Goal: Task Accomplishment & Management: Manage account settings

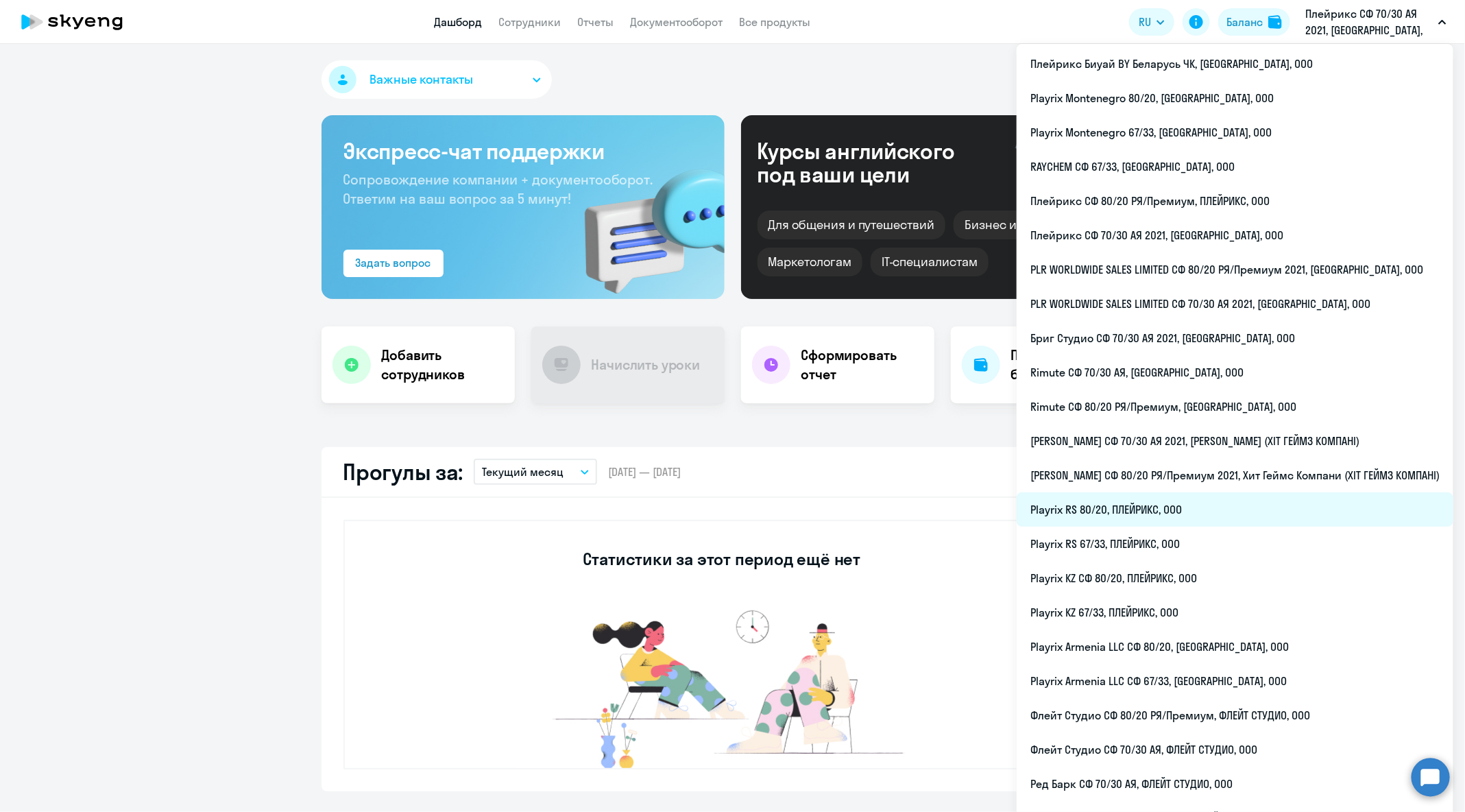
click at [1268, 518] on li "Playrix RS 80/20, ПЛЕЙРИКС, ООО" at bounding box center [1235, 509] width 437 height 35
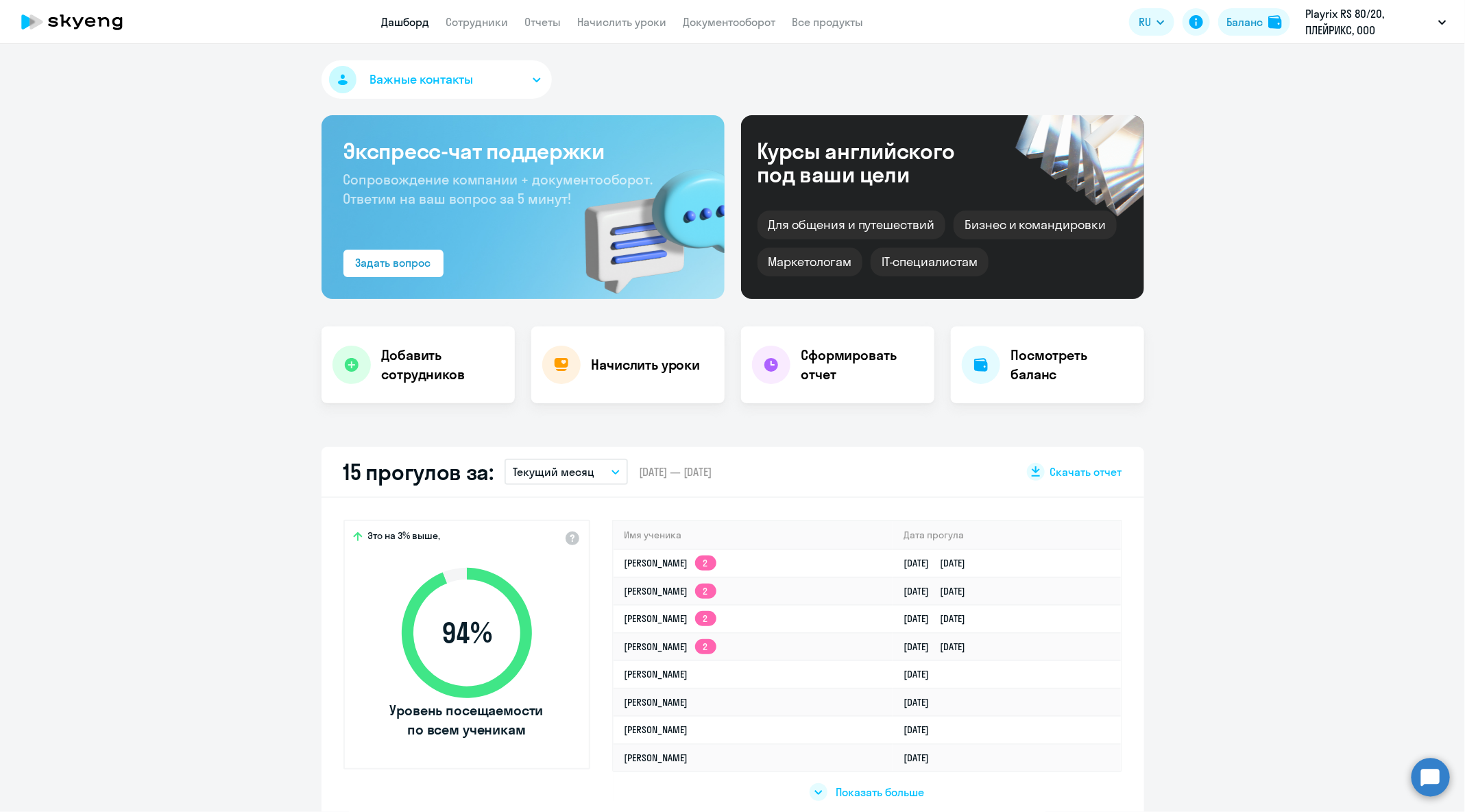
click at [511, 21] on nav "Дашборд Сотрудники Отчеты Начислить уроки Документооборот Все продукты" at bounding box center [623, 23] width 482 height 17
click at [501, 19] on link "Сотрудники" at bounding box center [477, 22] width 63 height 14
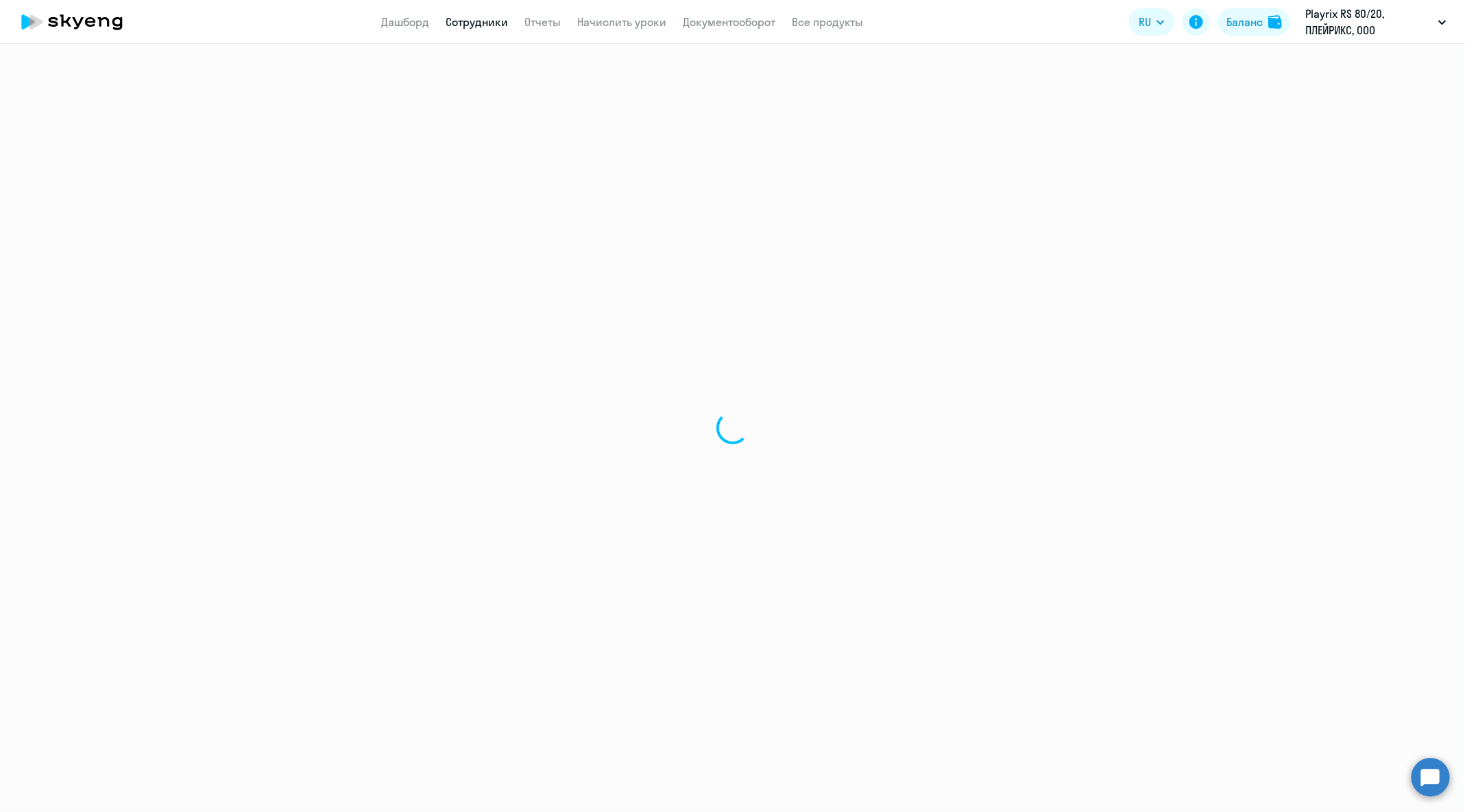
select select "30"
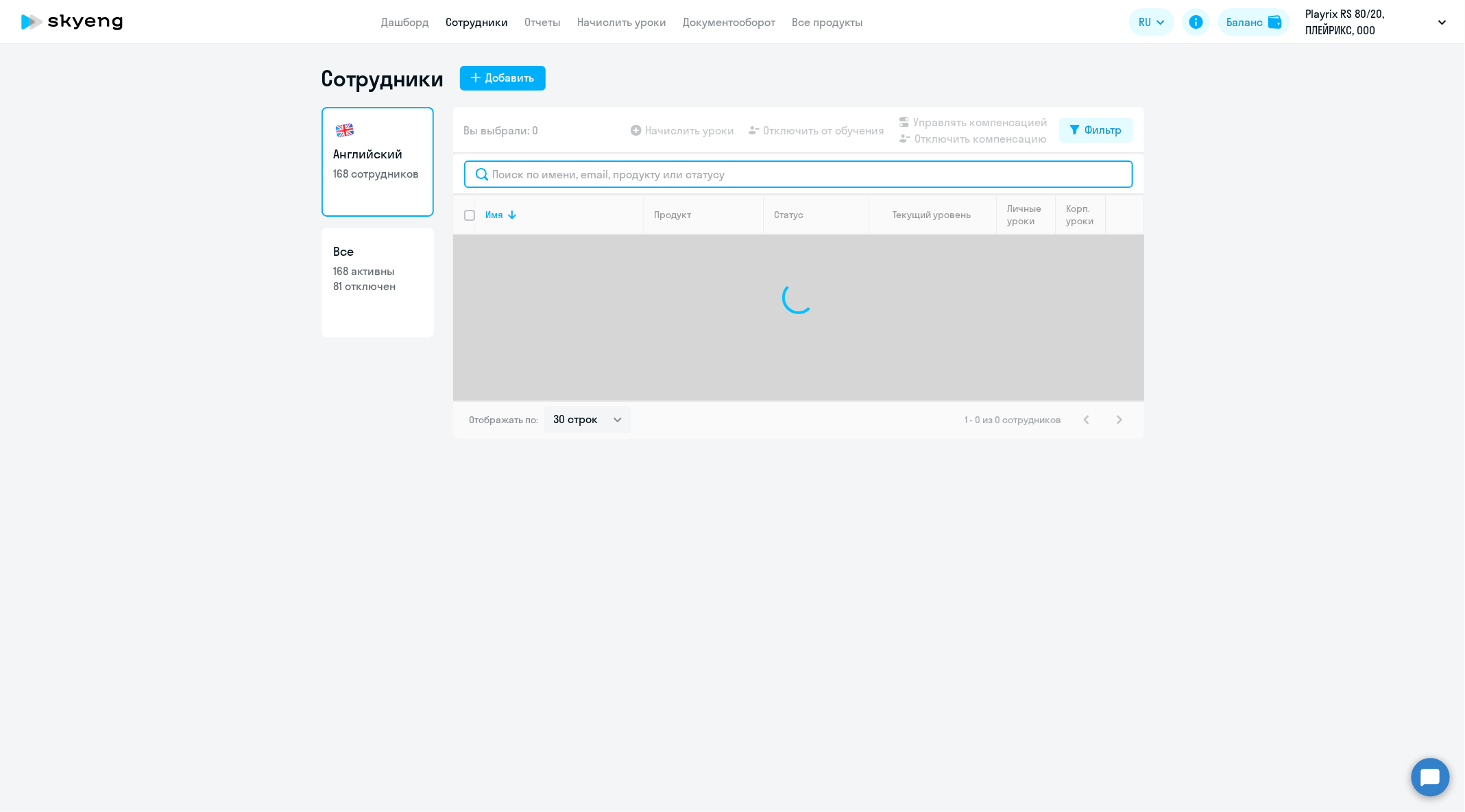
click at [682, 180] on input "text" at bounding box center [799, 173] width 670 height 27
paste input "[DATE] 19:42:02 [PERSON_NAME][EMAIL_ADDRESS][DOMAIN_NAME] Я зарегистрирован на …"
type input "[DATE] 19:42:02 [PERSON_NAME][EMAIL_ADDRESS][DOMAIN_NAME] Я зарегистрирован на …"
drag, startPoint x: 721, startPoint y: 177, endPoint x: 399, endPoint y: 178, distance: 322.0
click at [399, 178] on div "Английский 168 сотрудников Все 168 активны 81 отключен Вы выбрали: 0 Начислить …" at bounding box center [732, 273] width 823 height 332
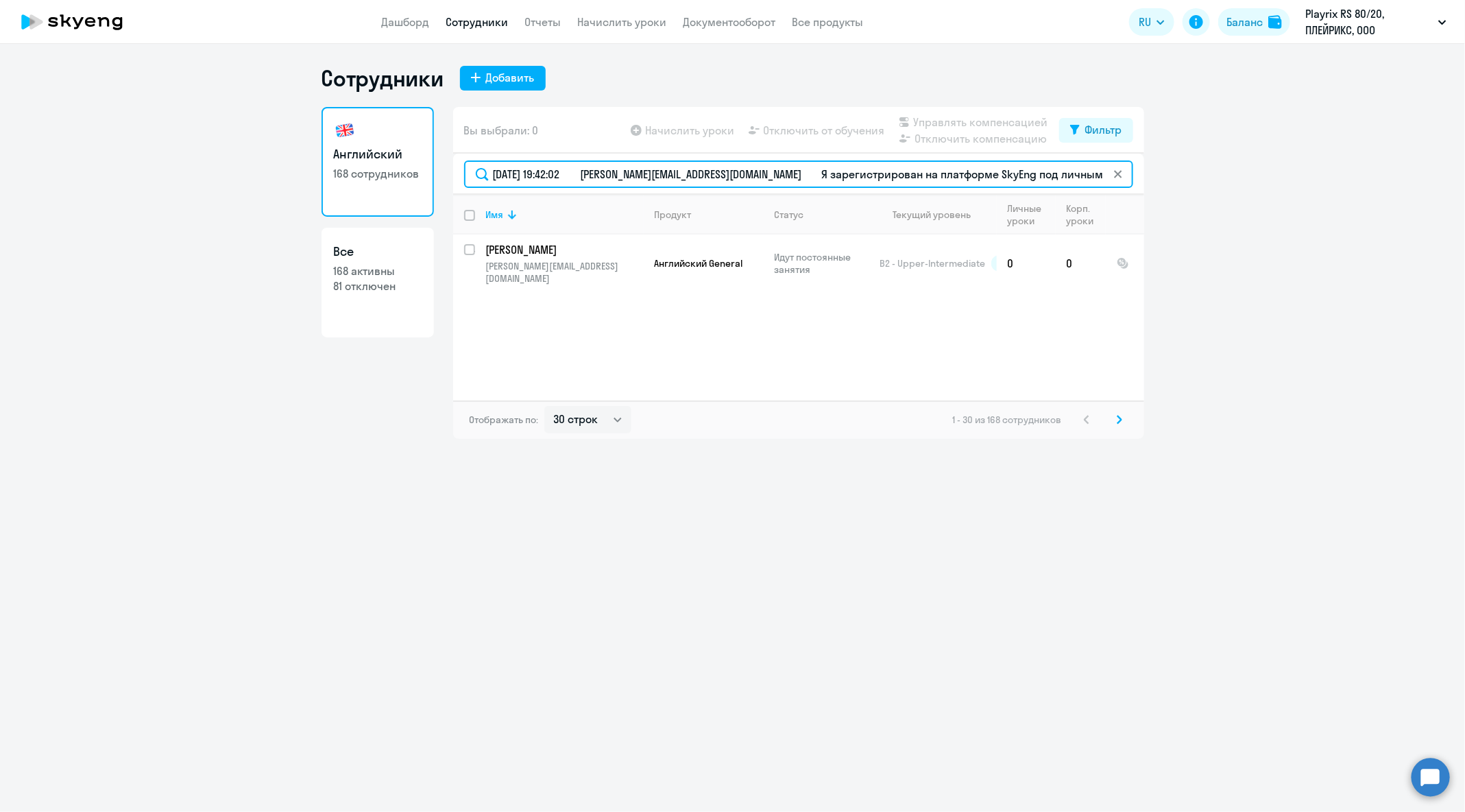
click at [591, 174] on input "[DATE] 19:42:02 [PERSON_NAME][EMAIL_ADDRESS][DOMAIN_NAME] Я зарегистрирован на …" at bounding box center [799, 173] width 670 height 27
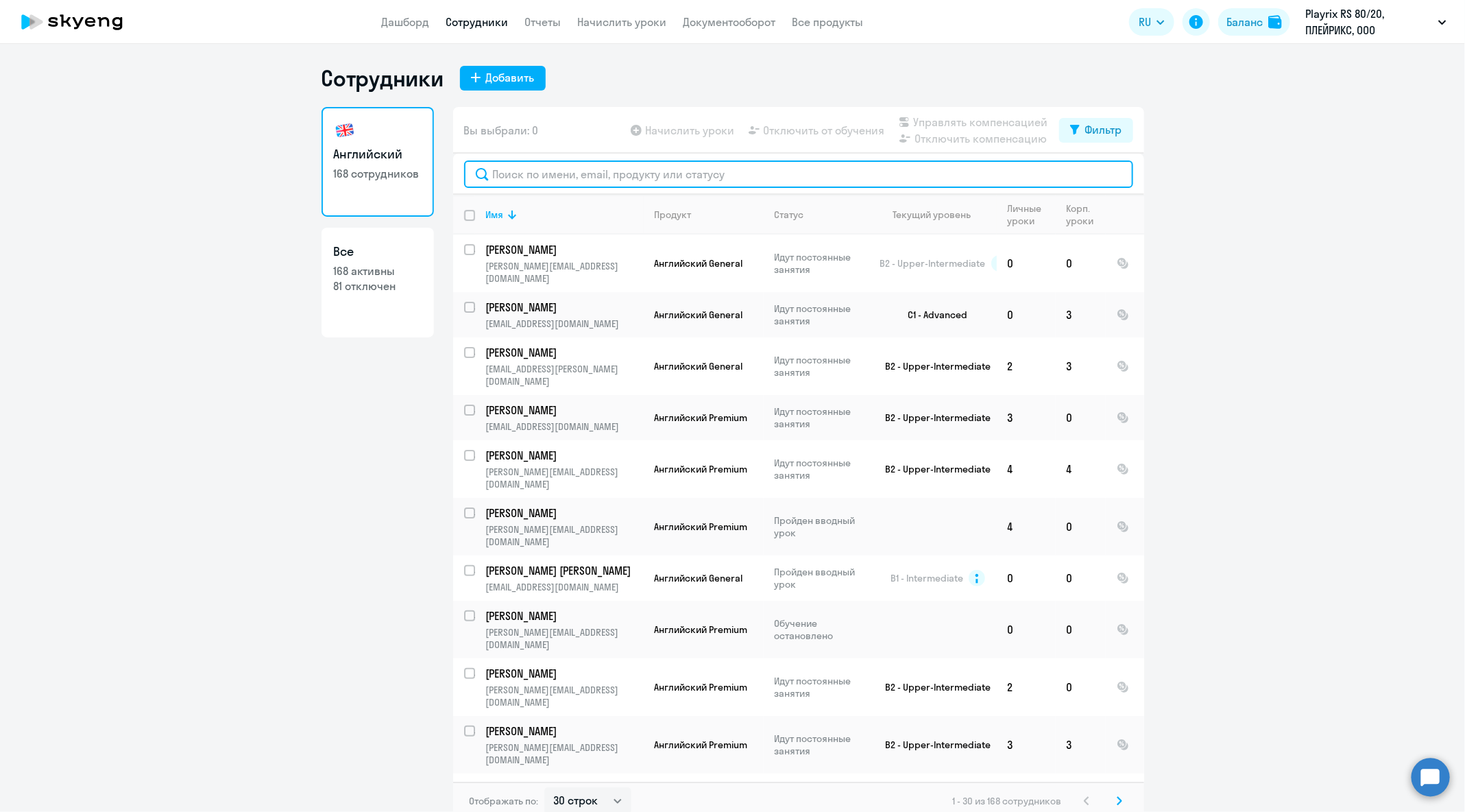
paste input "[EMAIL_ADDRESS][DOMAIN_NAME]"
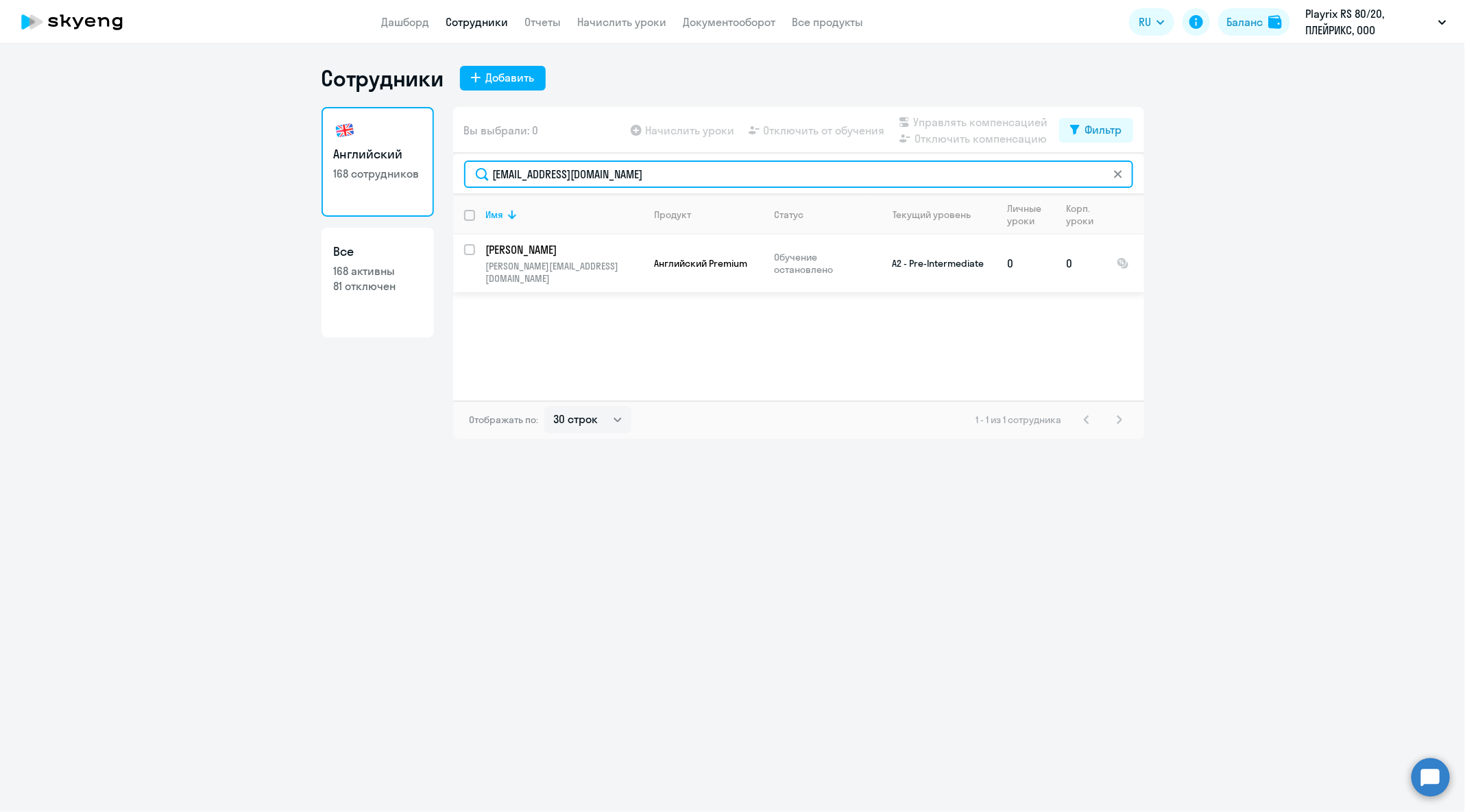
type input "[EMAIL_ADDRESS][DOMAIN_NAME]"
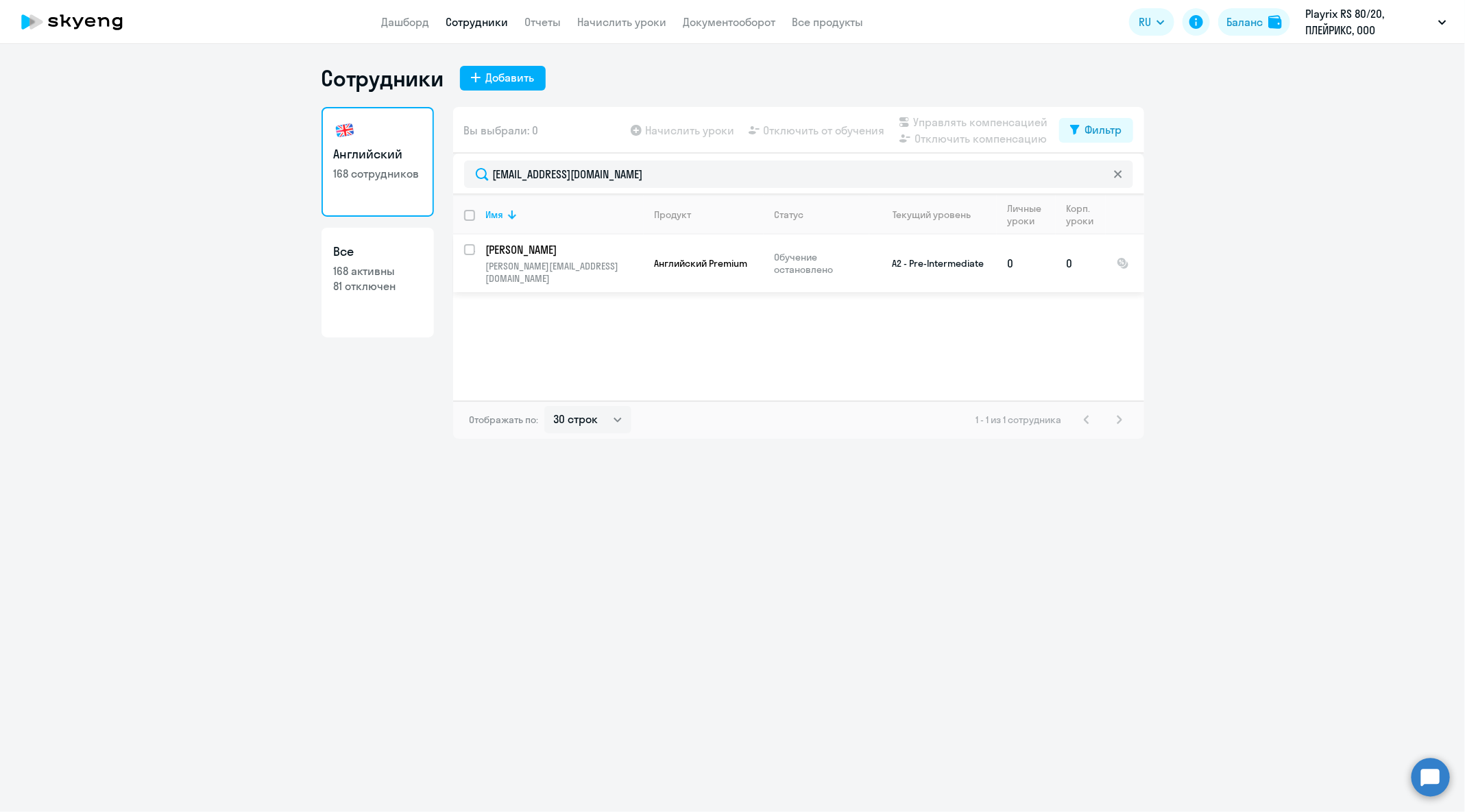
click at [468, 248] on input "select row 15138482" at bounding box center [477, 257] width 27 height 27
checkbox input "true"
click at [805, 124] on span "Отключить от обучения" at bounding box center [823, 130] width 121 height 17
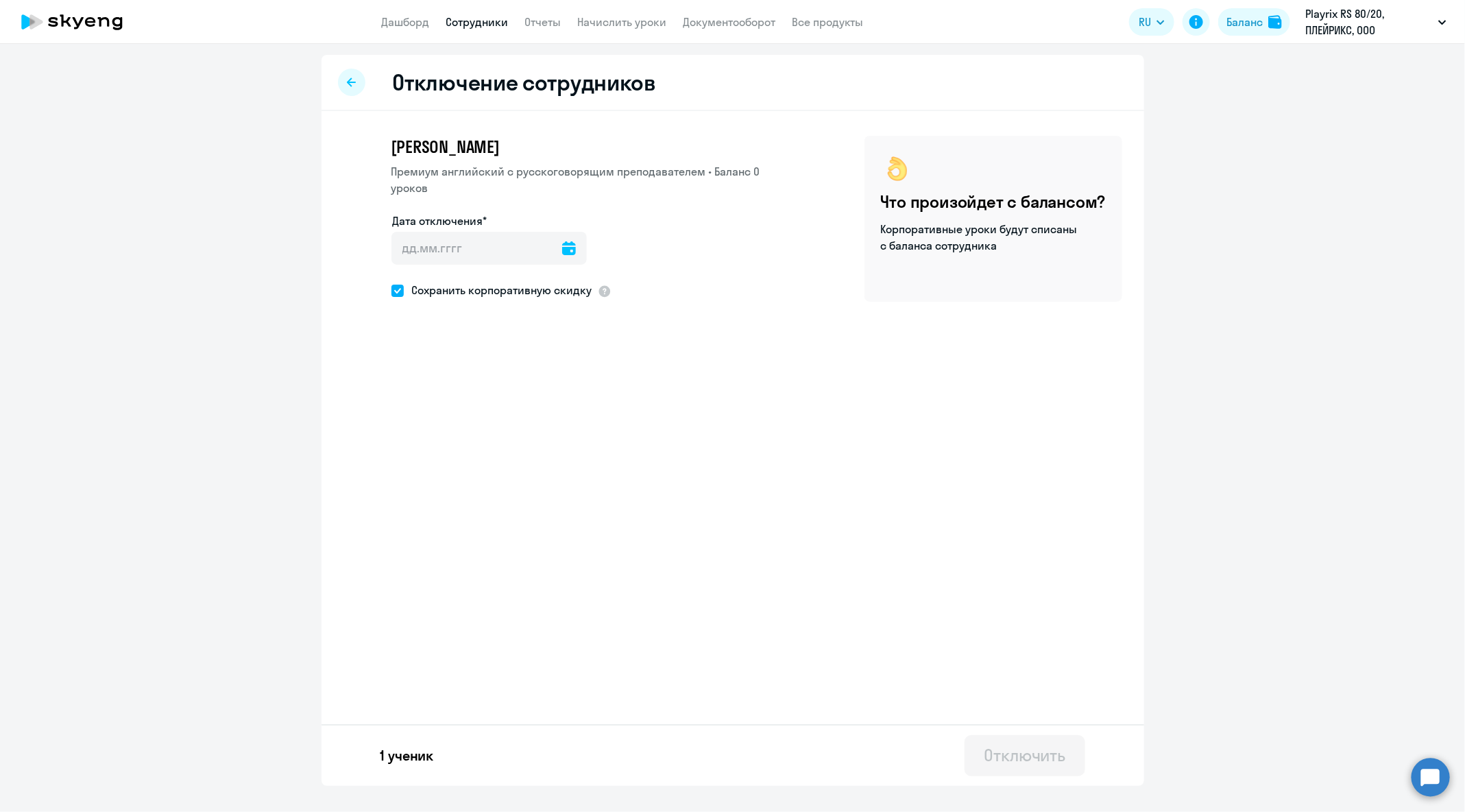
click at [563, 246] on icon at bounding box center [569, 248] width 14 height 14
click at [542, 460] on span "30" at bounding box center [548, 459] width 24 height 24
type input "[DATE]"
click at [857, 421] on div "Отключение сотрудников [PERSON_NAME] [DEMOGRAPHIC_DATA] с [DEMOGRAPHIC_DATA] пр…" at bounding box center [732, 419] width 823 height 730
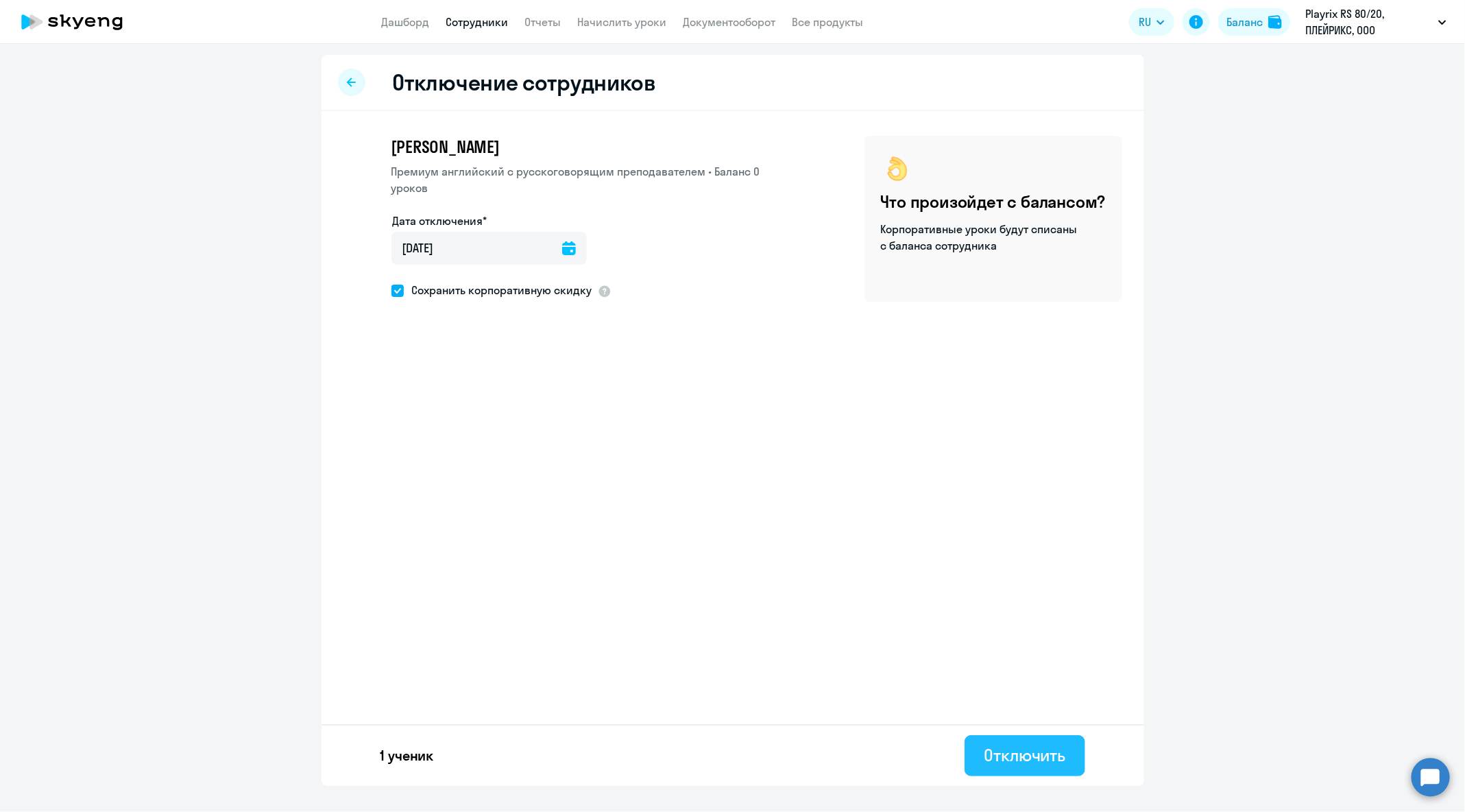
click at [1033, 749] on div "Отключить" at bounding box center [1024, 754] width 82 height 22
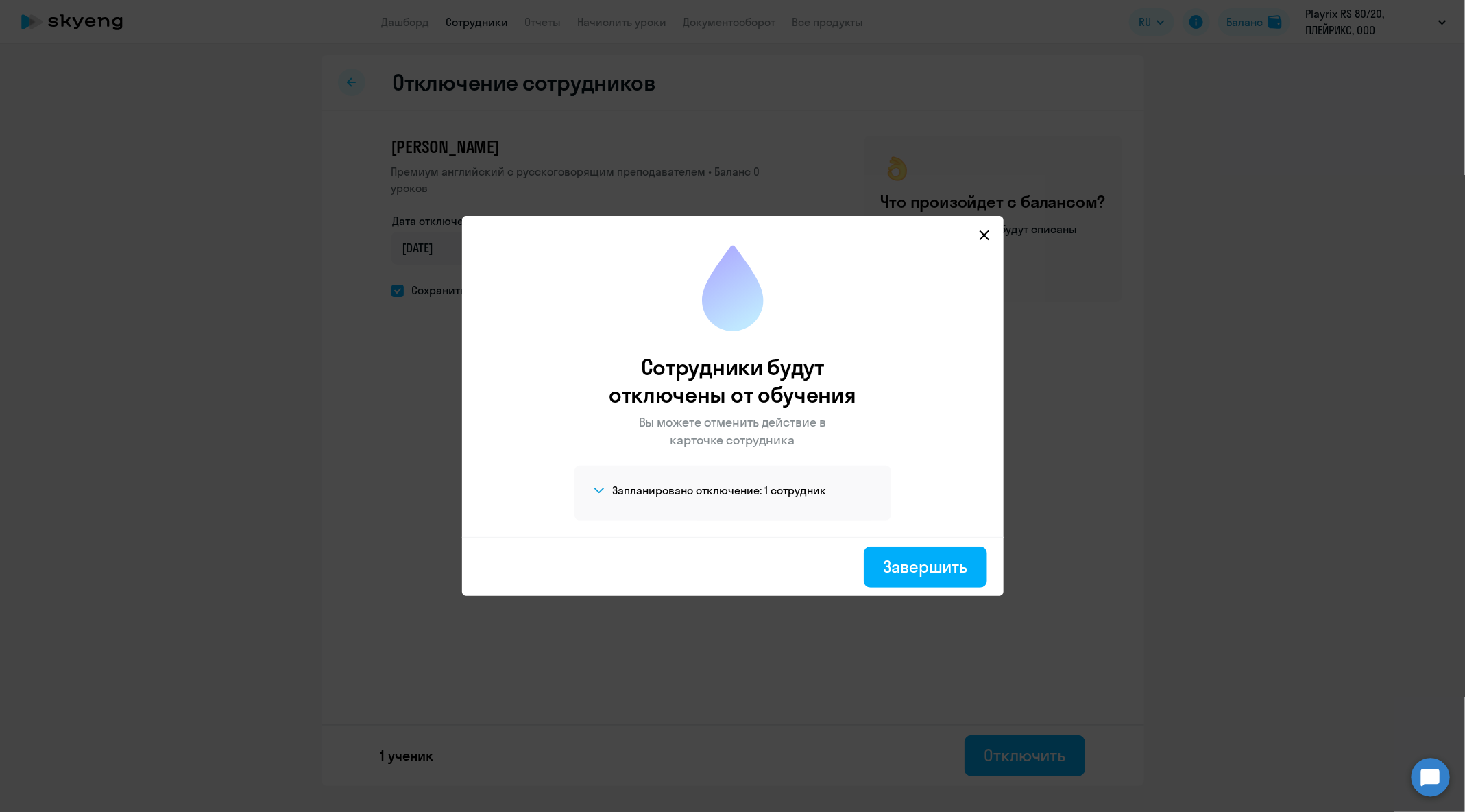
click at [905, 528] on div "Сотрудники будут отключены от обучения Вы можете отменить действие в карточке с…" at bounding box center [732, 390] width 520 height 293
click at [937, 570] on div "Завершить" at bounding box center [926, 565] width 84 height 22
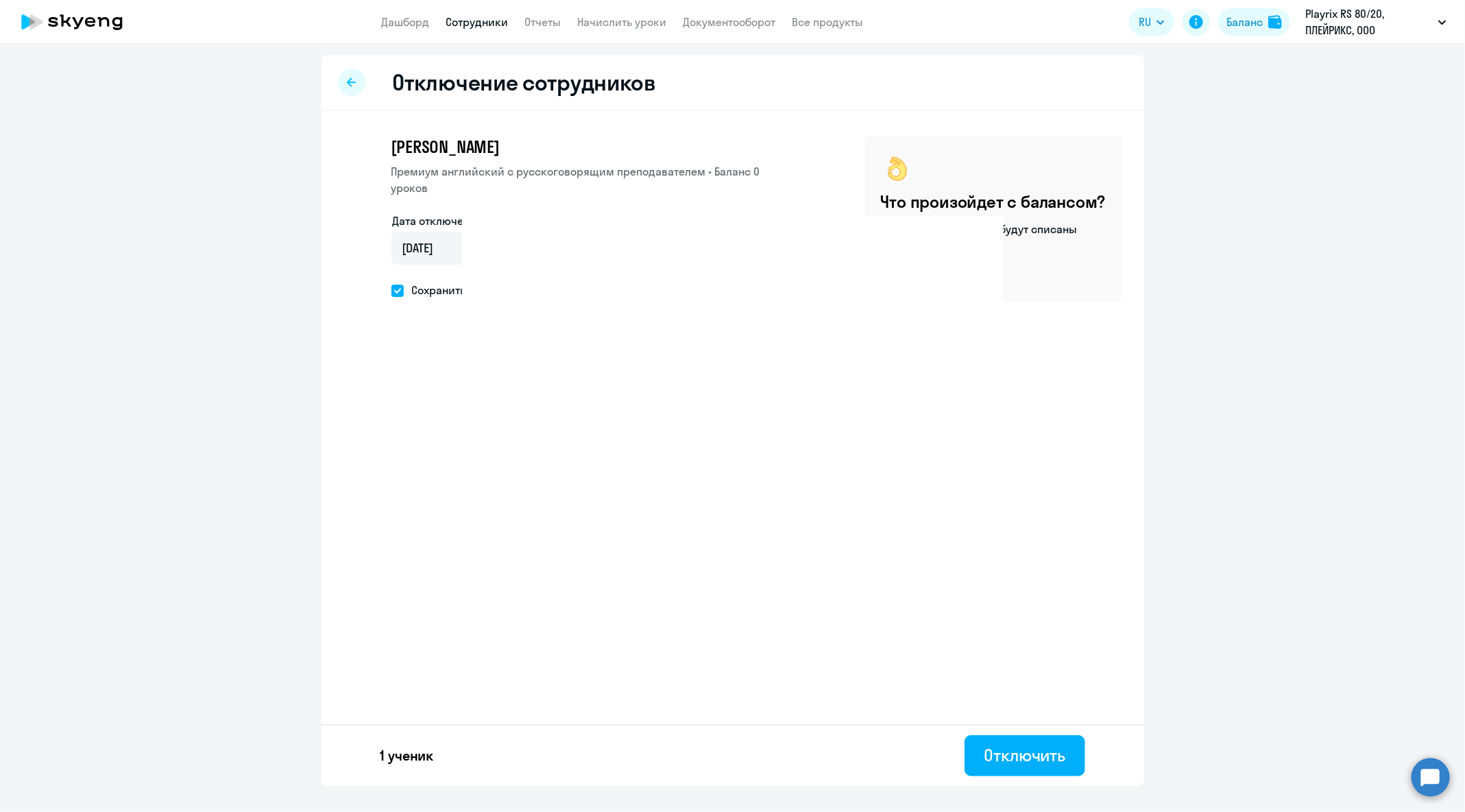
select select "30"
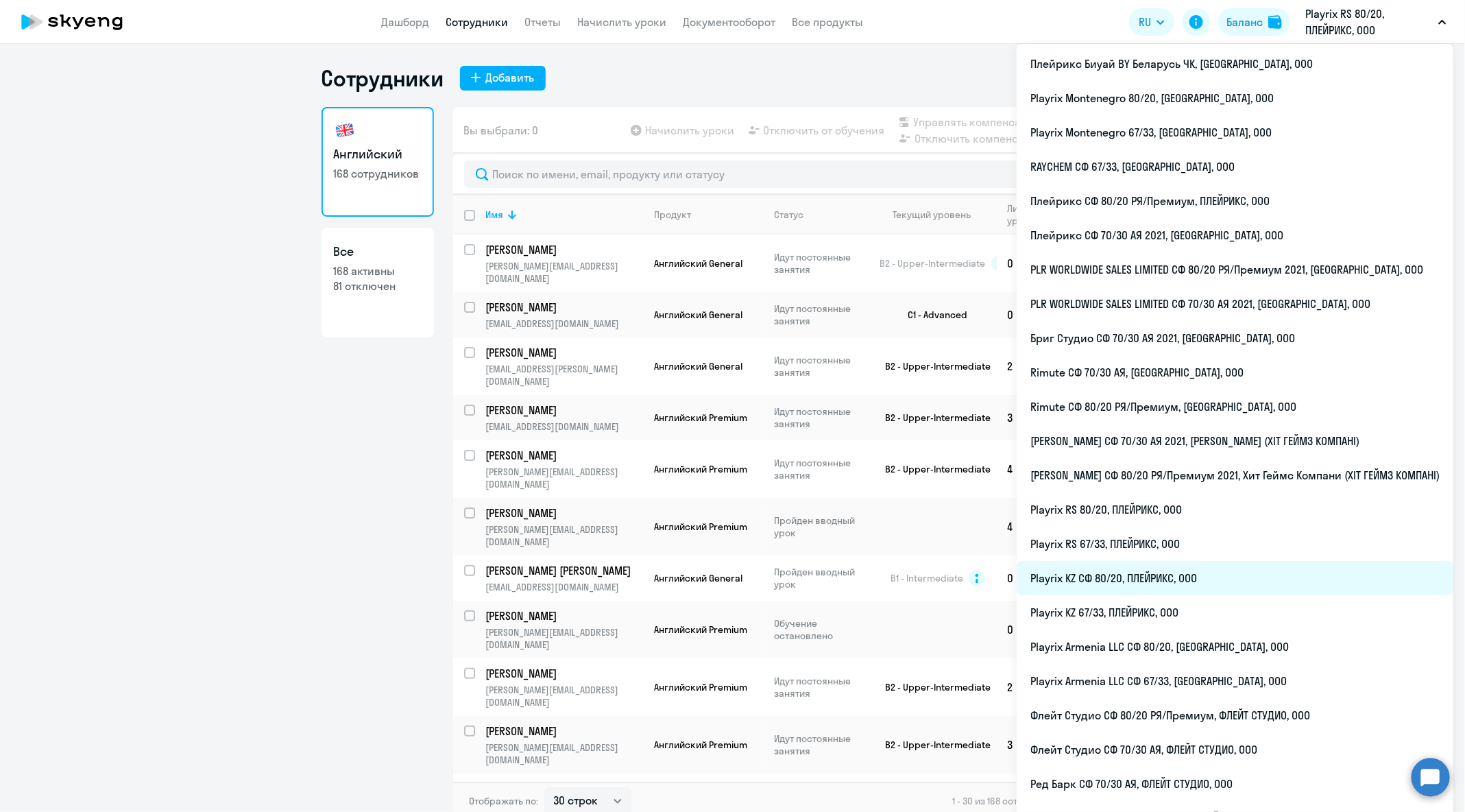
click at [1243, 591] on li "Playrix KZ СФ 80/20, ПЛЕЙРИКС, ООО" at bounding box center [1235, 578] width 437 height 35
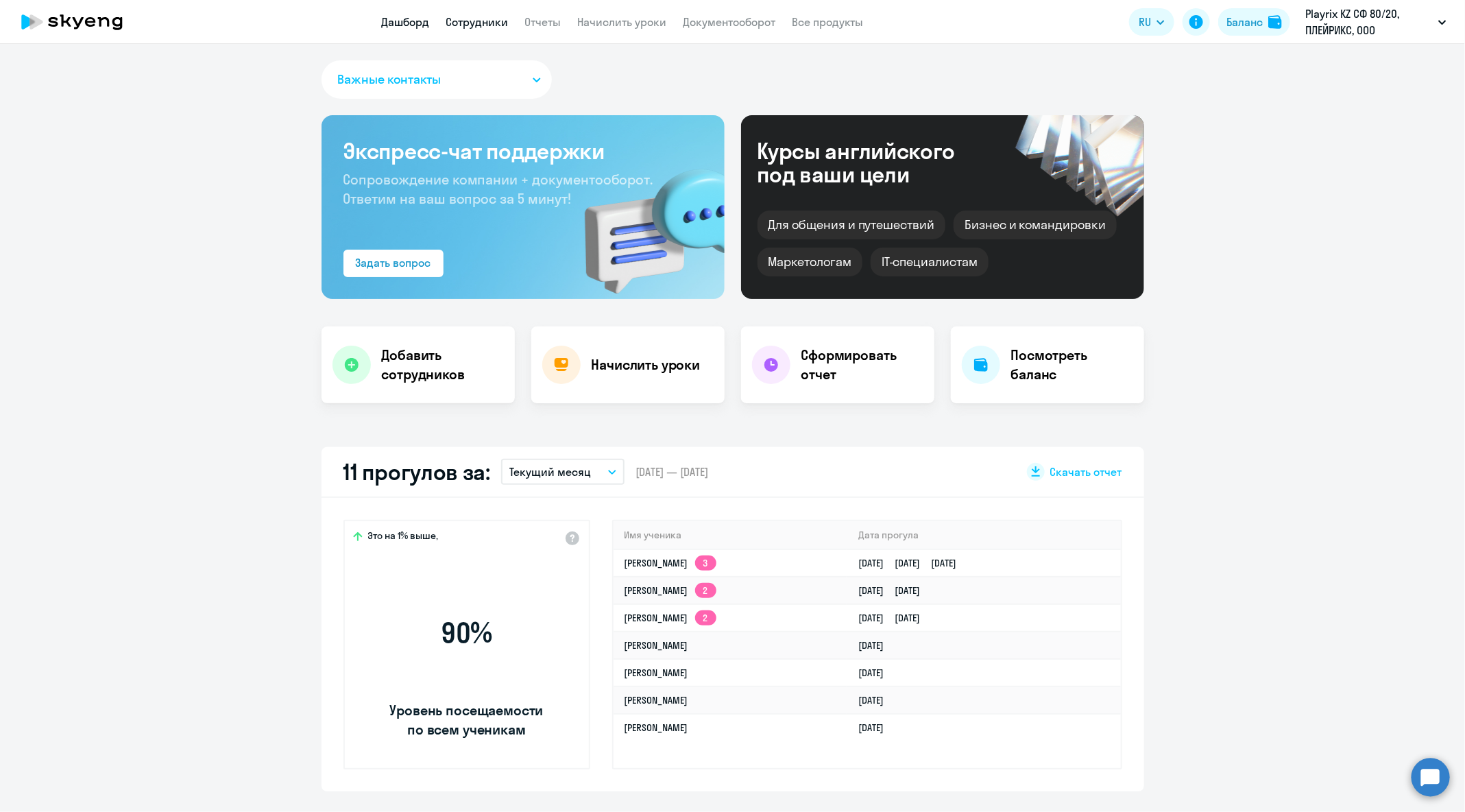
click at [483, 22] on link "Сотрудники" at bounding box center [477, 22] width 63 height 14
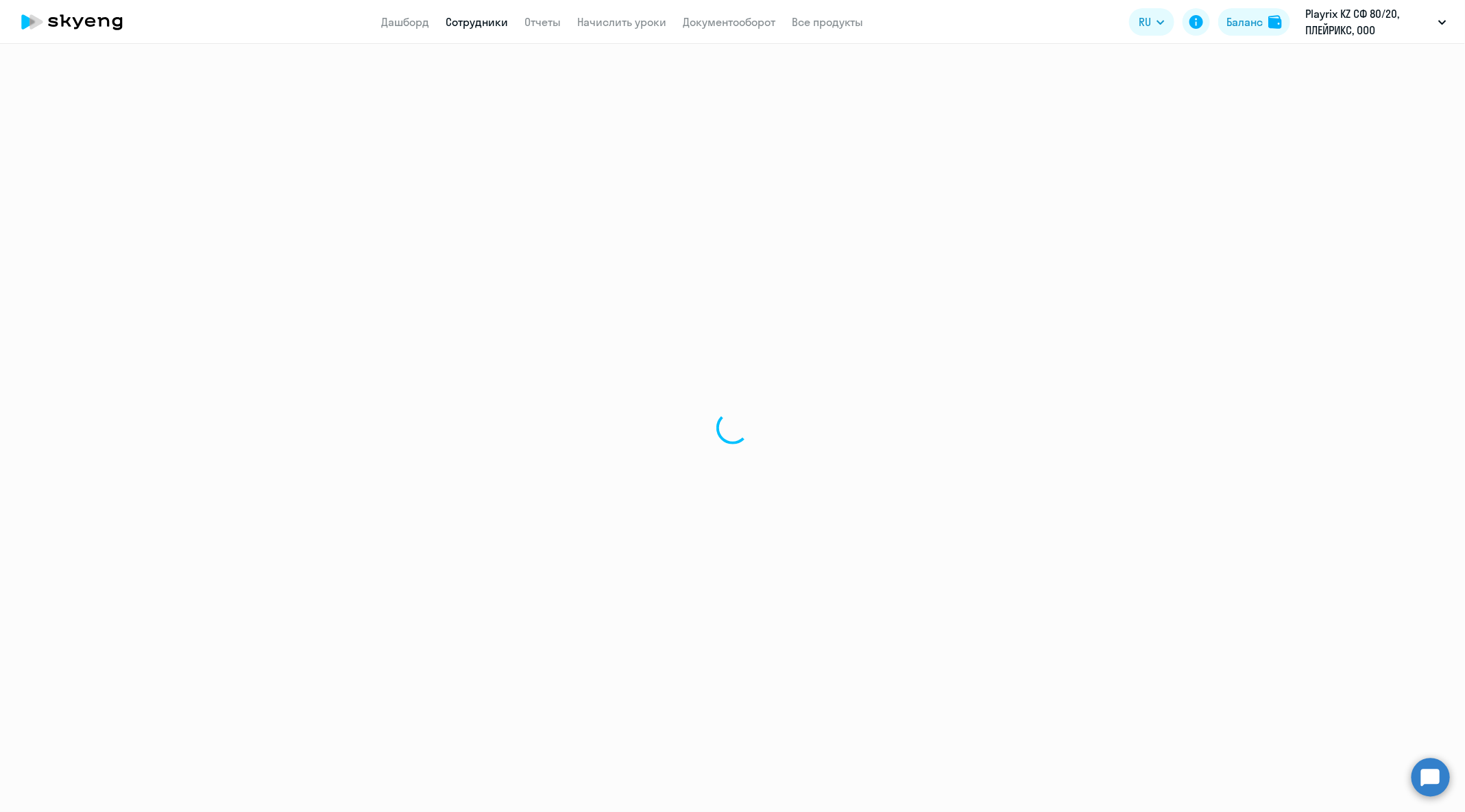
select select "30"
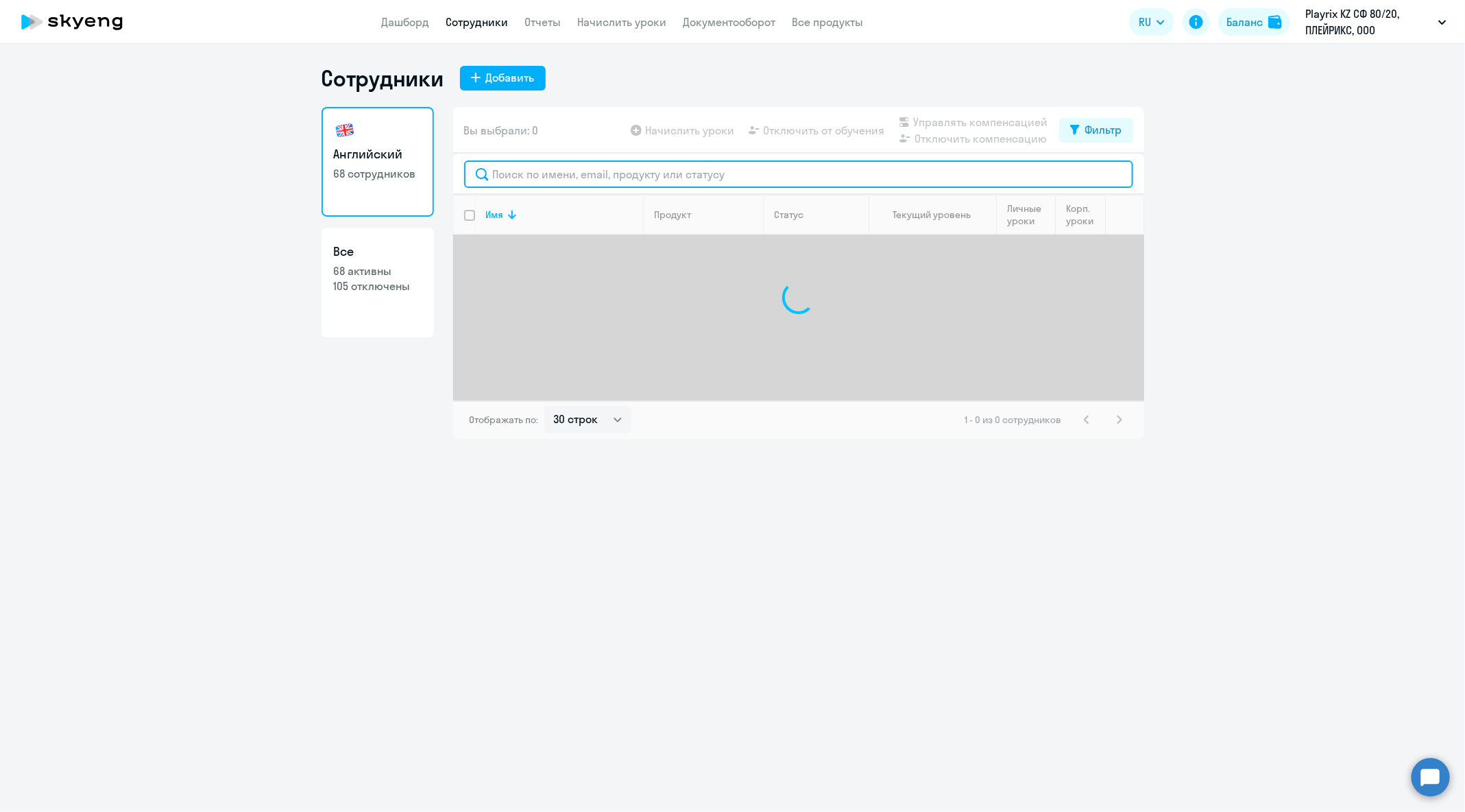
click at [634, 177] on input "text" at bounding box center [799, 173] width 670 height 27
paste input "[EMAIL_ADDRESS][DOMAIN_NAME]"
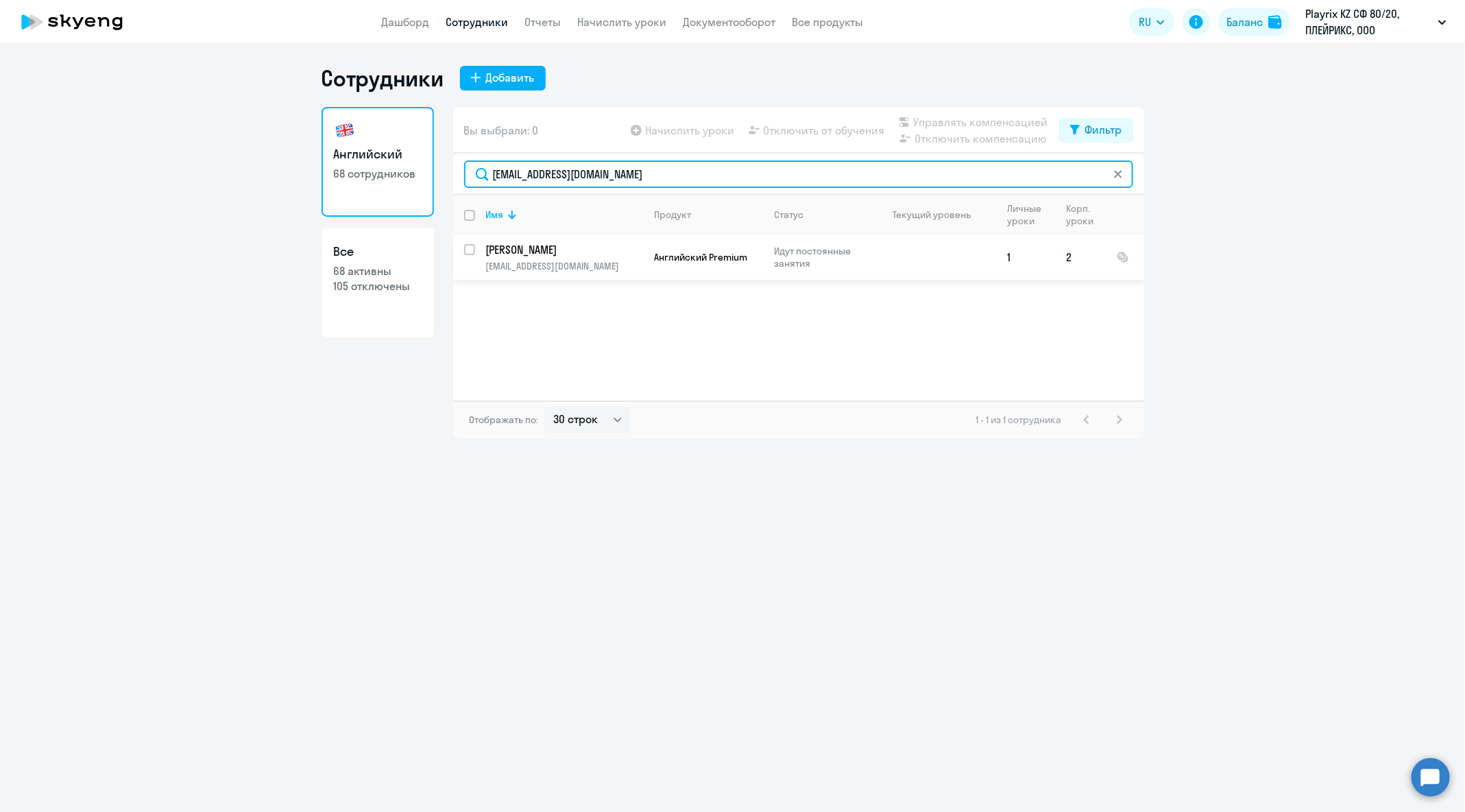
type input "[EMAIL_ADDRESS][DOMAIN_NAME]"
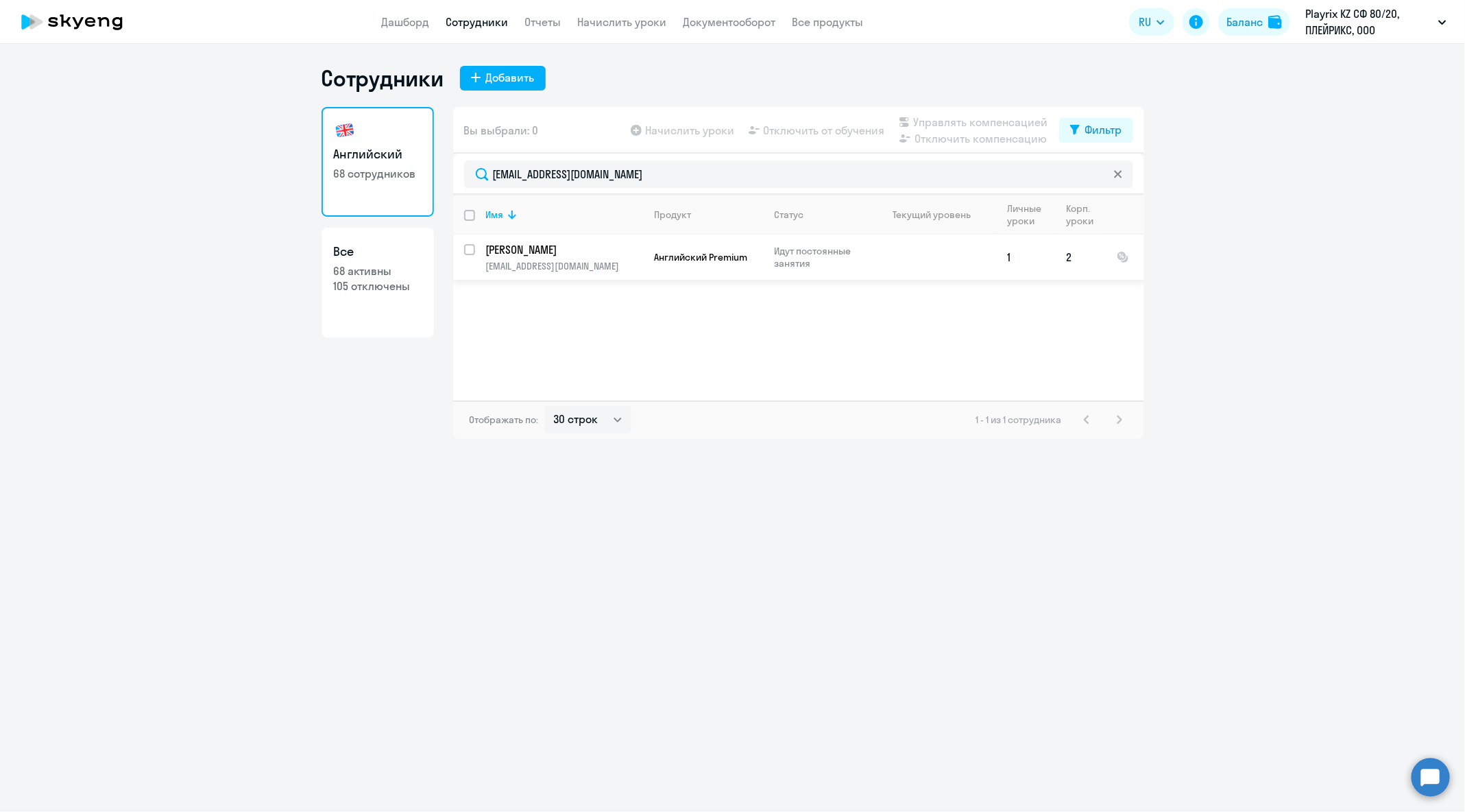
click at [470, 246] on input "select row 41473156" at bounding box center [477, 257] width 27 height 27
checkbox input "true"
click at [818, 127] on span "Отключить от обучения" at bounding box center [823, 130] width 121 height 17
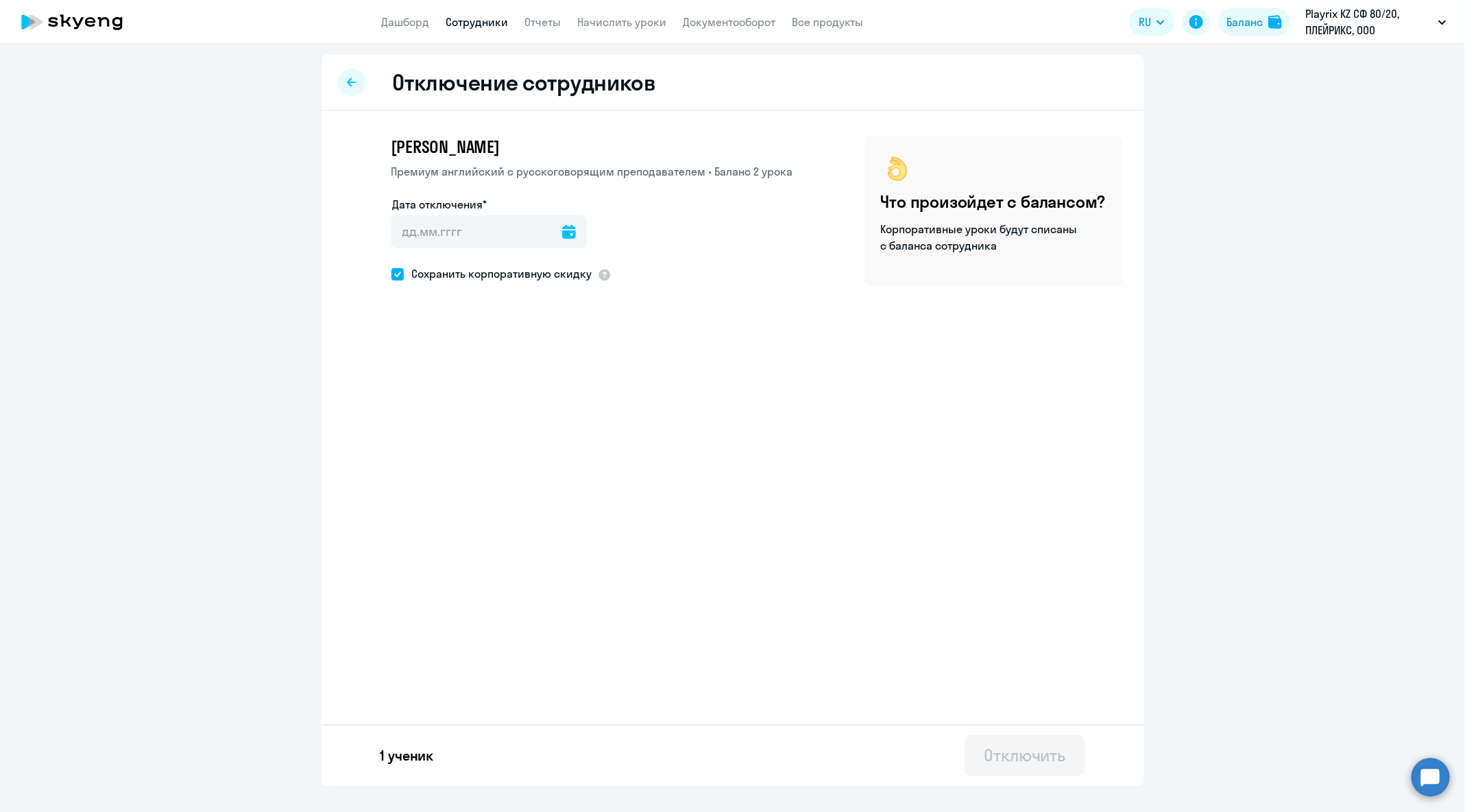
click at [563, 232] on icon at bounding box center [569, 232] width 14 height 14
click at [550, 443] on span "30" at bounding box center [548, 443] width 24 height 24
type input "[DATE]"
click at [1068, 751] on button "Отключить" at bounding box center [1025, 756] width 120 height 41
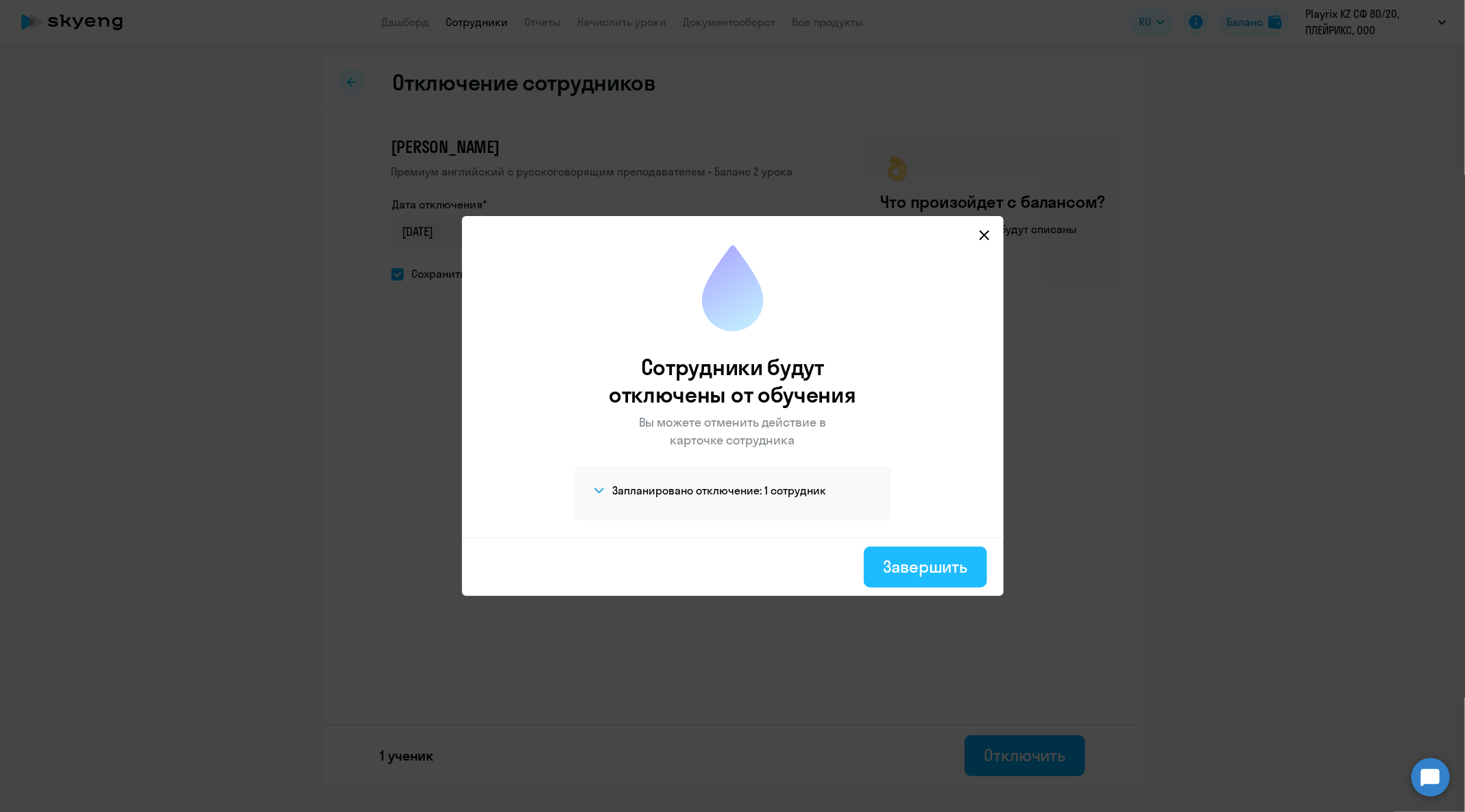
click at [926, 563] on div "Завершить" at bounding box center [926, 565] width 84 height 22
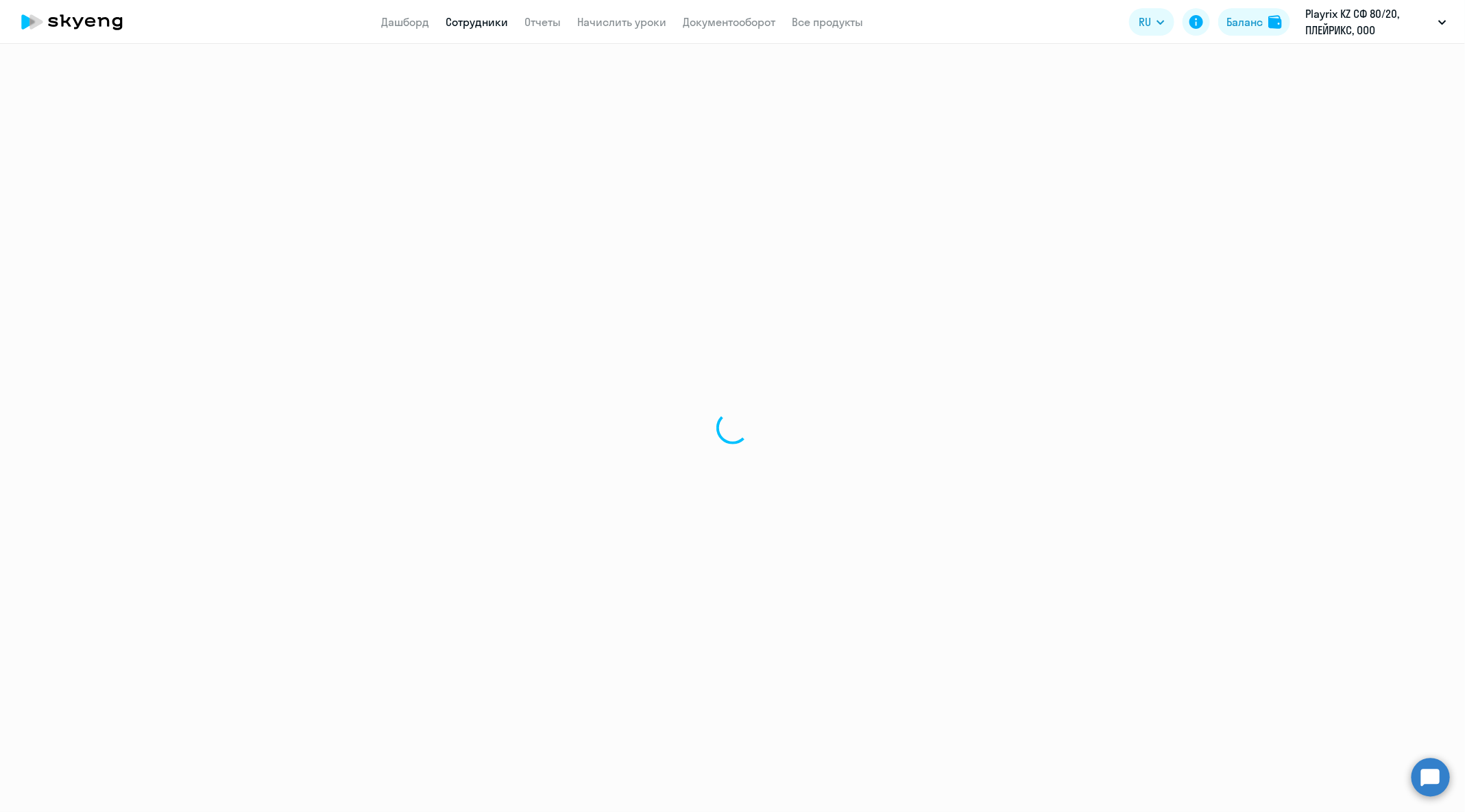
select select "30"
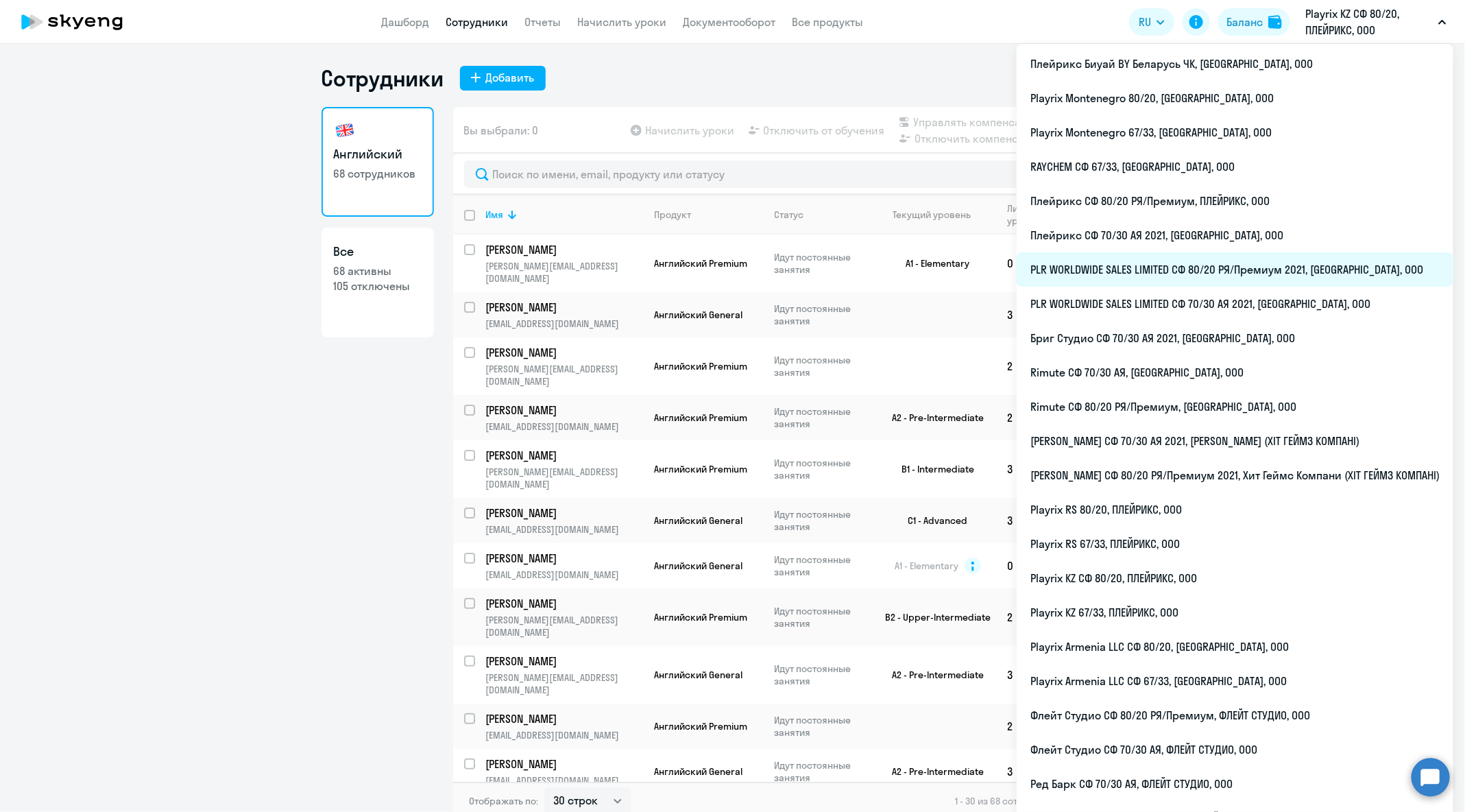
click at [1340, 263] on li "PLR WORLDWIDE SALES LIMITED СФ 80/20 РЯ/Премиум 2021, [GEOGRAPHIC_DATA], ООО" at bounding box center [1235, 269] width 437 height 35
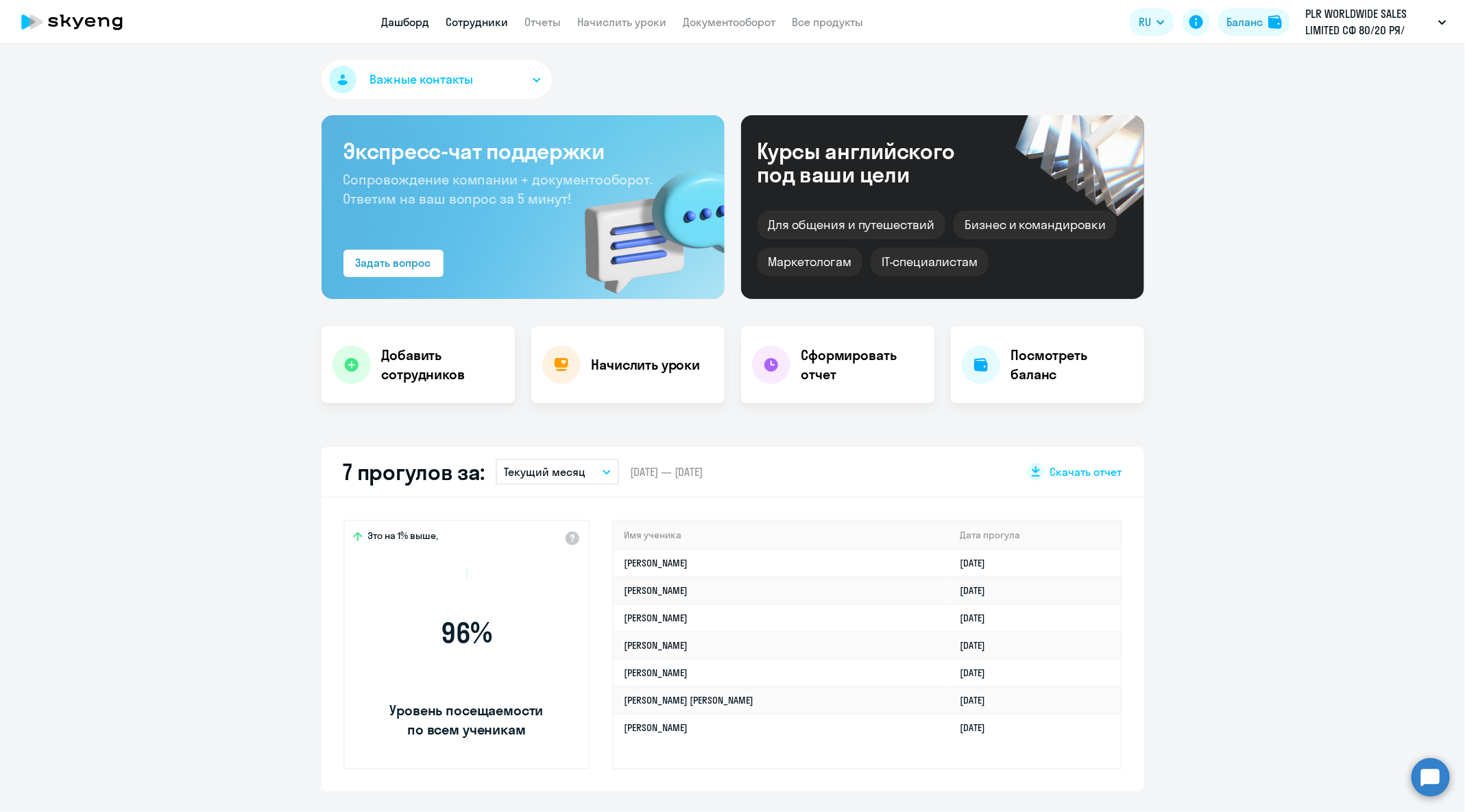
click at [464, 26] on link "Сотрудники" at bounding box center [477, 22] width 63 height 14
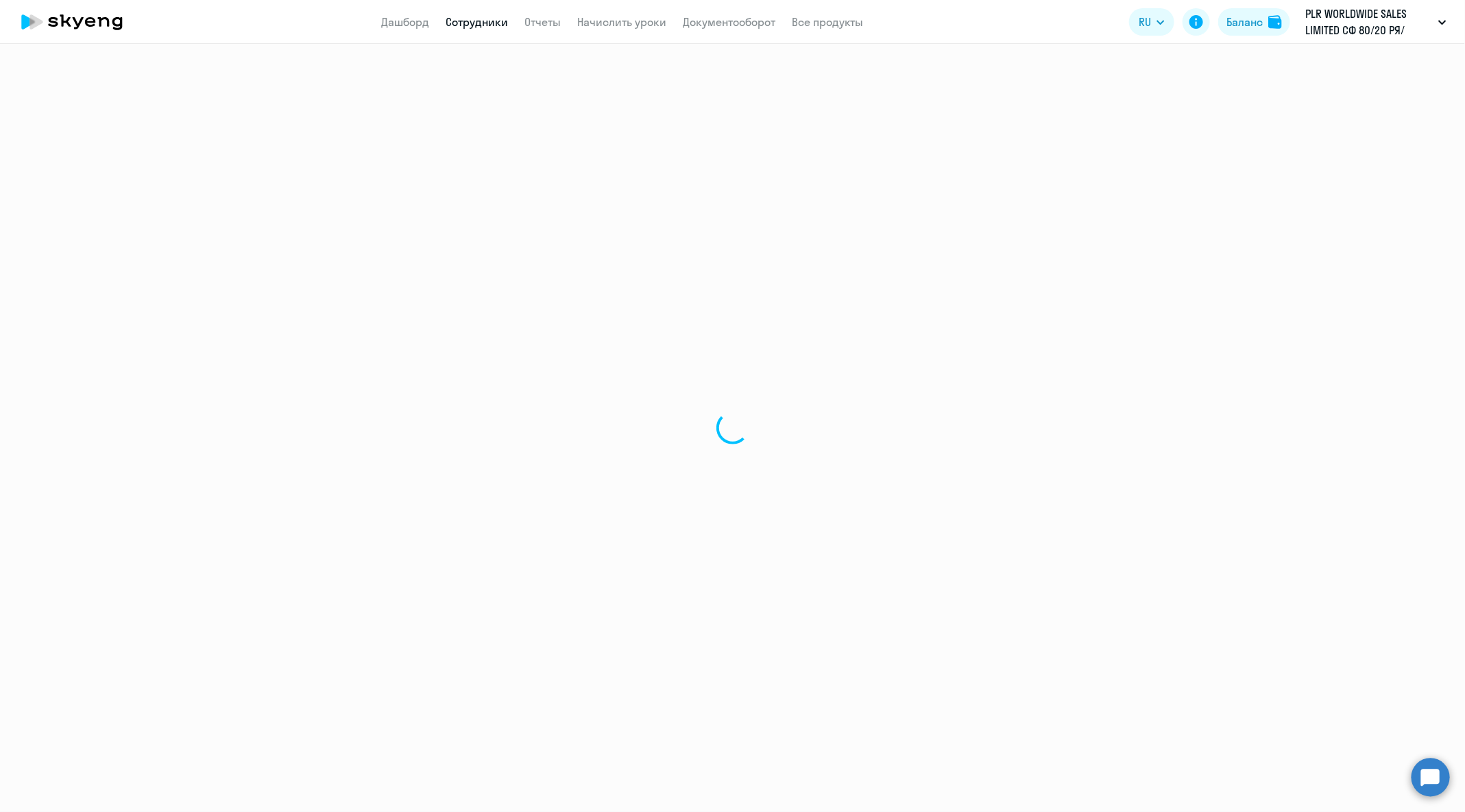
select select "30"
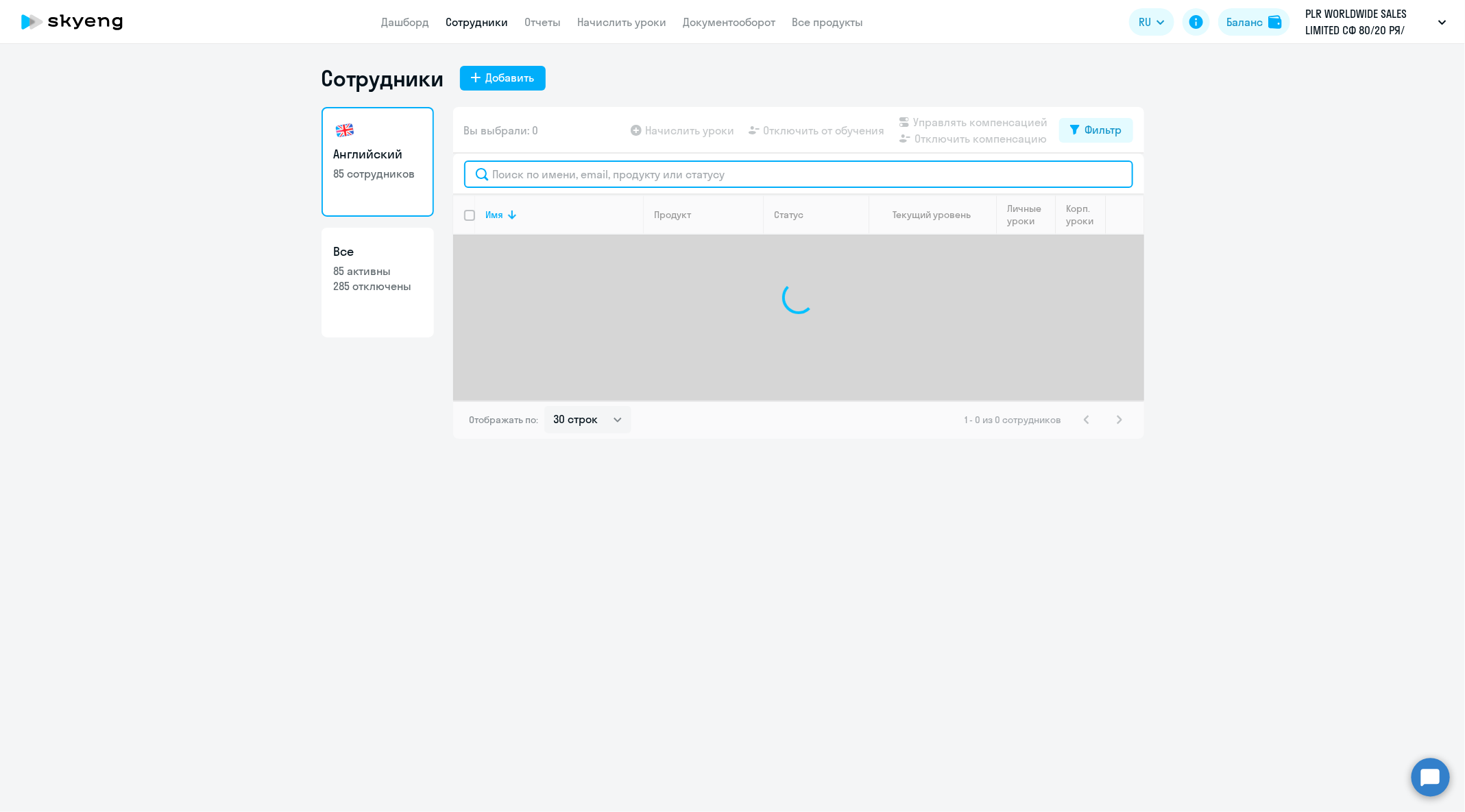
click at [632, 170] on input "text" at bounding box center [799, 173] width 670 height 27
paste input "[EMAIL_ADDRESS][DOMAIN_NAME]"
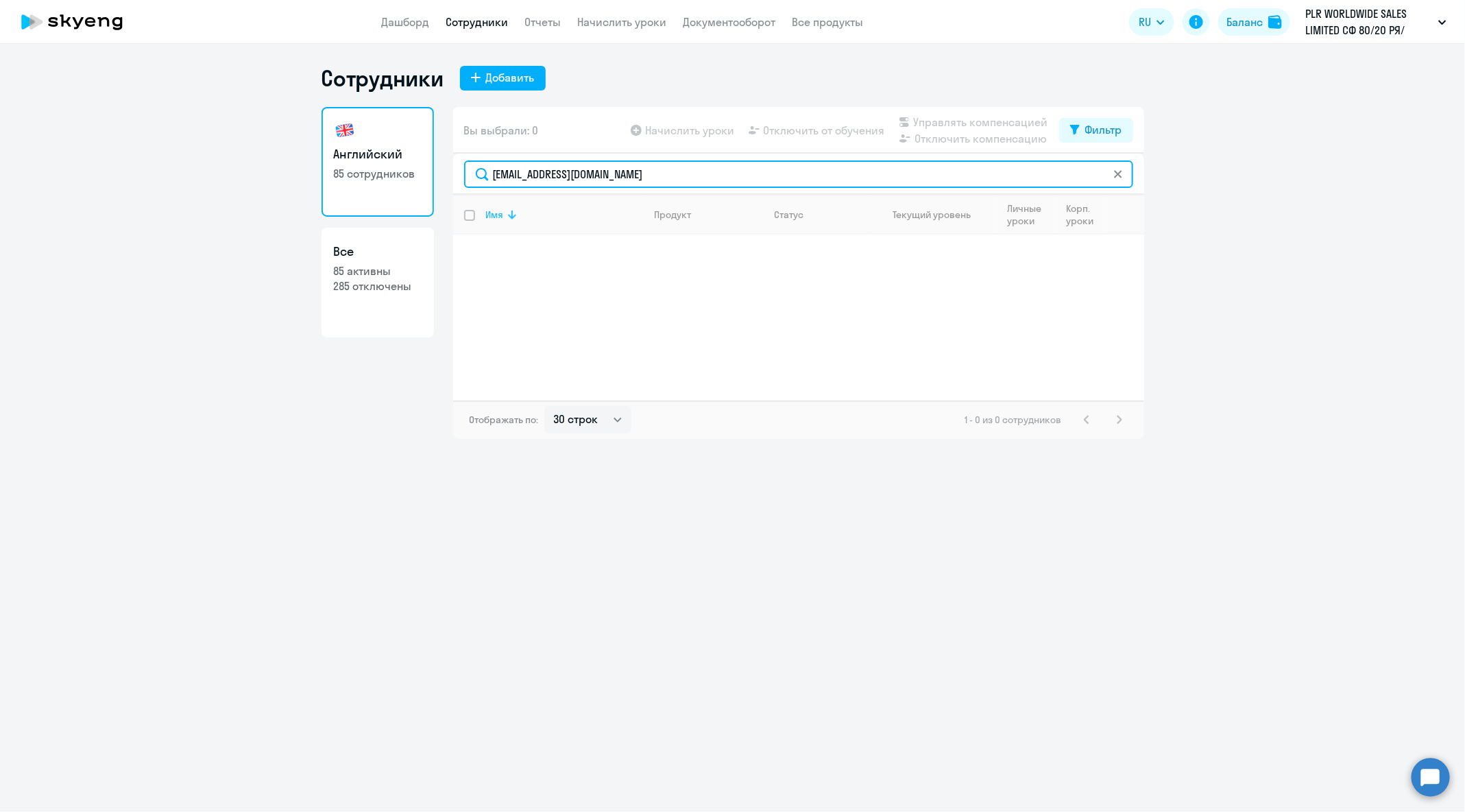
paste input "Свид [PERSON_NAME]"
drag, startPoint x: 520, startPoint y: 173, endPoint x: 741, endPoint y: 188, distance: 221.5
click at [741, 188] on input "Свид [PERSON_NAME]" at bounding box center [799, 173] width 670 height 27
type input "Свид"
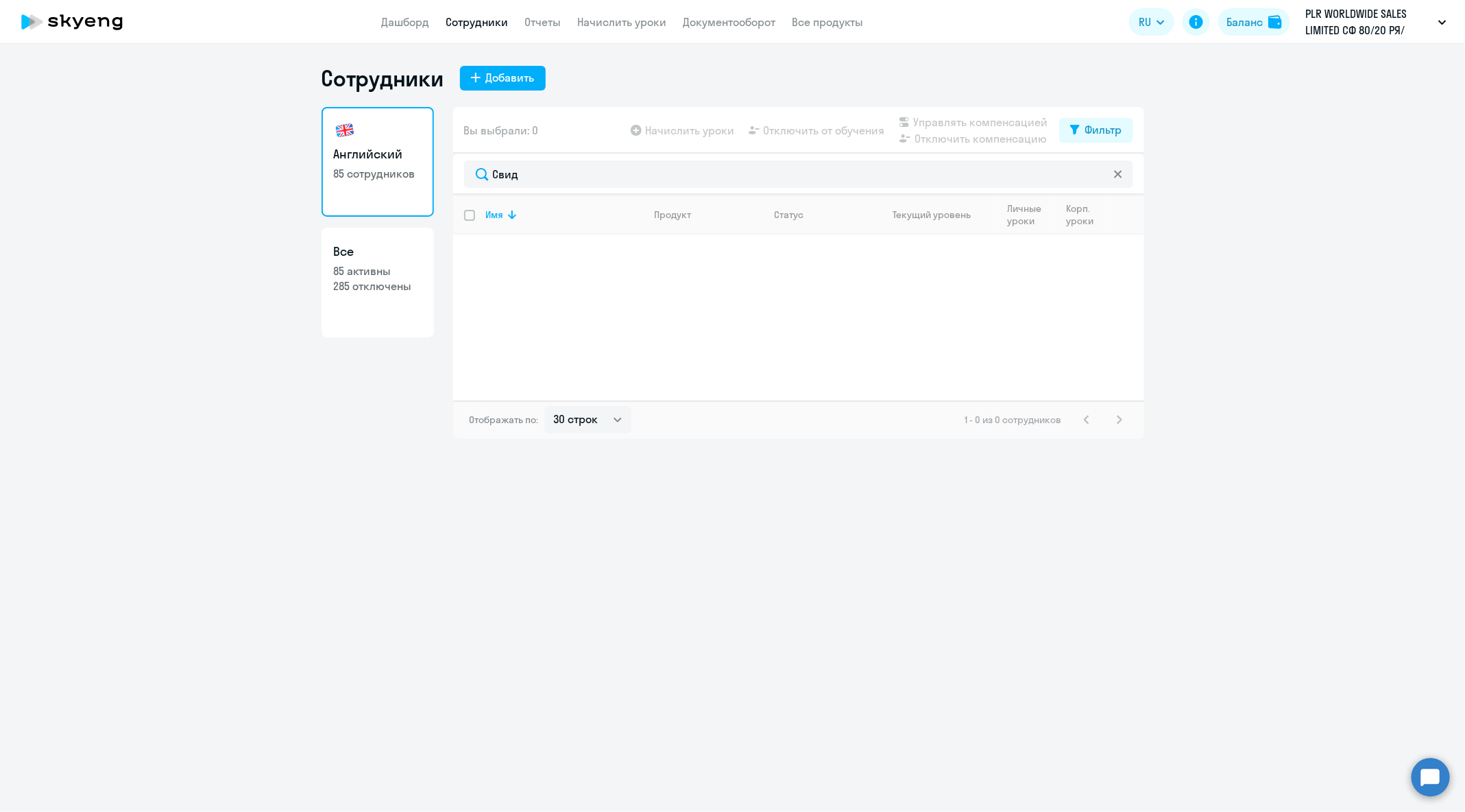
click at [1121, 174] on icon at bounding box center [1118, 173] width 8 height 8
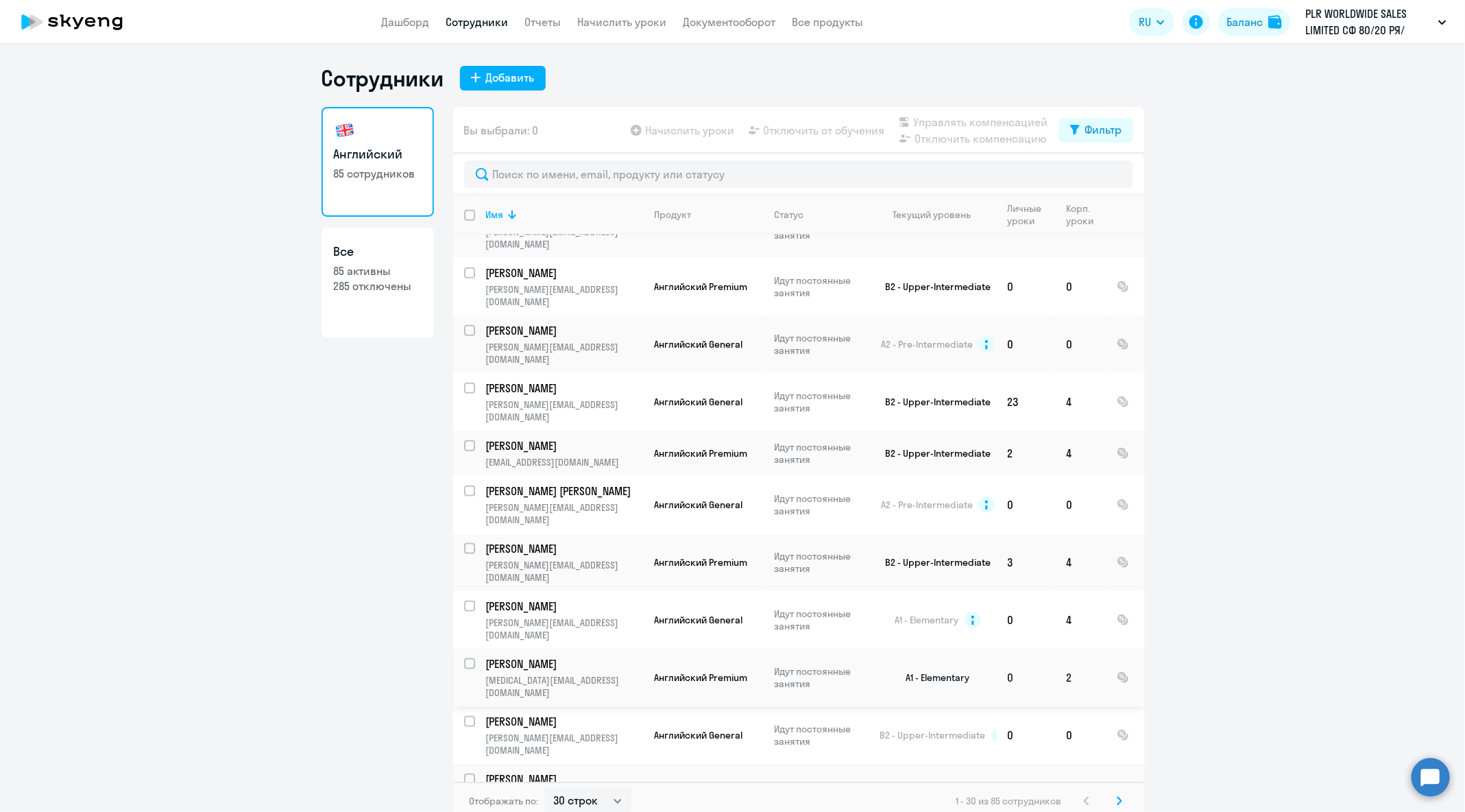
scroll to position [8, 0]
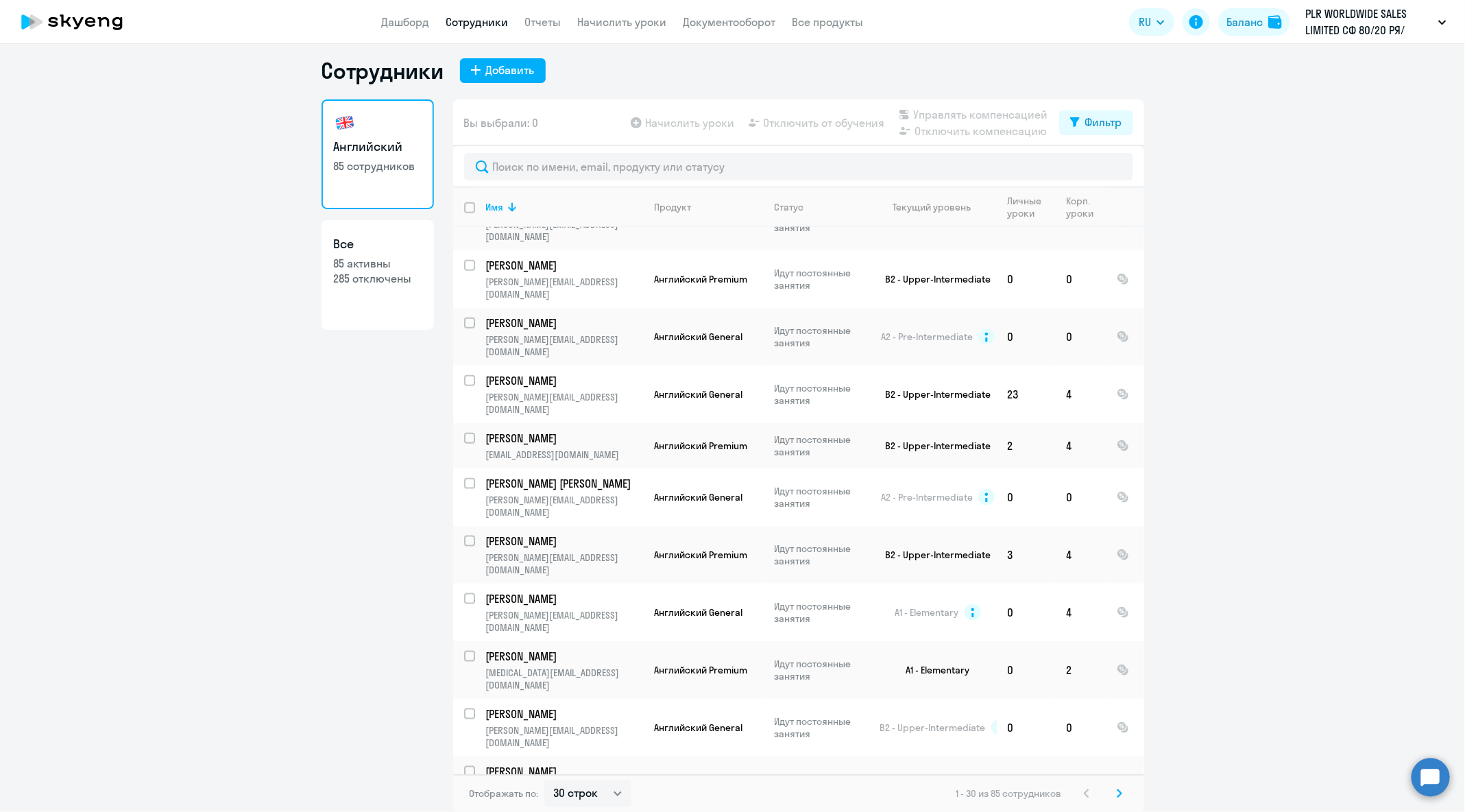
click at [1124, 794] on div "Отображать по: 30 строк 50 строк 100 строк 1 - 30 из 85 сотрудников" at bounding box center [798, 792] width 691 height 38
click at [1117, 792] on svg-icon at bounding box center [1120, 793] width 17 height 17
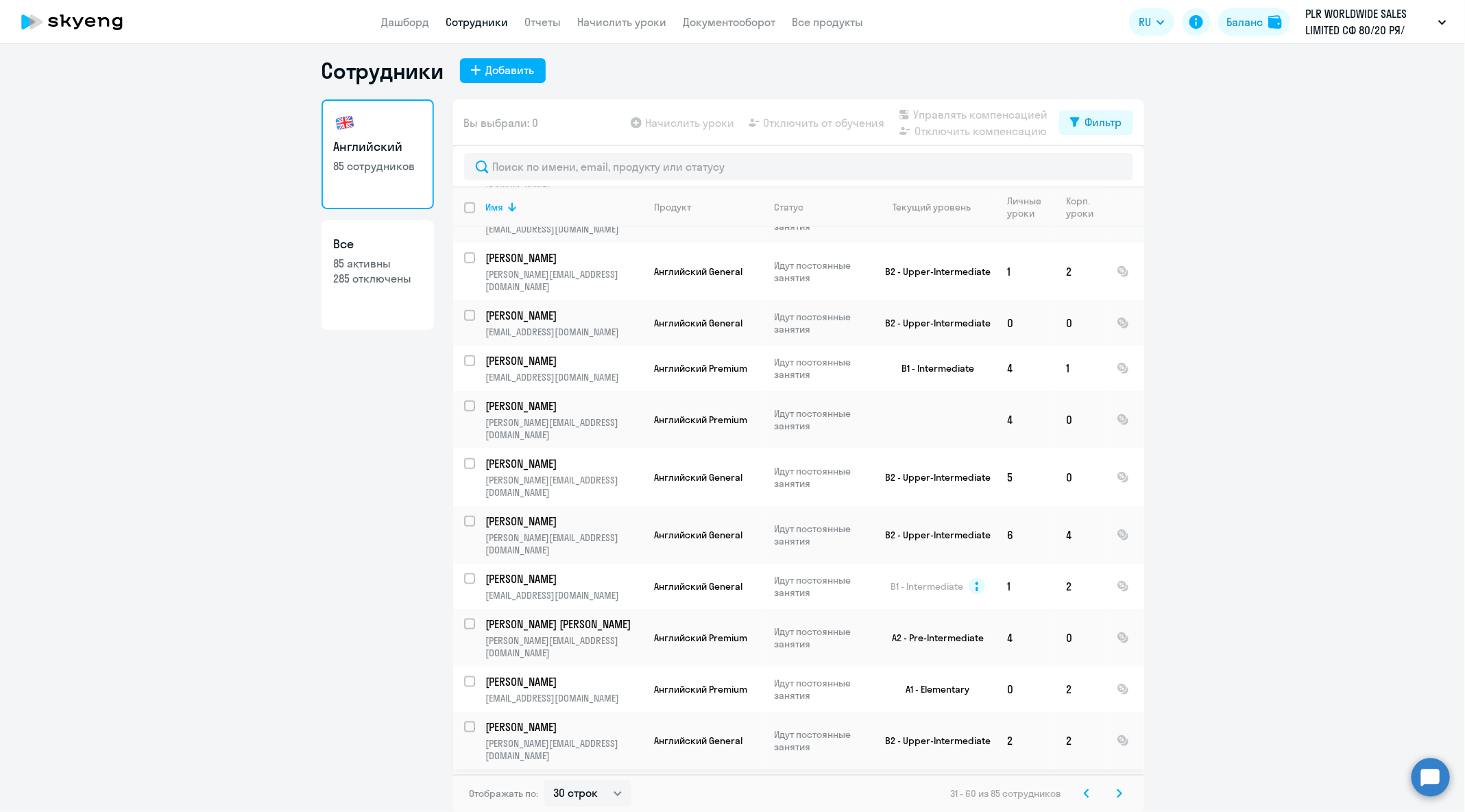
scroll to position [799, 0]
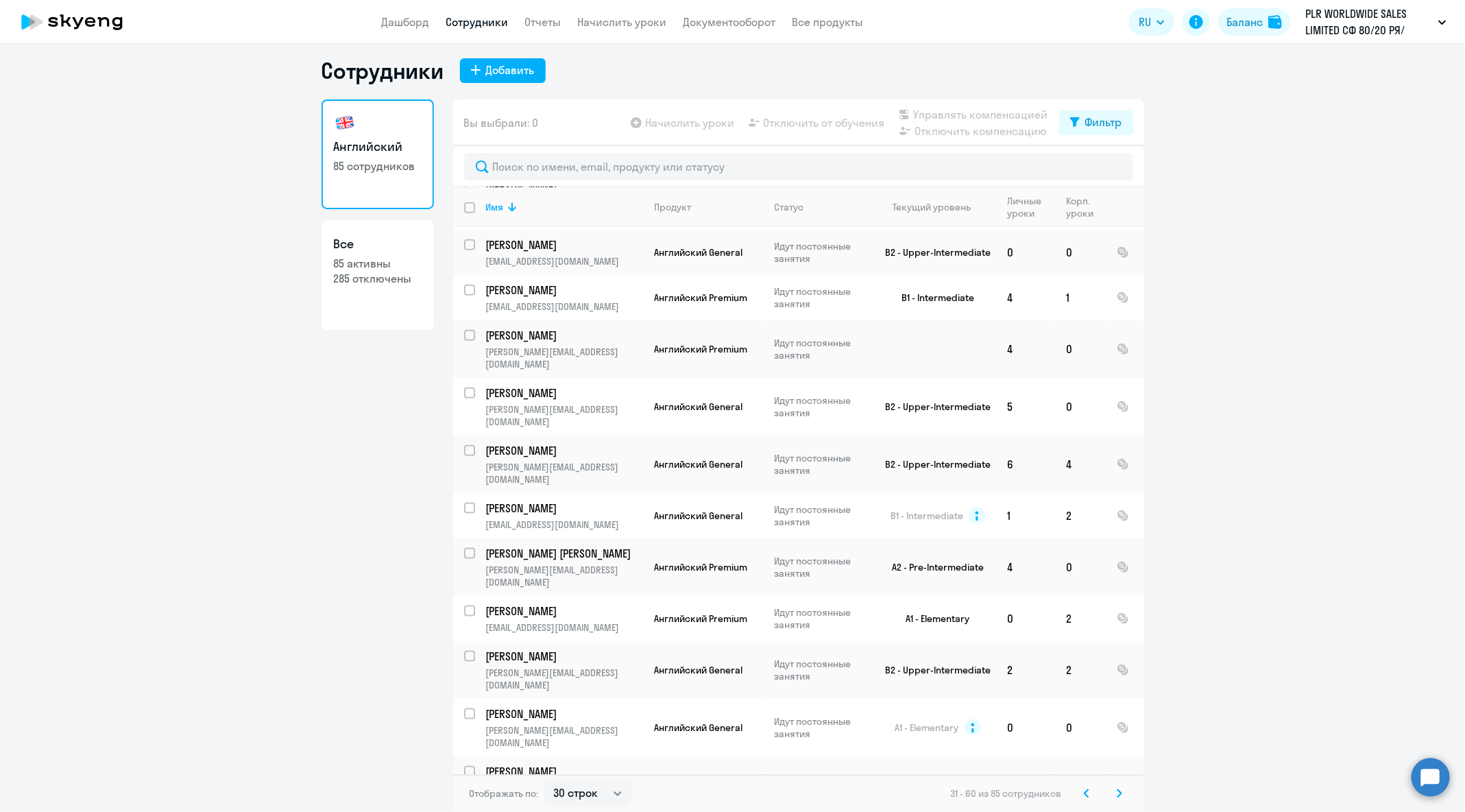
click at [1117, 797] on icon at bounding box center [1120, 793] width 6 height 9
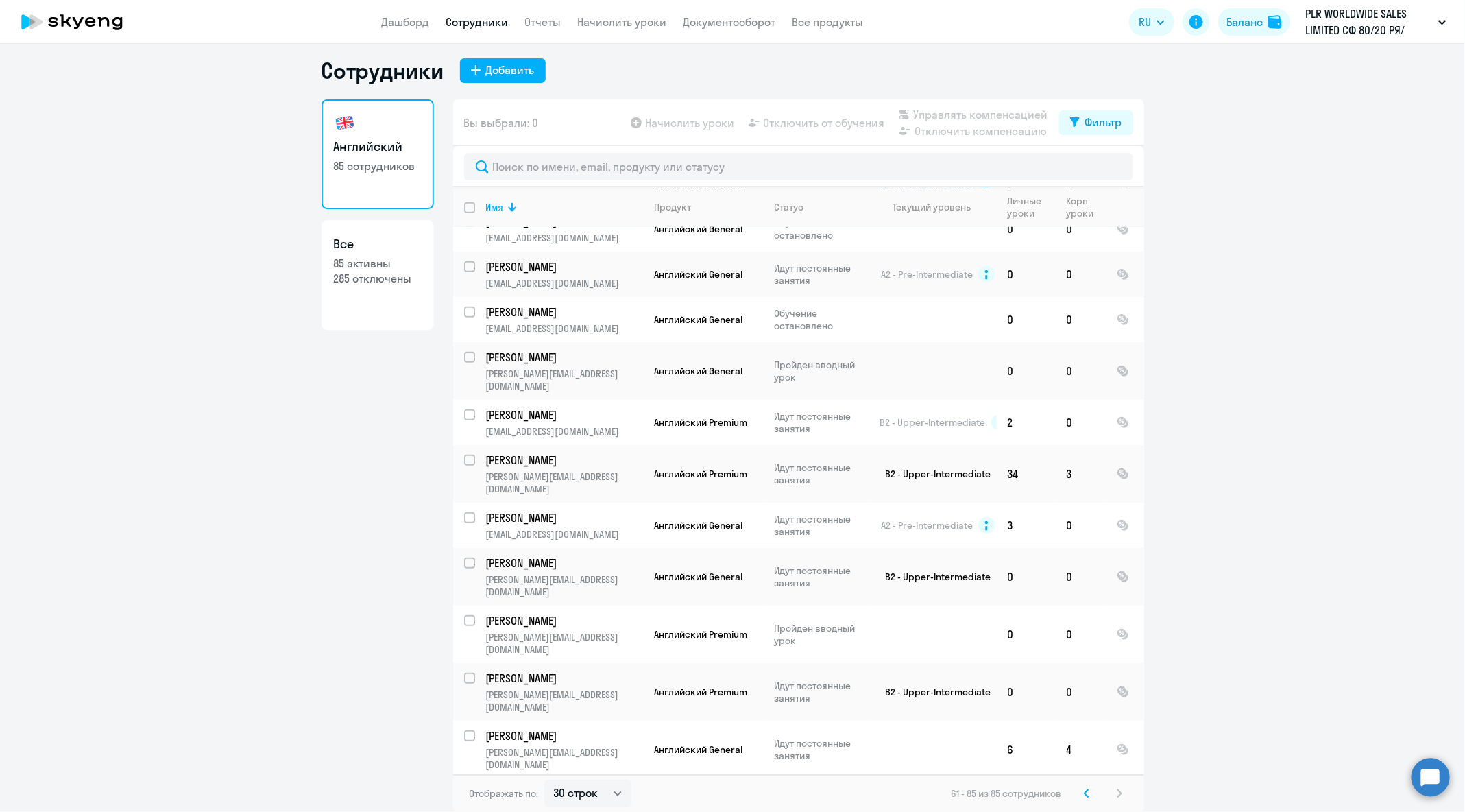
scroll to position [575, 0]
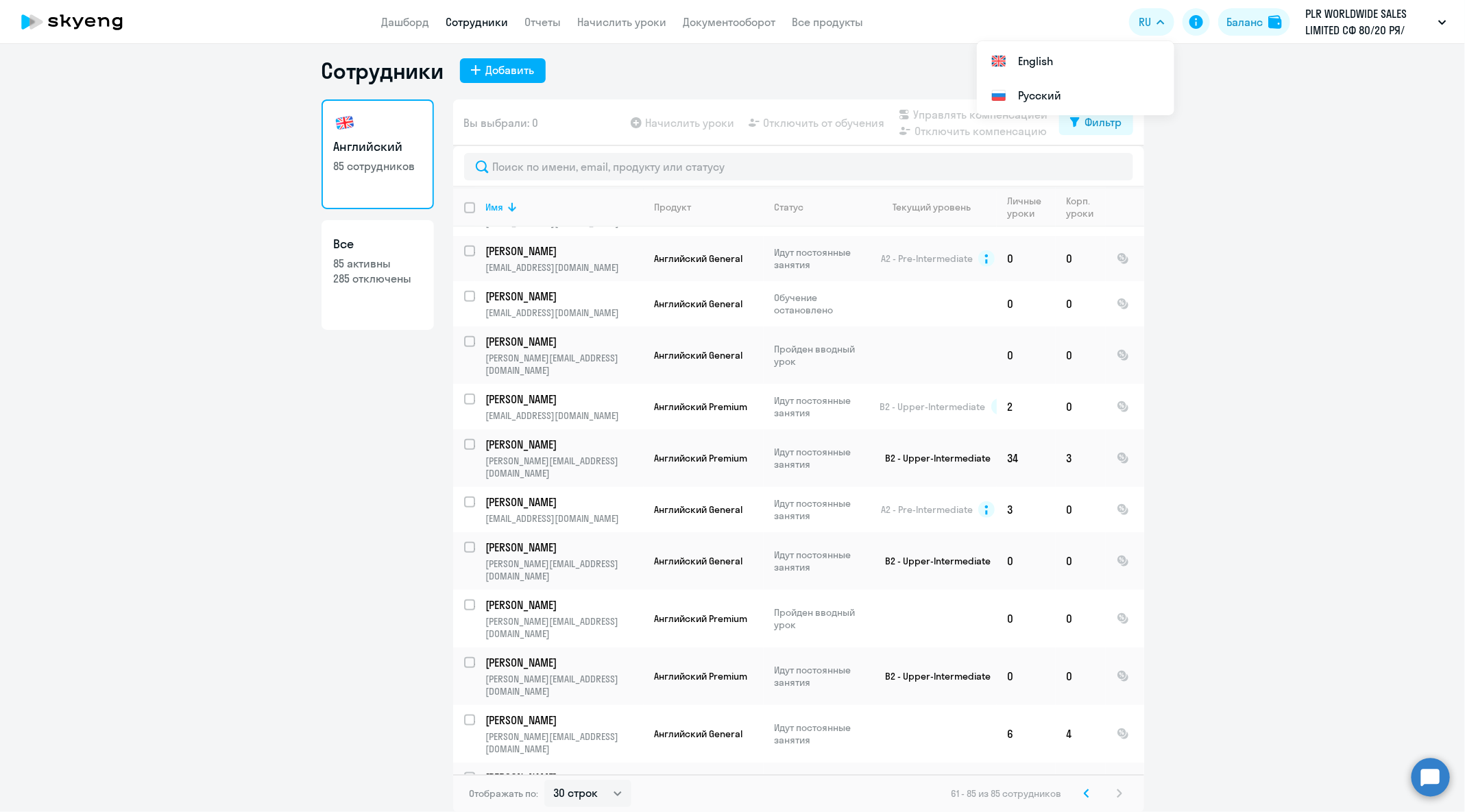
click at [1436, 774] on circle at bounding box center [1430, 776] width 38 height 38
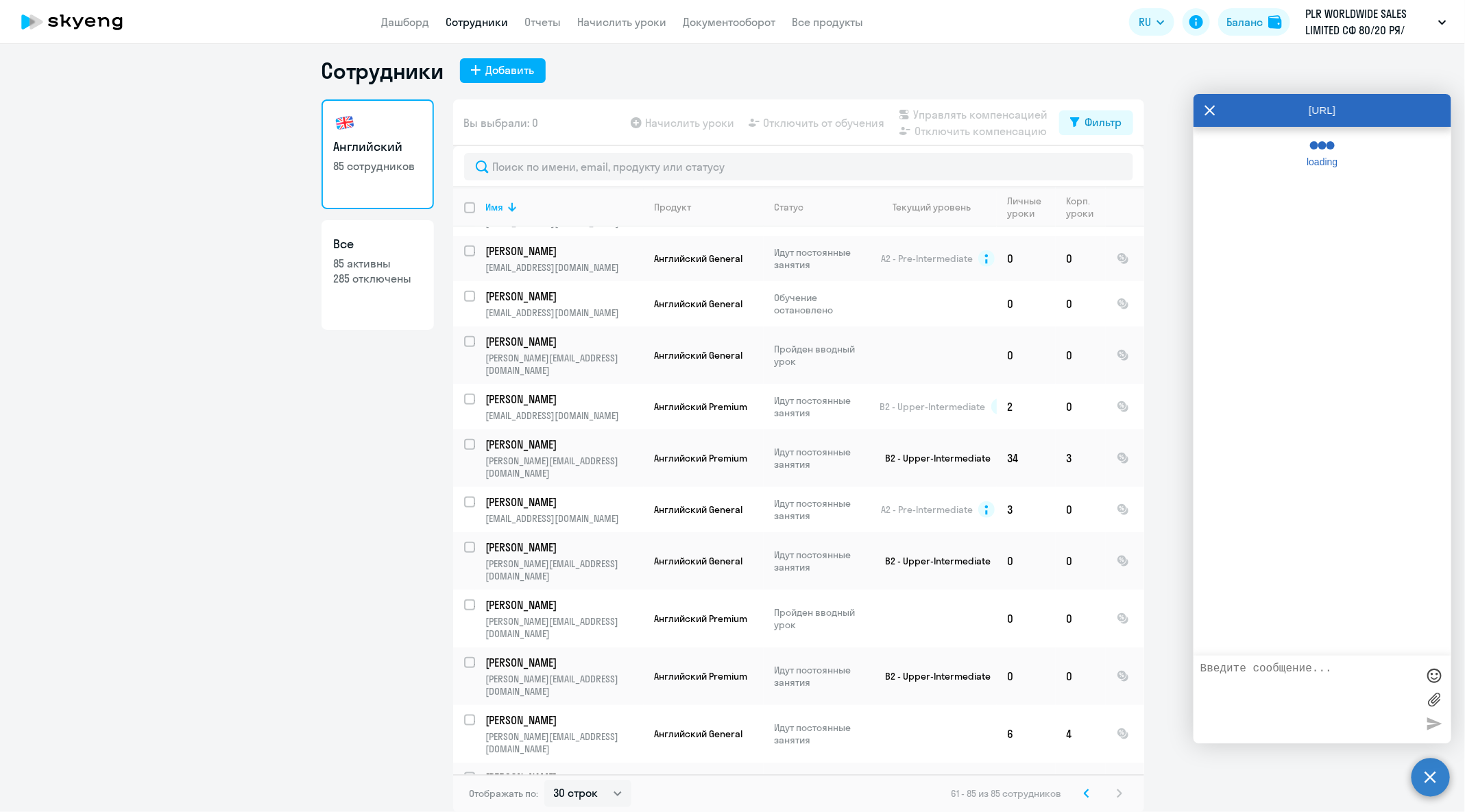
click at [1281, 680] on textarea at bounding box center [1308, 699] width 217 height 74
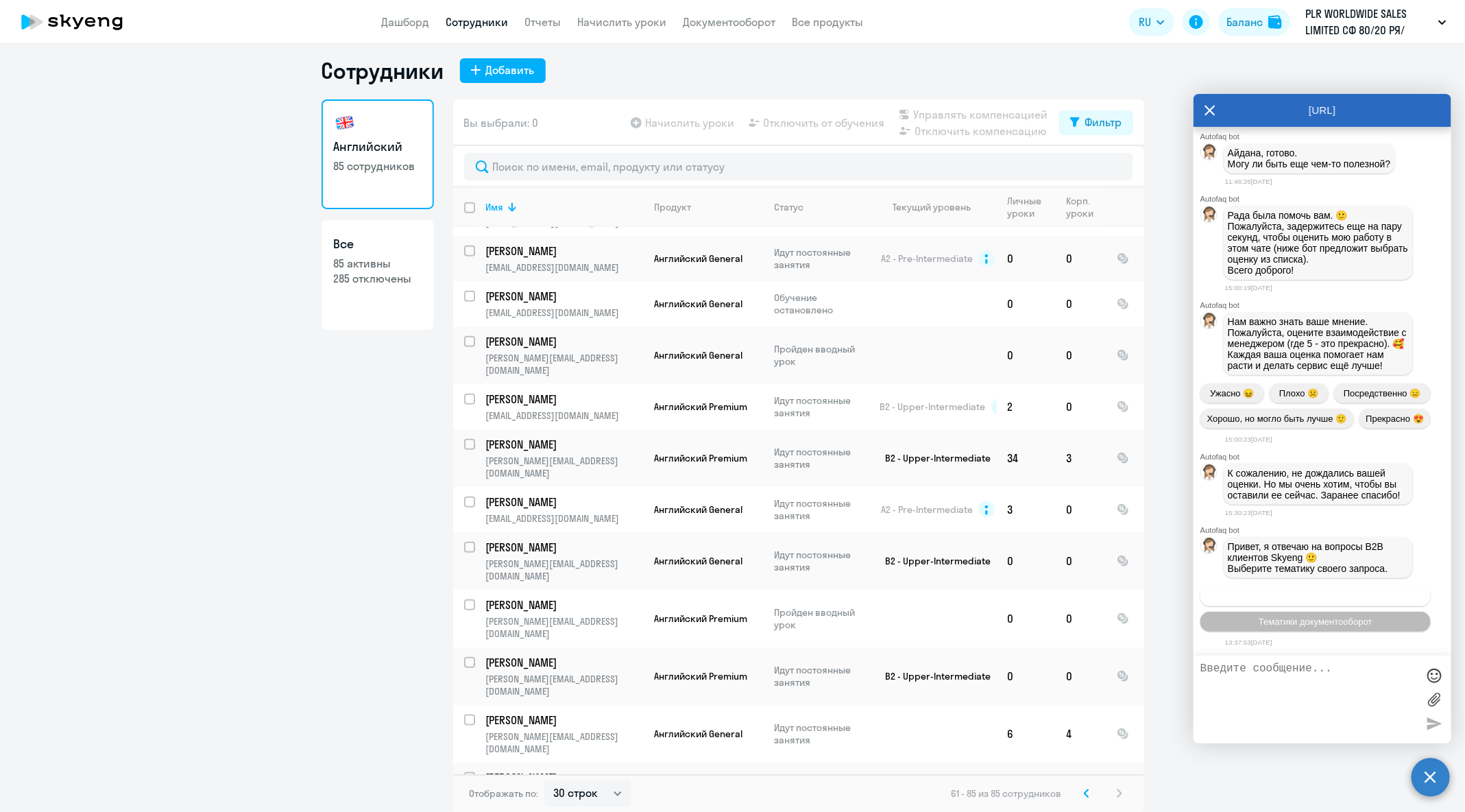
click at [1302, 594] on span "Операционное сопровождение" at bounding box center [1315, 595] width 128 height 10
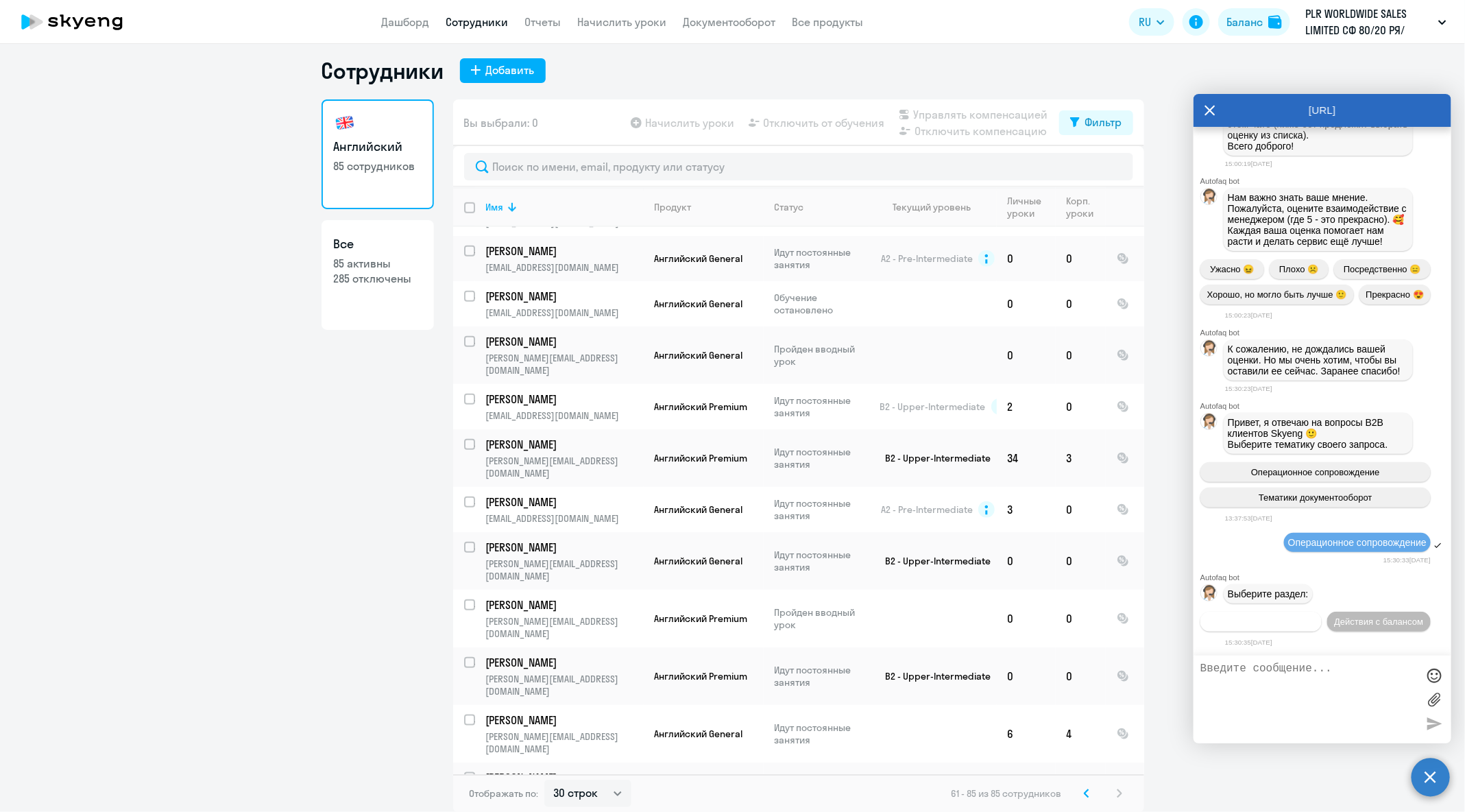
click at [1285, 611] on button "Действия по сотрудникам" at bounding box center [1261, 621] width 121 height 20
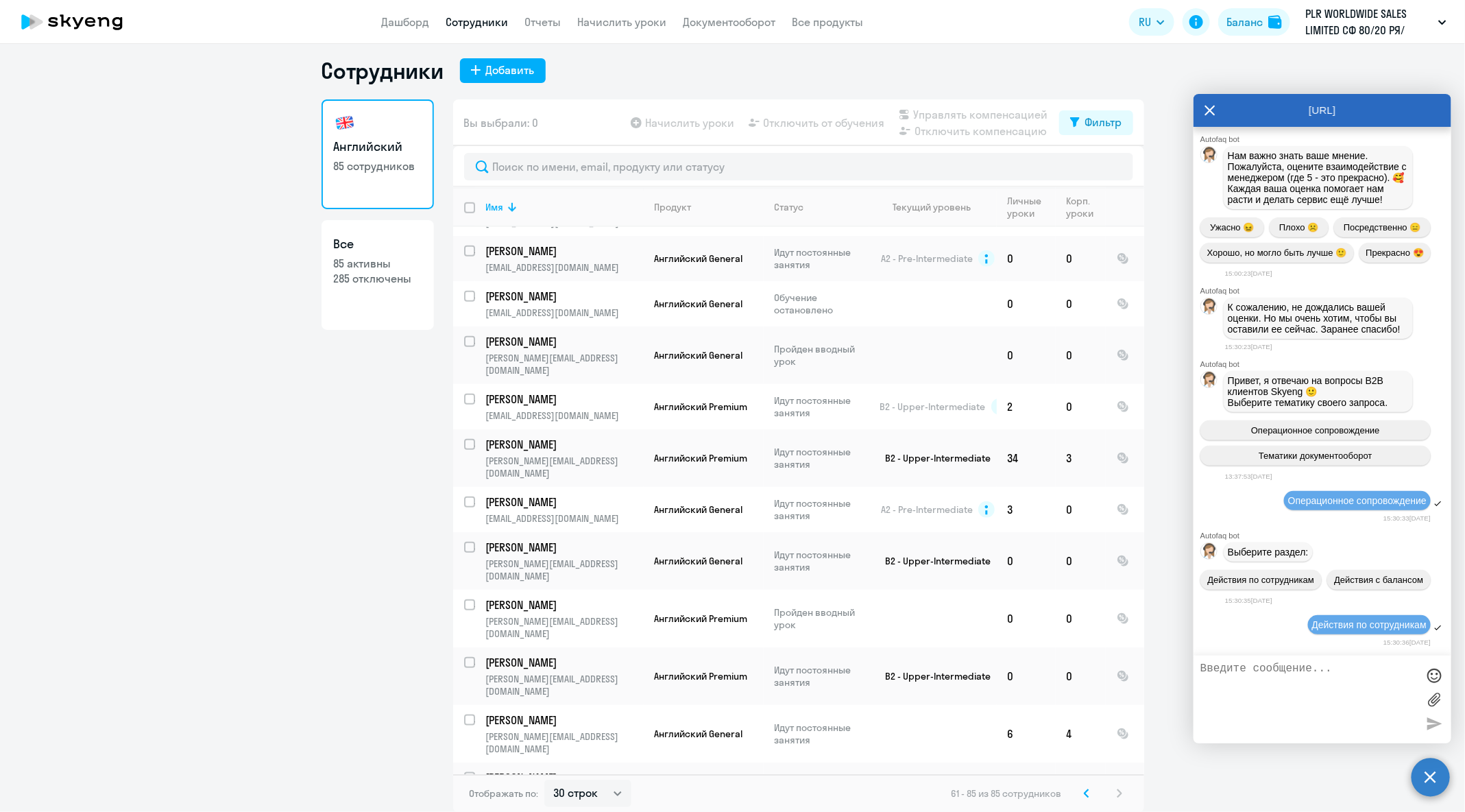
scroll to position [64445, 0]
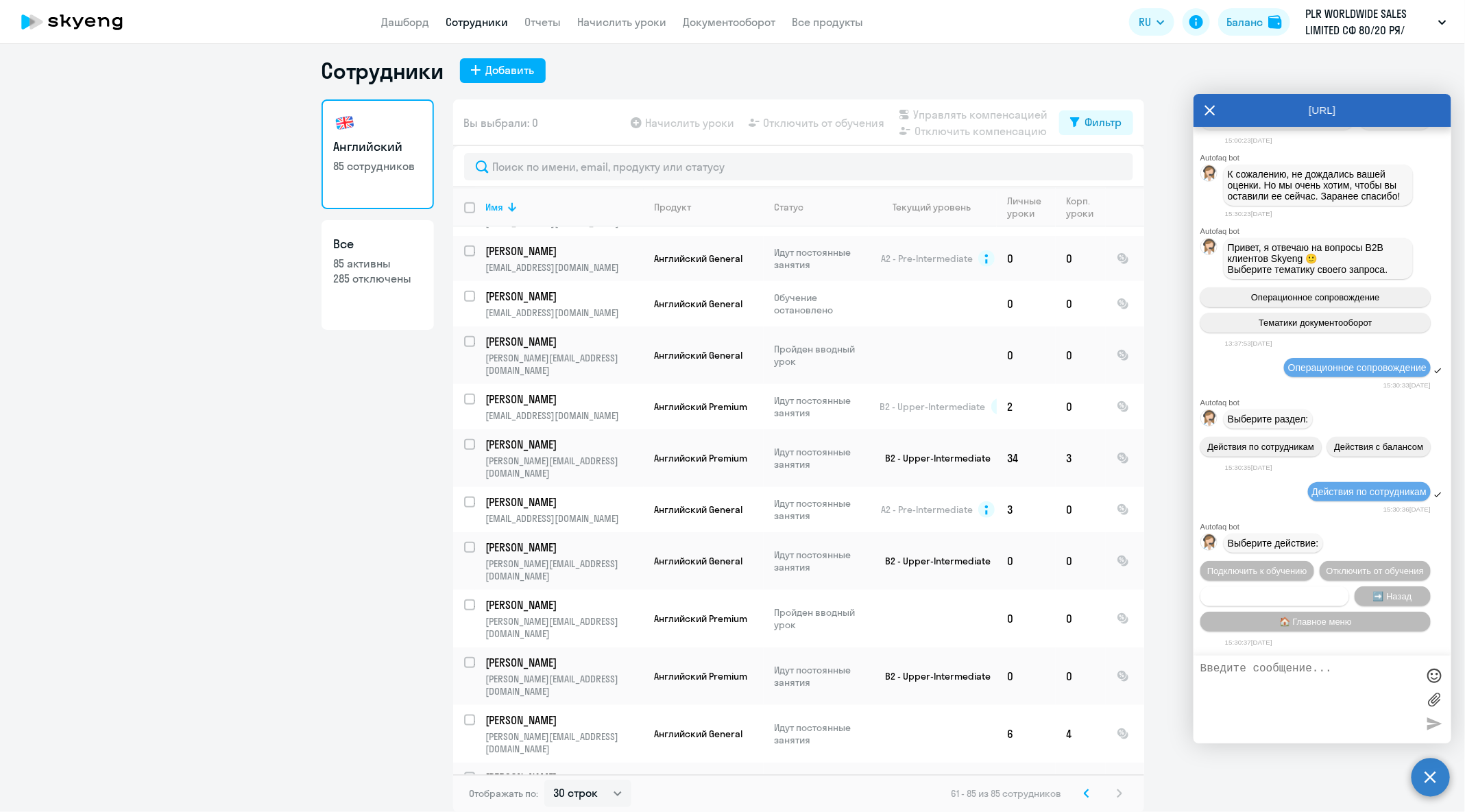
click at [1289, 597] on span "Сотруднику нужна помощь" at bounding box center [1275, 595] width 111 height 10
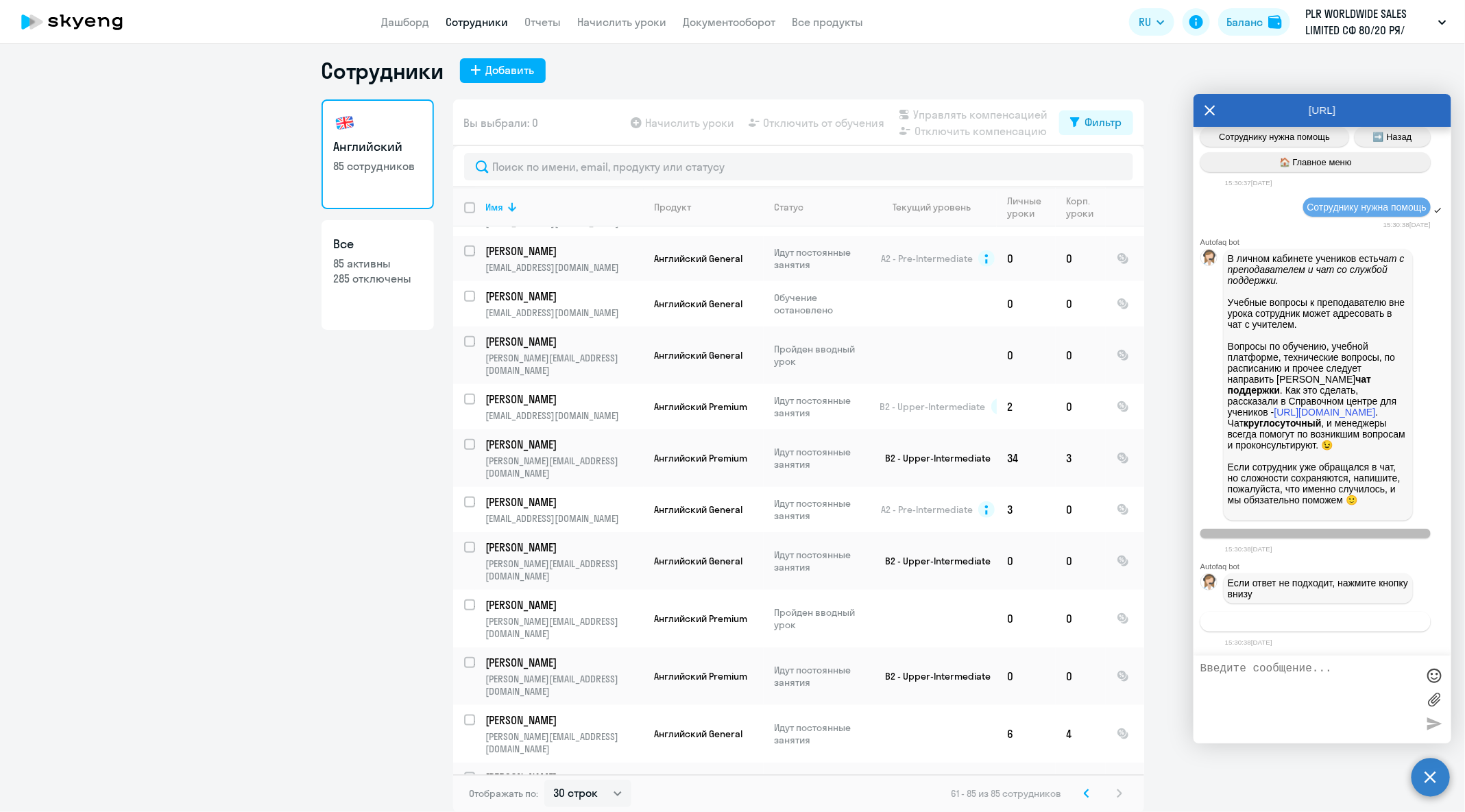
click at [1299, 624] on span "Связаться с менеджером" at bounding box center [1316, 621] width 105 height 10
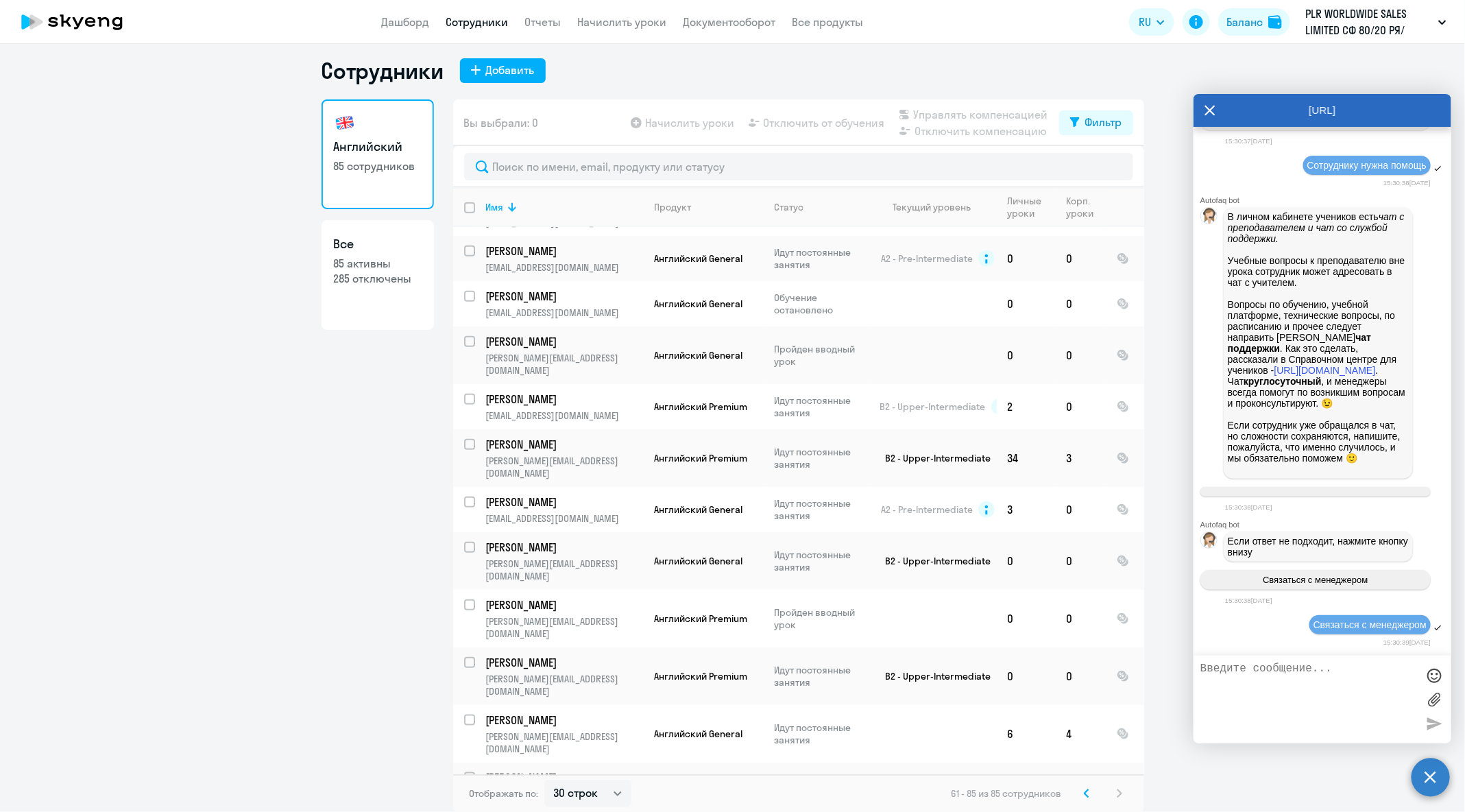
scroll to position [64981, 0]
click at [1322, 707] on textarea at bounding box center [1308, 699] width 217 height 74
paste textarea "[PHONE_NUMBER]"
paste textarea "[PERSON_NAME]"
paste textarea "[EMAIL_ADDRESS][DOMAIN_NAME]"
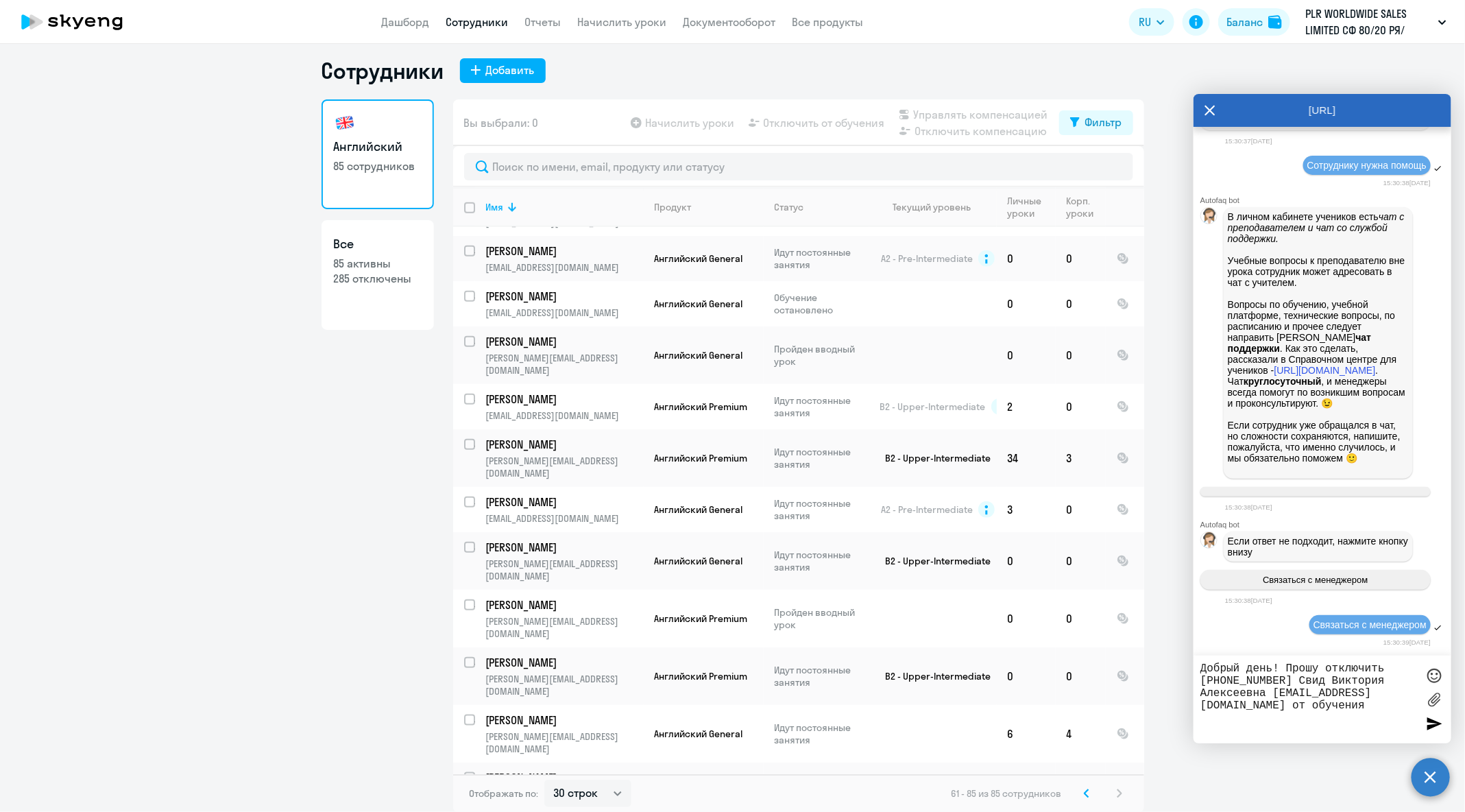
type textarea "Добрый день! Прошу отключить [PHONE_NUMBER] Свид Виктория Алексеевна [EMAIL_ADD…"
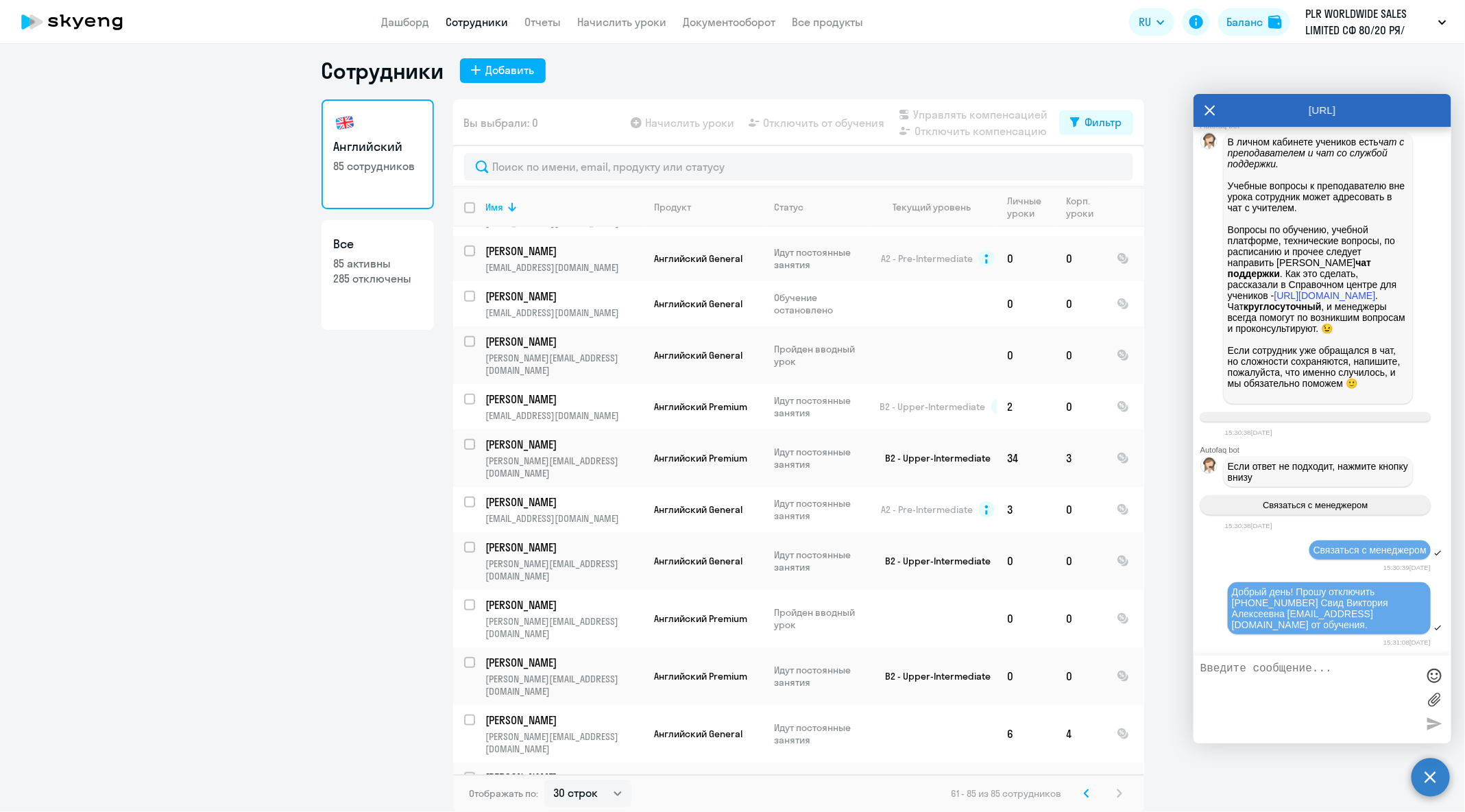
scroll to position [65058, 0]
type textarea "Не могу найти ее на контрактах - видимо как-то переименована или изменила почту"
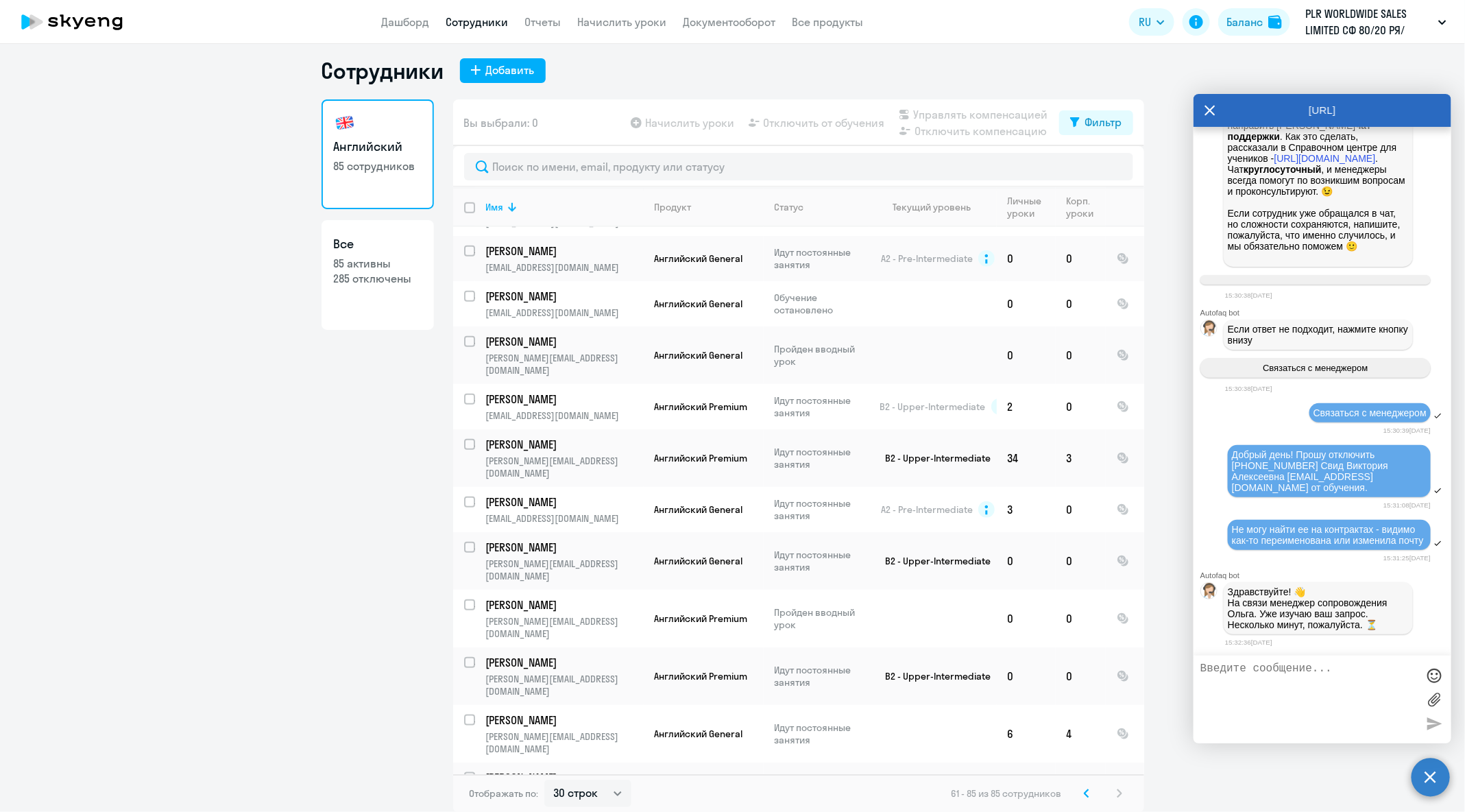
scroll to position [65214, 0]
click at [618, 165] on input "text" at bounding box center [799, 166] width 670 height 27
paste input "[EMAIL_ADDRESS][DOMAIN_NAME]"
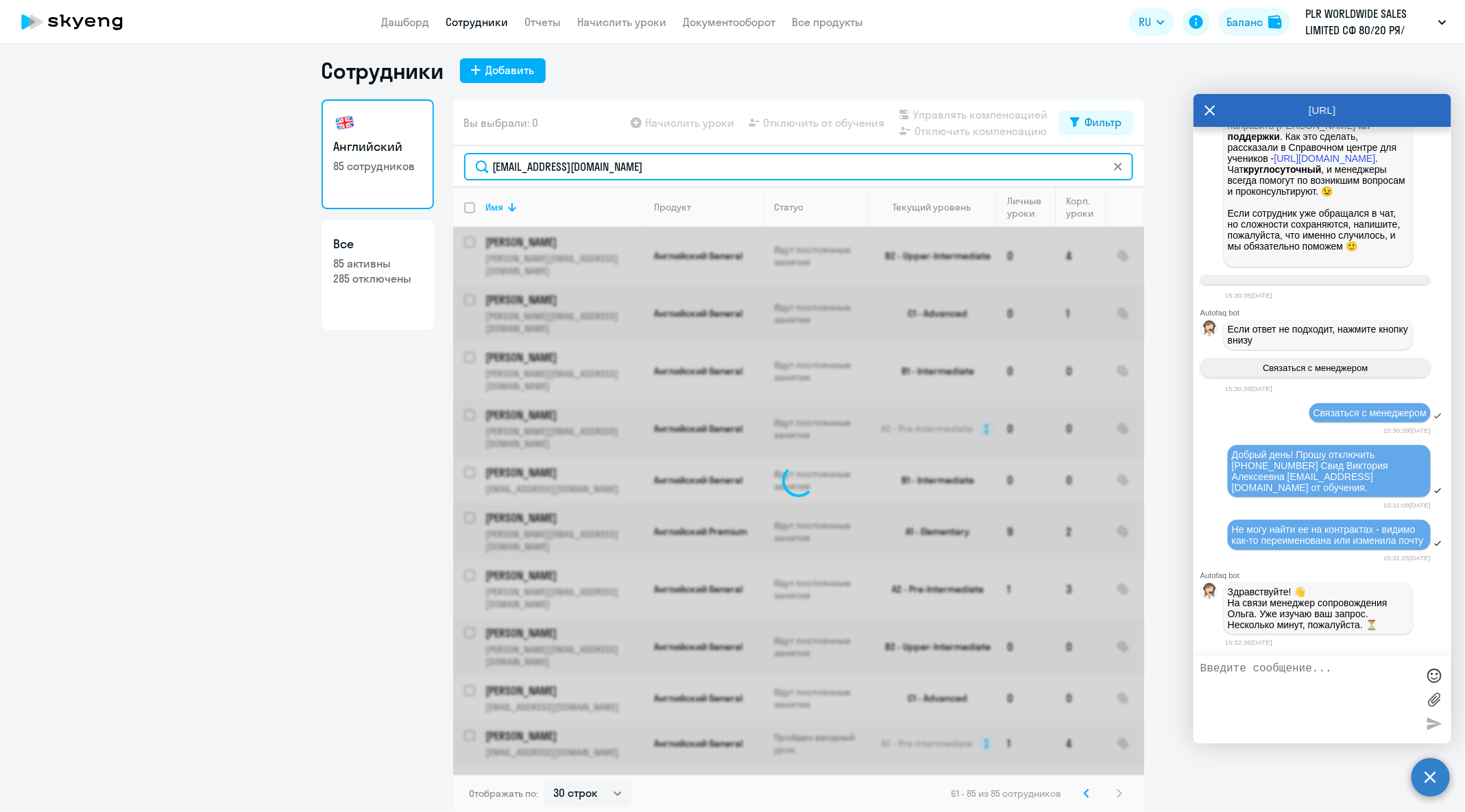
type input "[EMAIL_ADDRESS][DOMAIN_NAME]"
click at [1212, 111] on icon at bounding box center [1210, 111] width 10 height 10
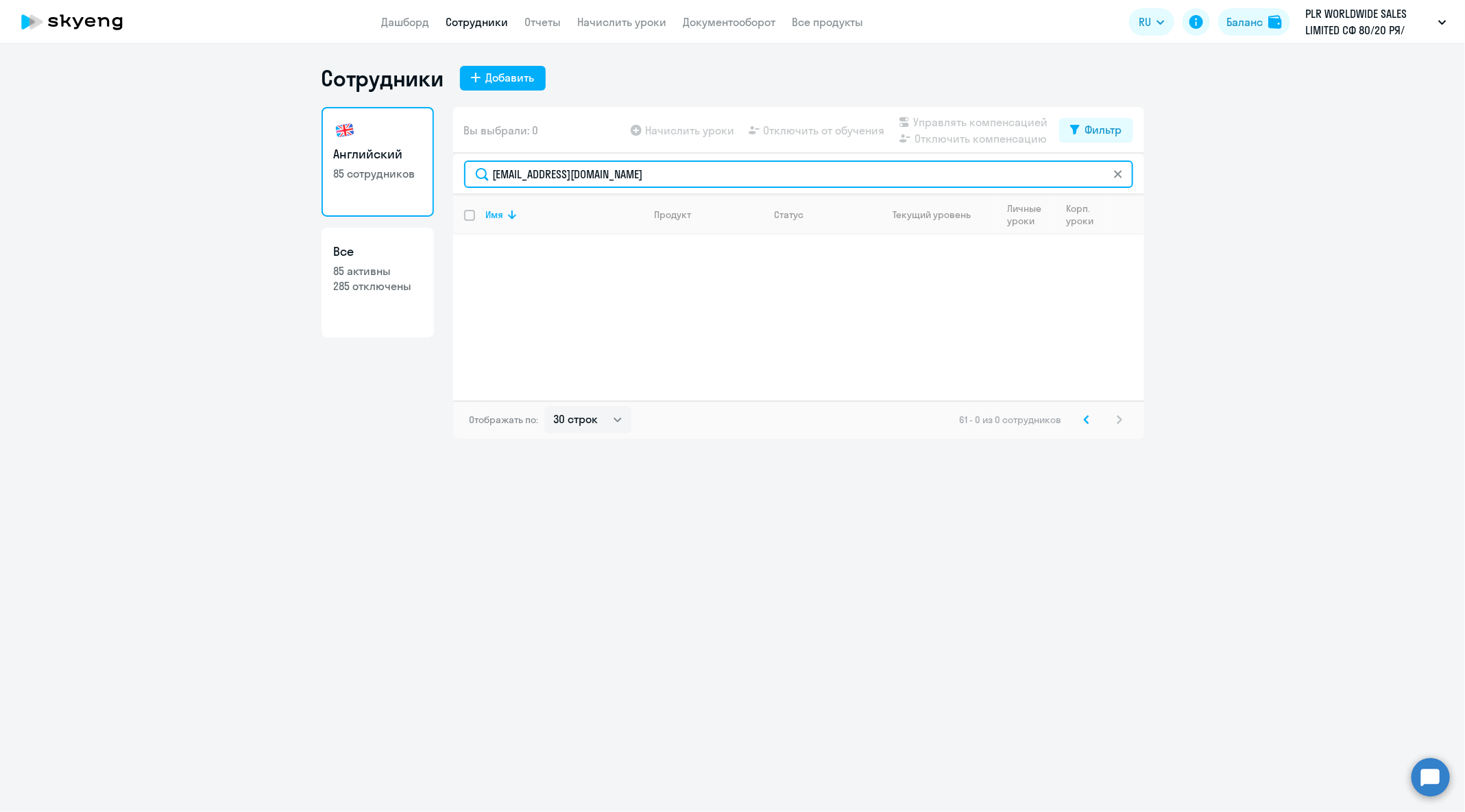
click at [801, 171] on input "[EMAIL_ADDRESS][DOMAIN_NAME]" at bounding box center [799, 173] width 670 height 27
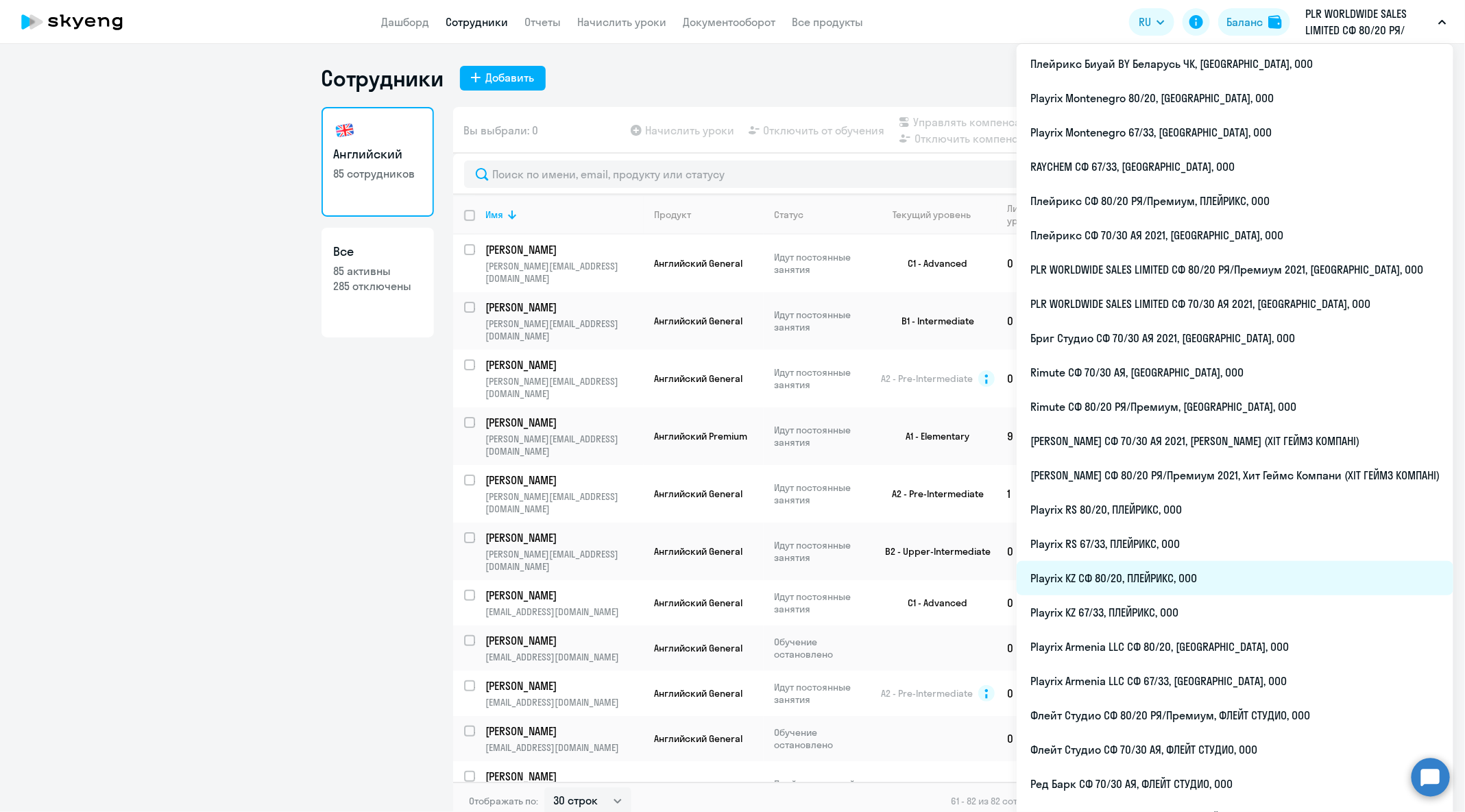
click at [1234, 587] on li "Playrix KZ СФ 80/20, ПЛЕЙРИКС, ООО" at bounding box center [1235, 578] width 437 height 35
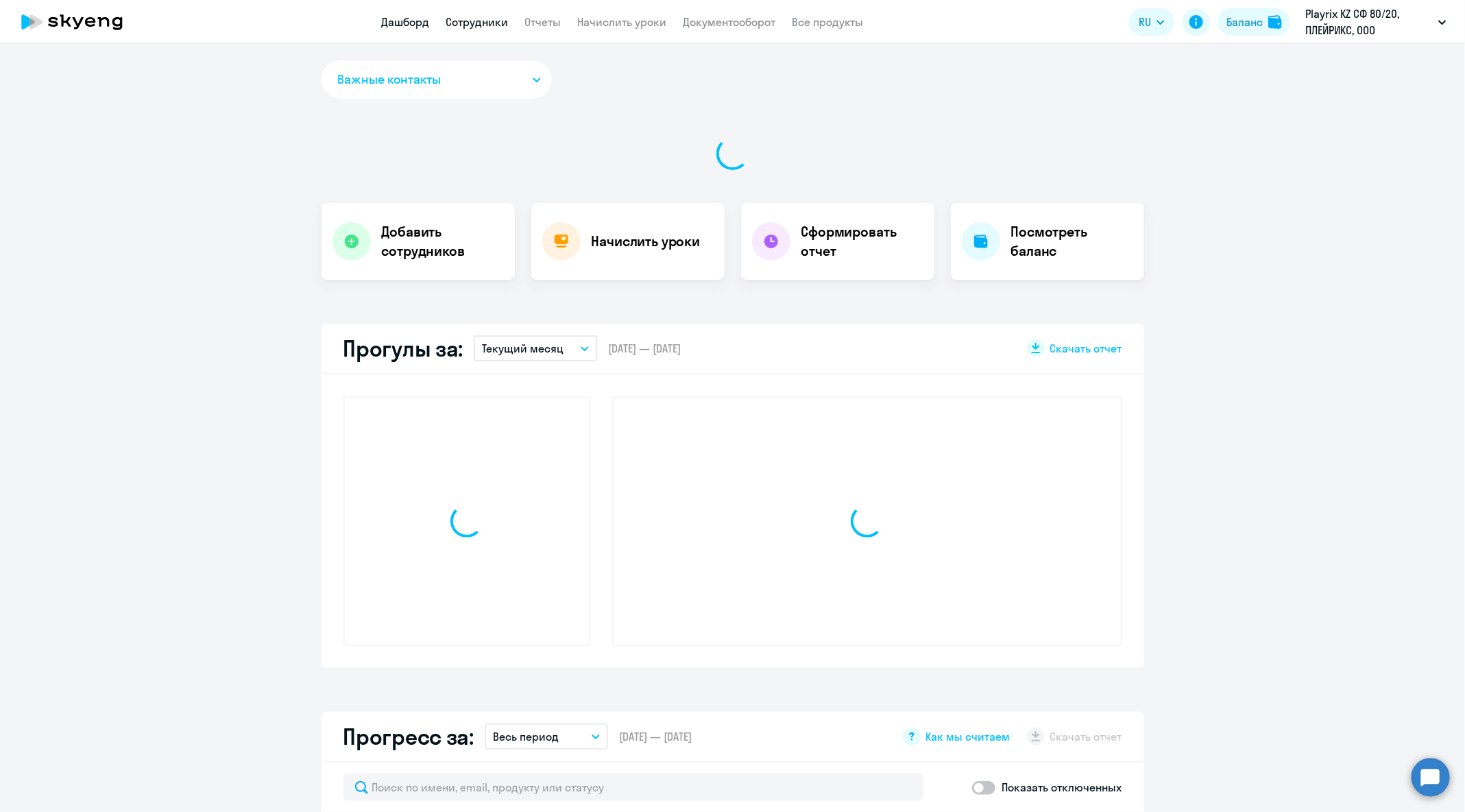
click at [475, 24] on link "Сотрудники" at bounding box center [477, 22] width 63 height 14
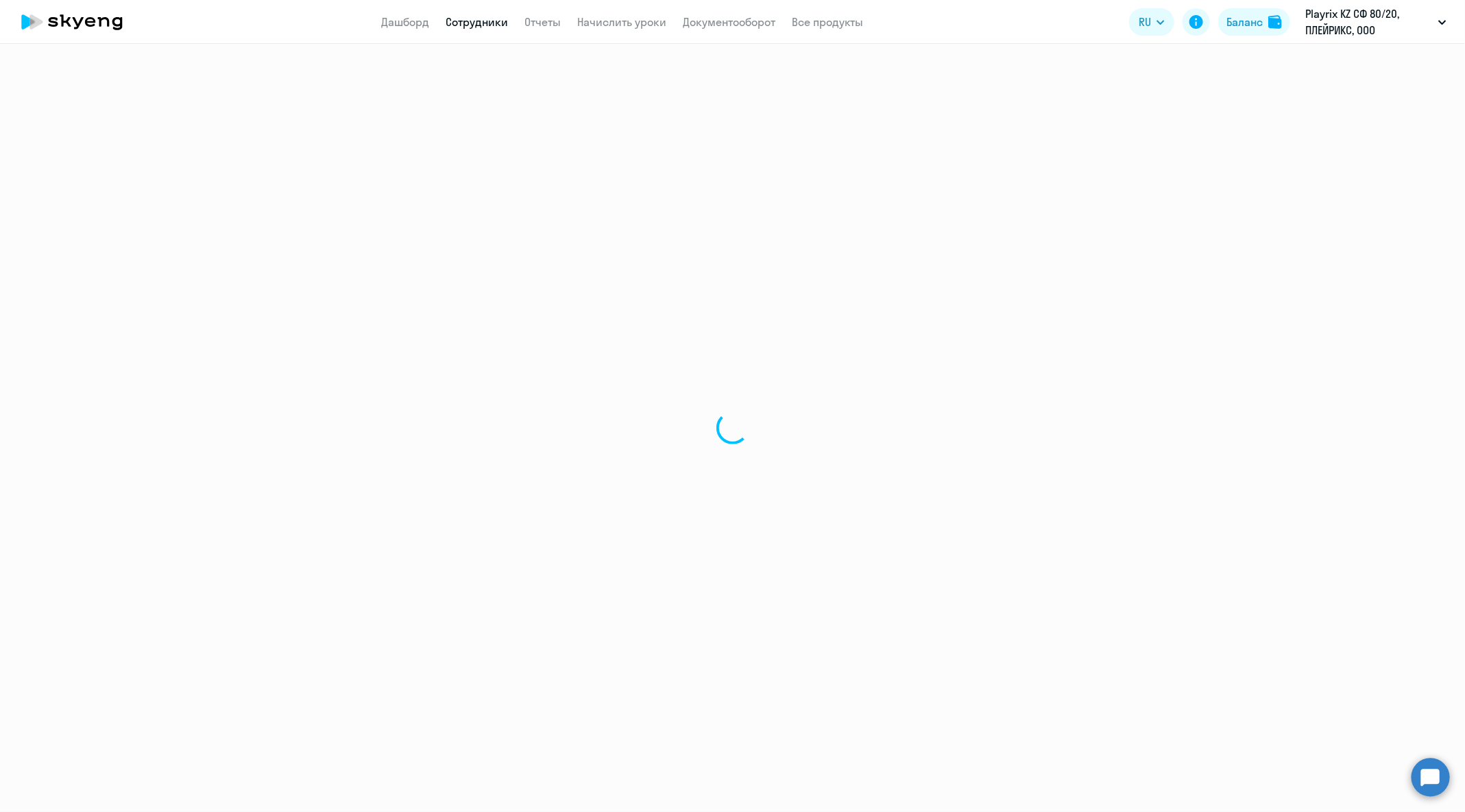
select select "30"
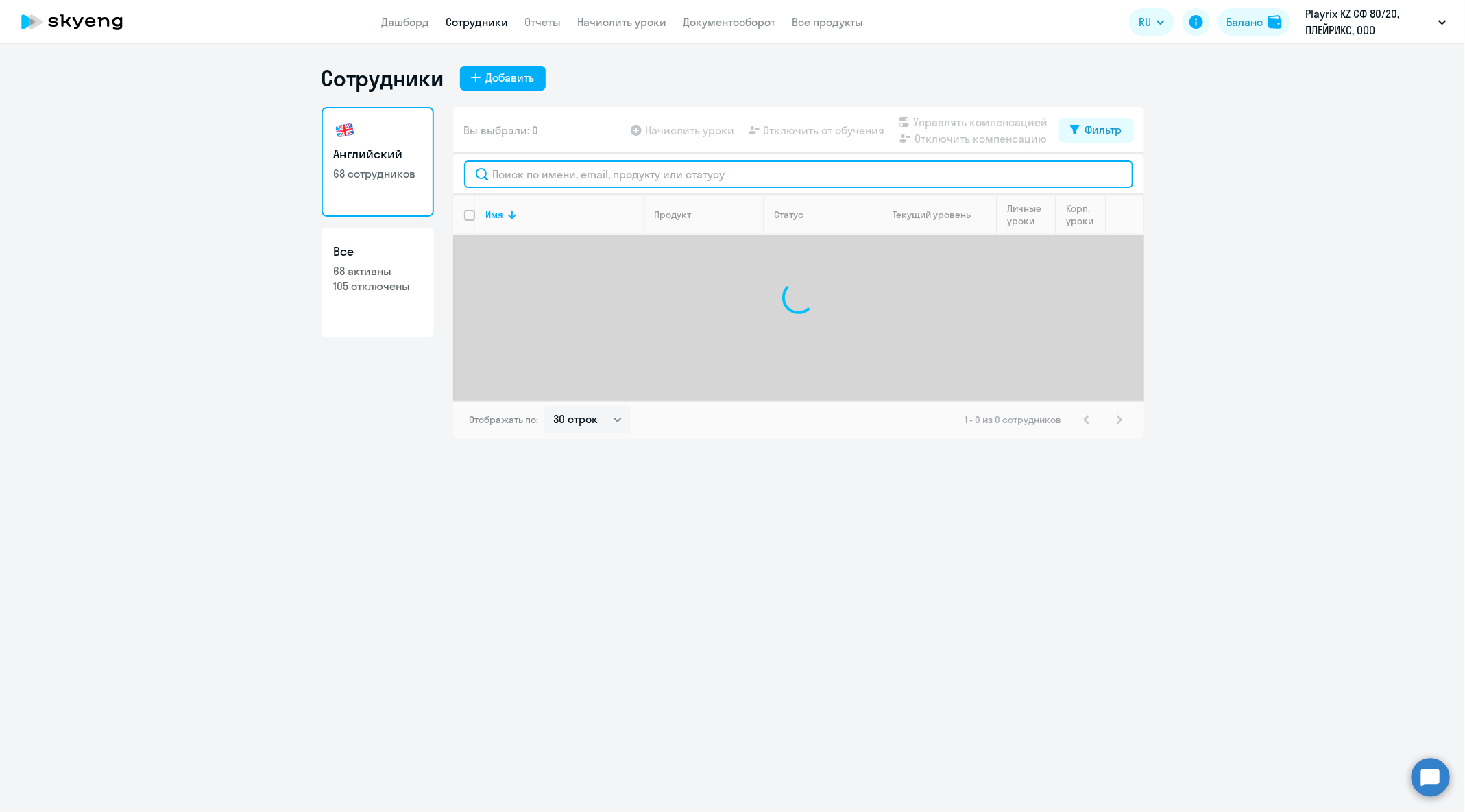
click at [634, 172] on input "text" at bounding box center [799, 173] width 670 height 27
paste input "[EMAIL_ADDRESS][DOMAIN_NAME]"
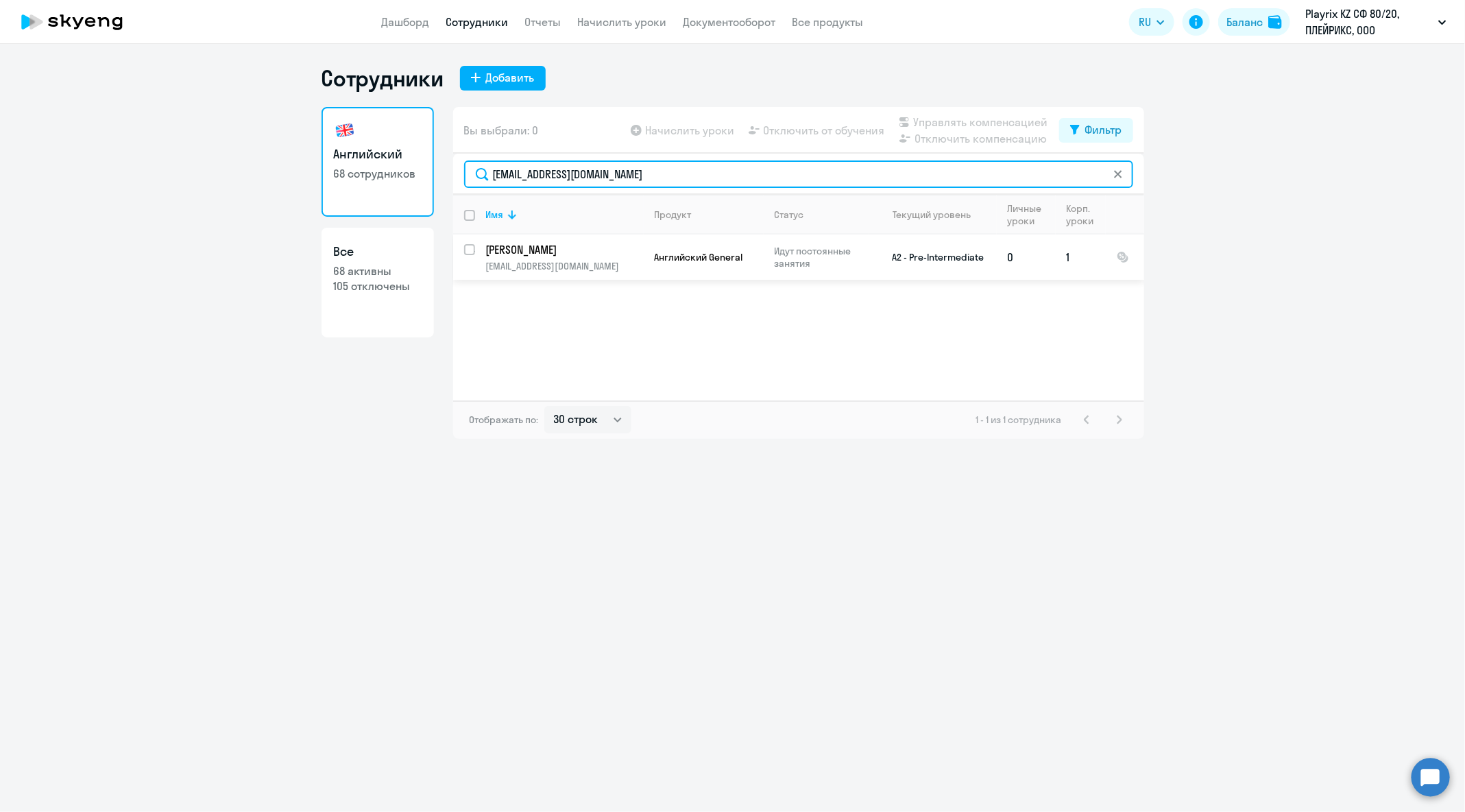
type input "[EMAIL_ADDRESS][DOMAIN_NAME]"
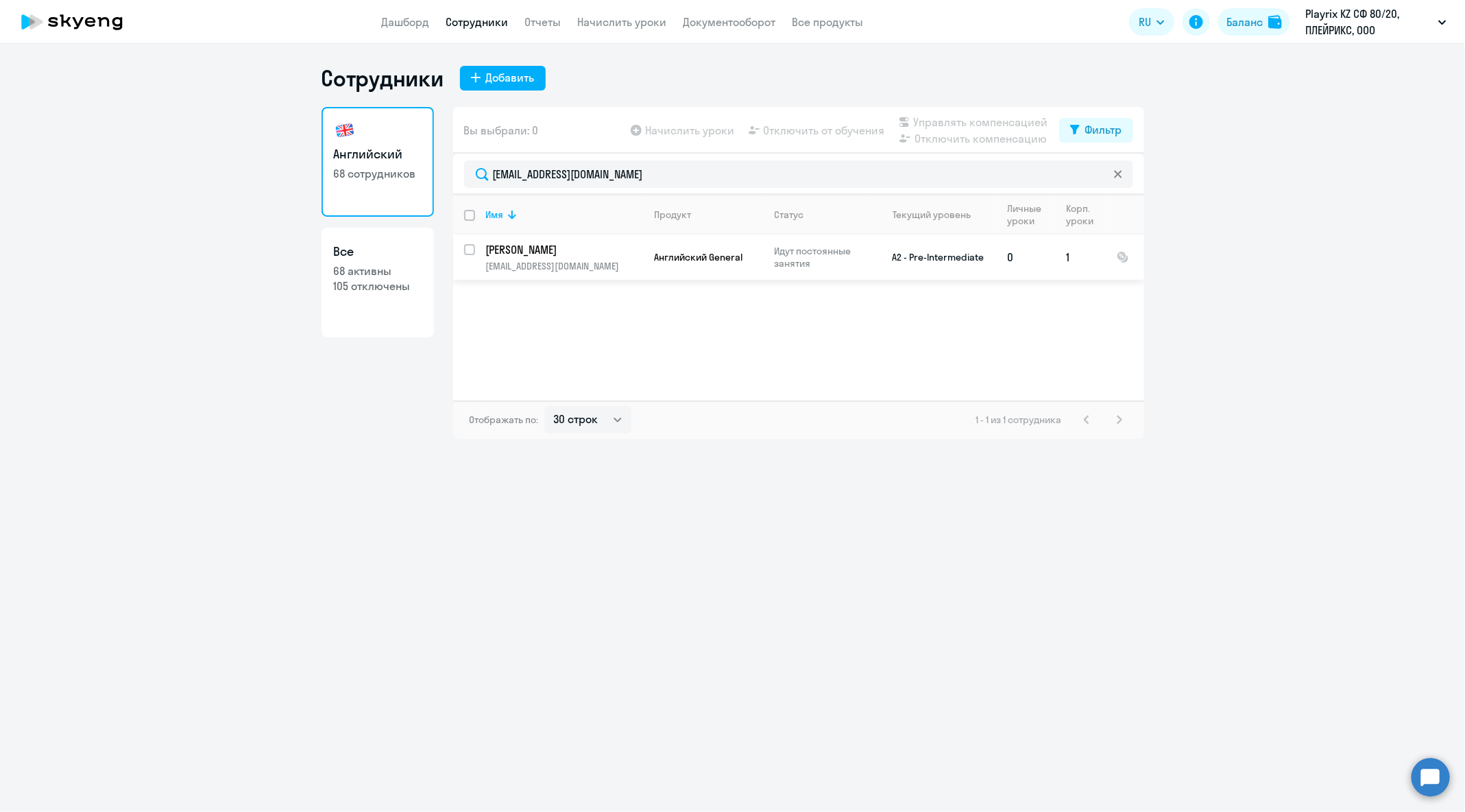
click at [468, 249] on input "select row 21570096" at bounding box center [477, 257] width 27 height 27
checkbox input "true"
click at [845, 135] on span "Отключить от обучения" at bounding box center [823, 130] width 121 height 17
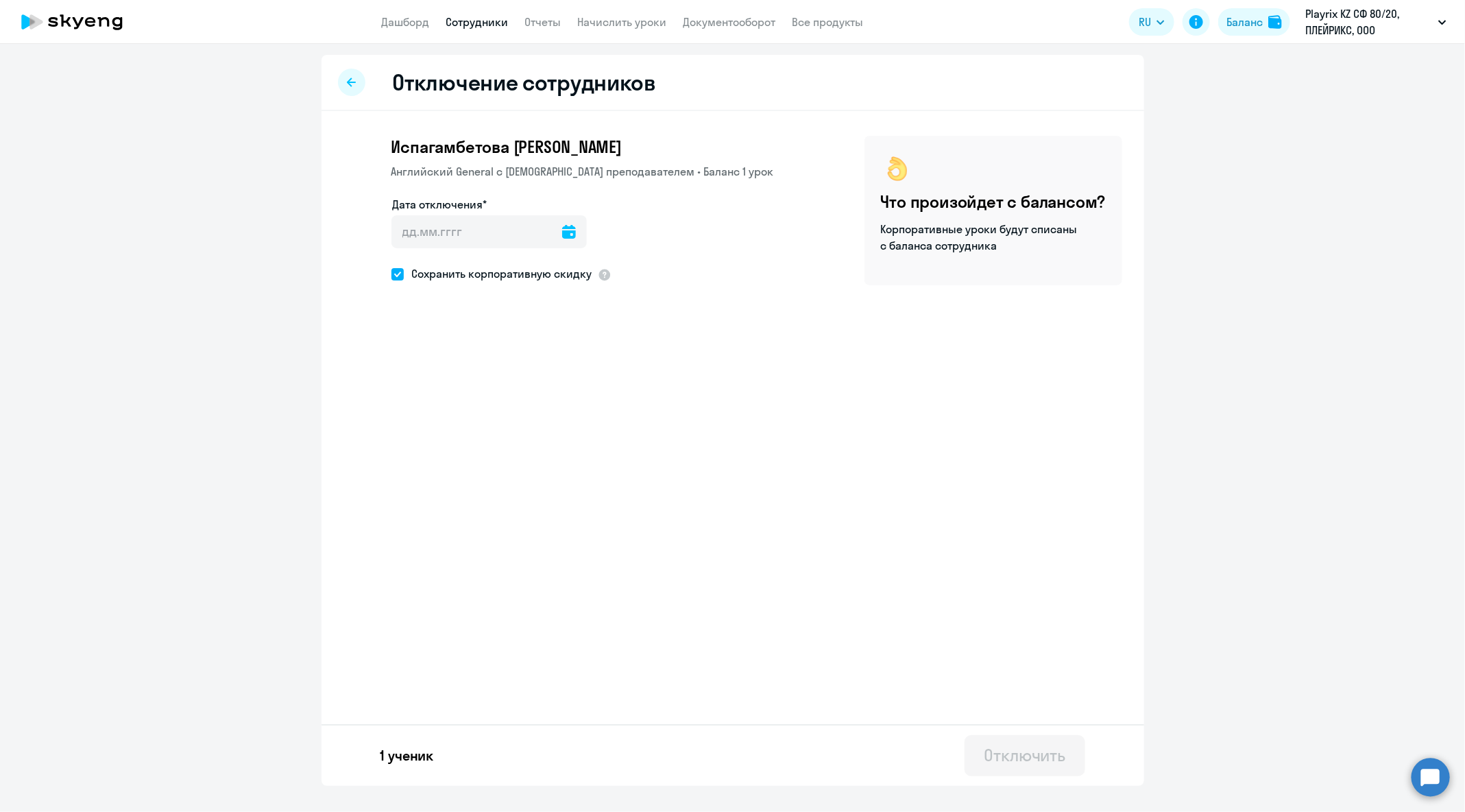
click at [563, 238] on icon at bounding box center [569, 232] width 14 height 14
click at [551, 443] on span "30" at bounding box center [548, 443] width 24 height 24
type input "[DATE]"
click at [1051, 759] on div "Отключить" at bounding box center [1024, 754] width 82 height 22
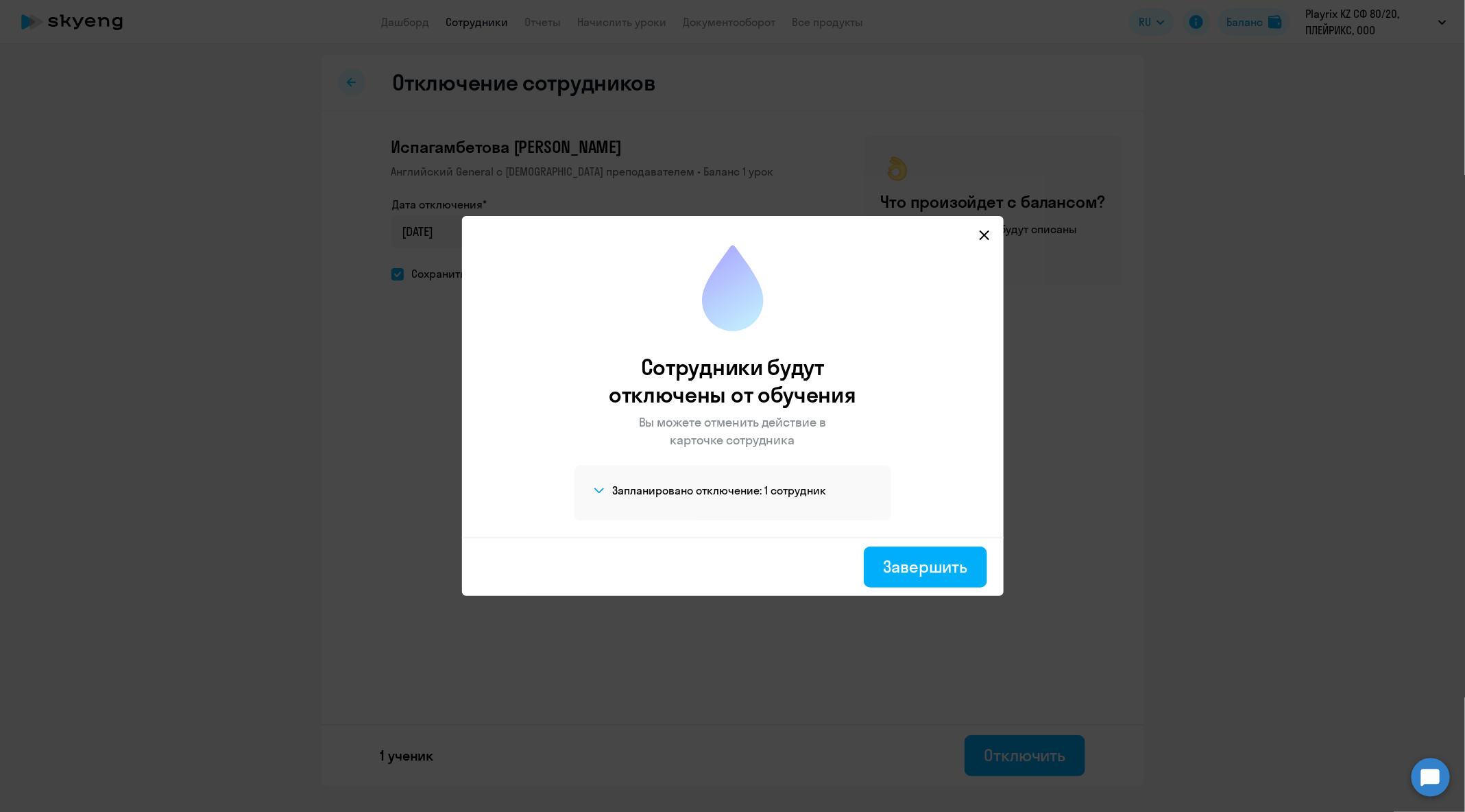
click at [989, 231] on icon at bounding box center [985, 235] width 11 height 11
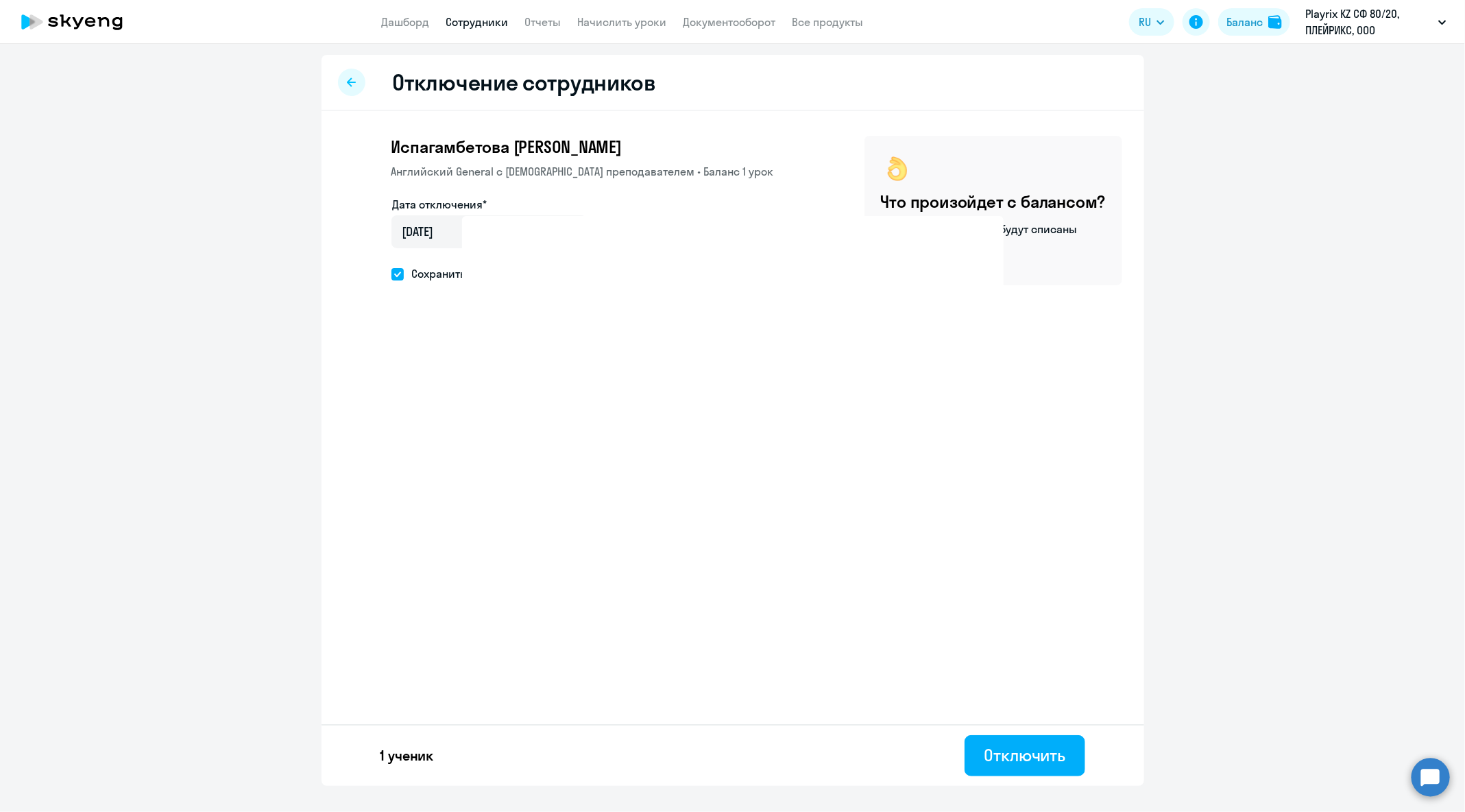
select select "30"
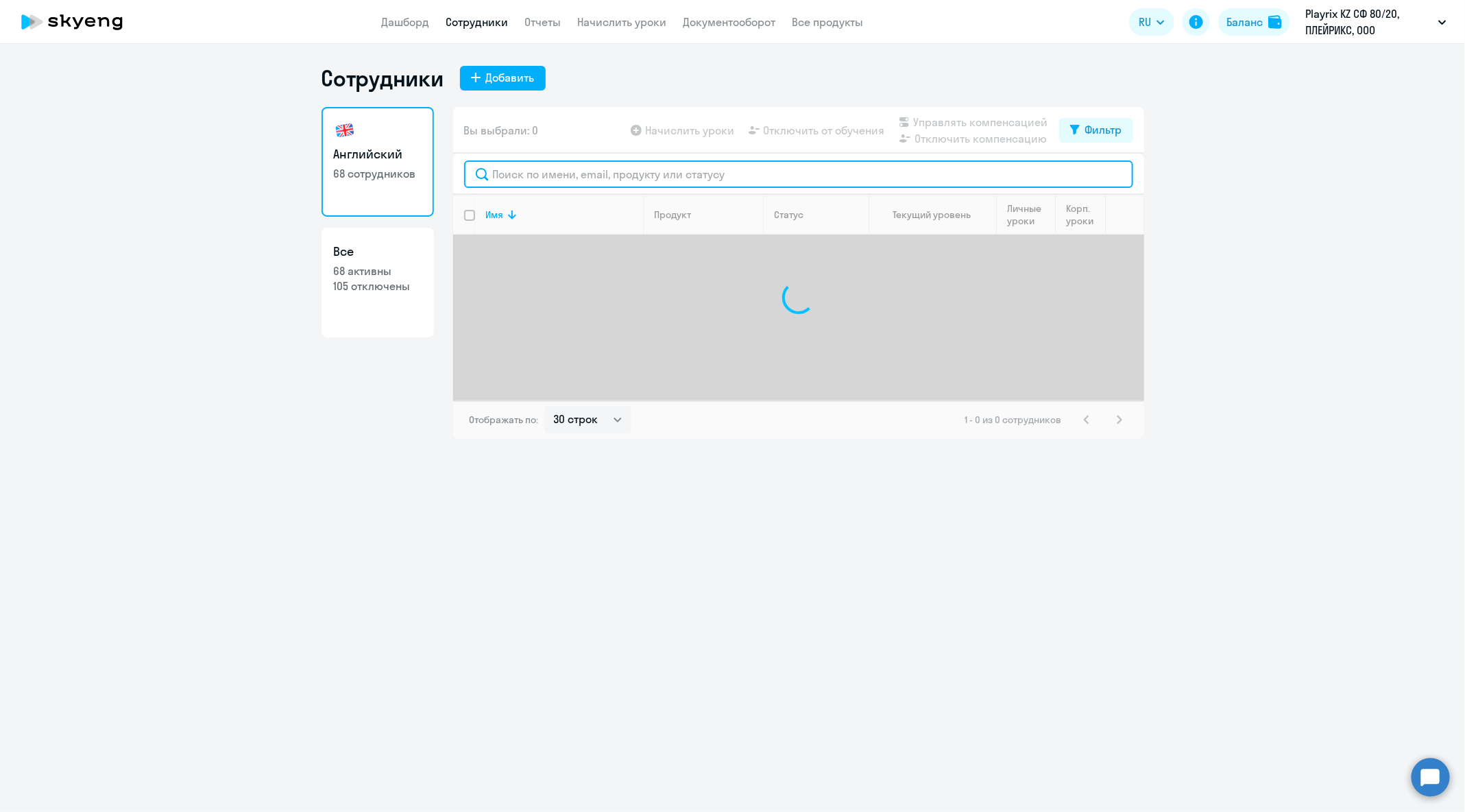
click at [634, 179] on input "text" at bounding box center [799, 173] width 670 height 27
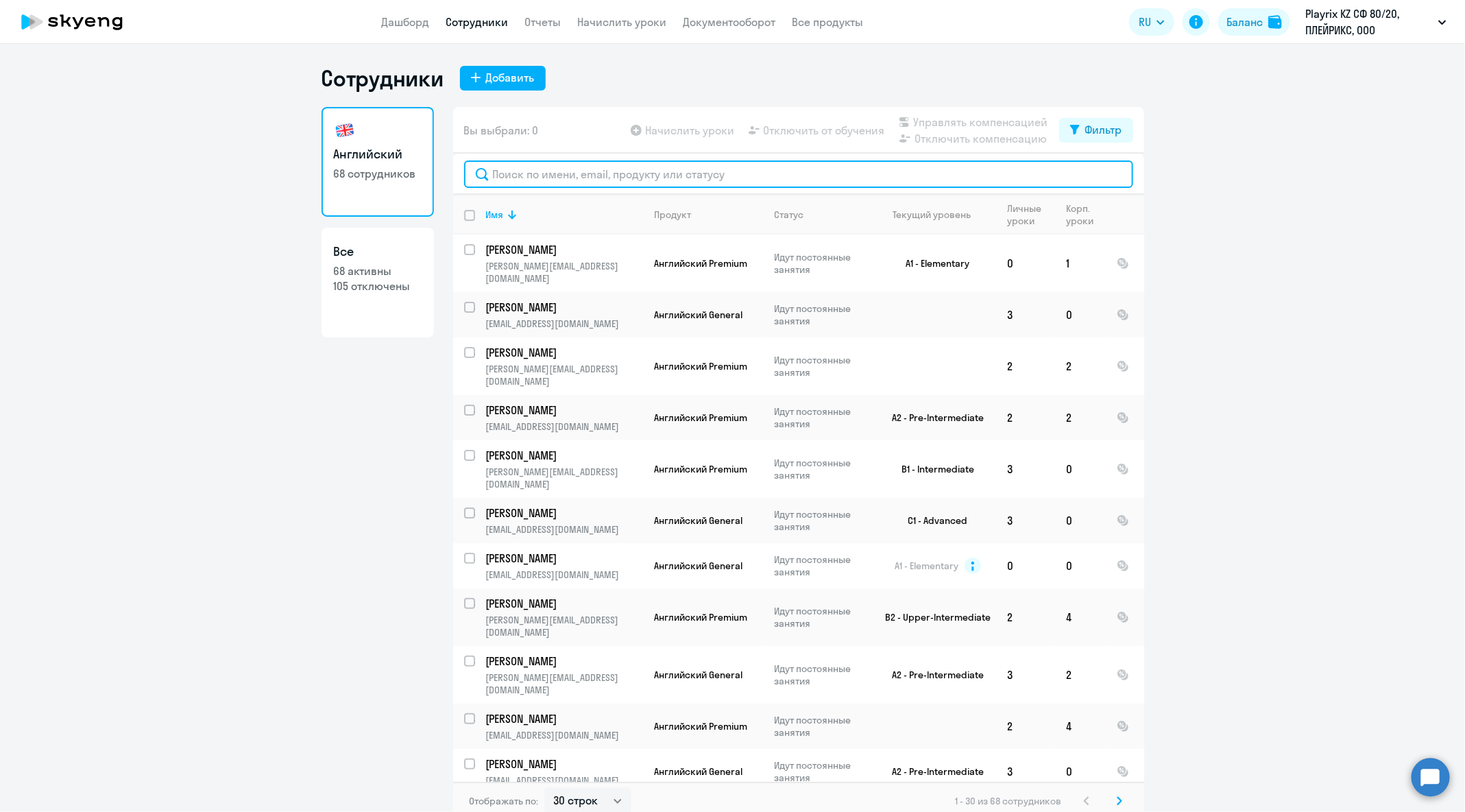
paste input "[EMAIL_ADDRESS][DOMAIN_NAME]"
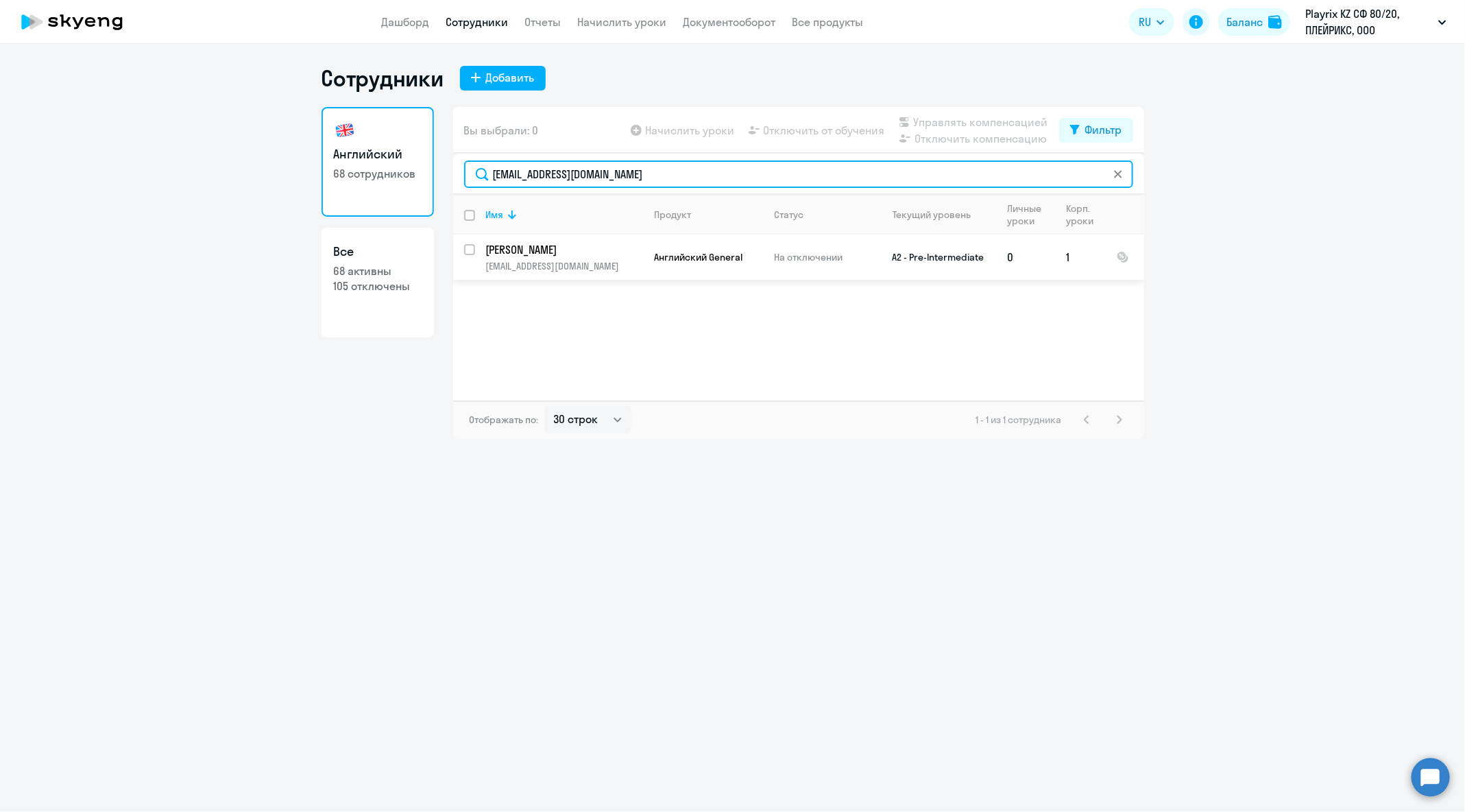
type input "[EMAIL_ADDRESS][DOMAIN_NAME]"
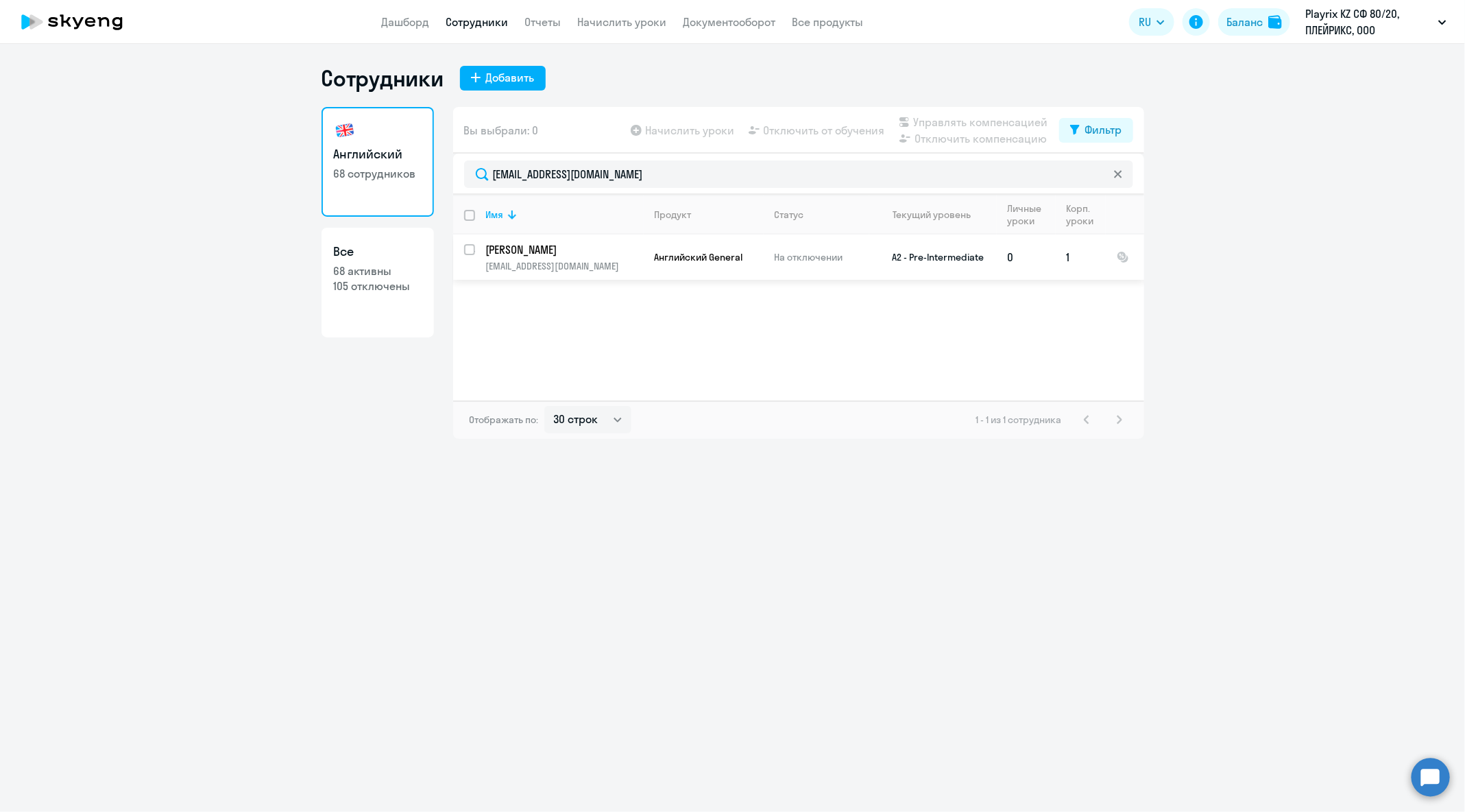
click at [471, 249] on input "select row 21570096" at bounding box center [477, 257] width 27 height 27
checkbox input "true"
click at [856, 133] on span "Отключить от обучения" at bounding box center [823, 130] width 121 height 17
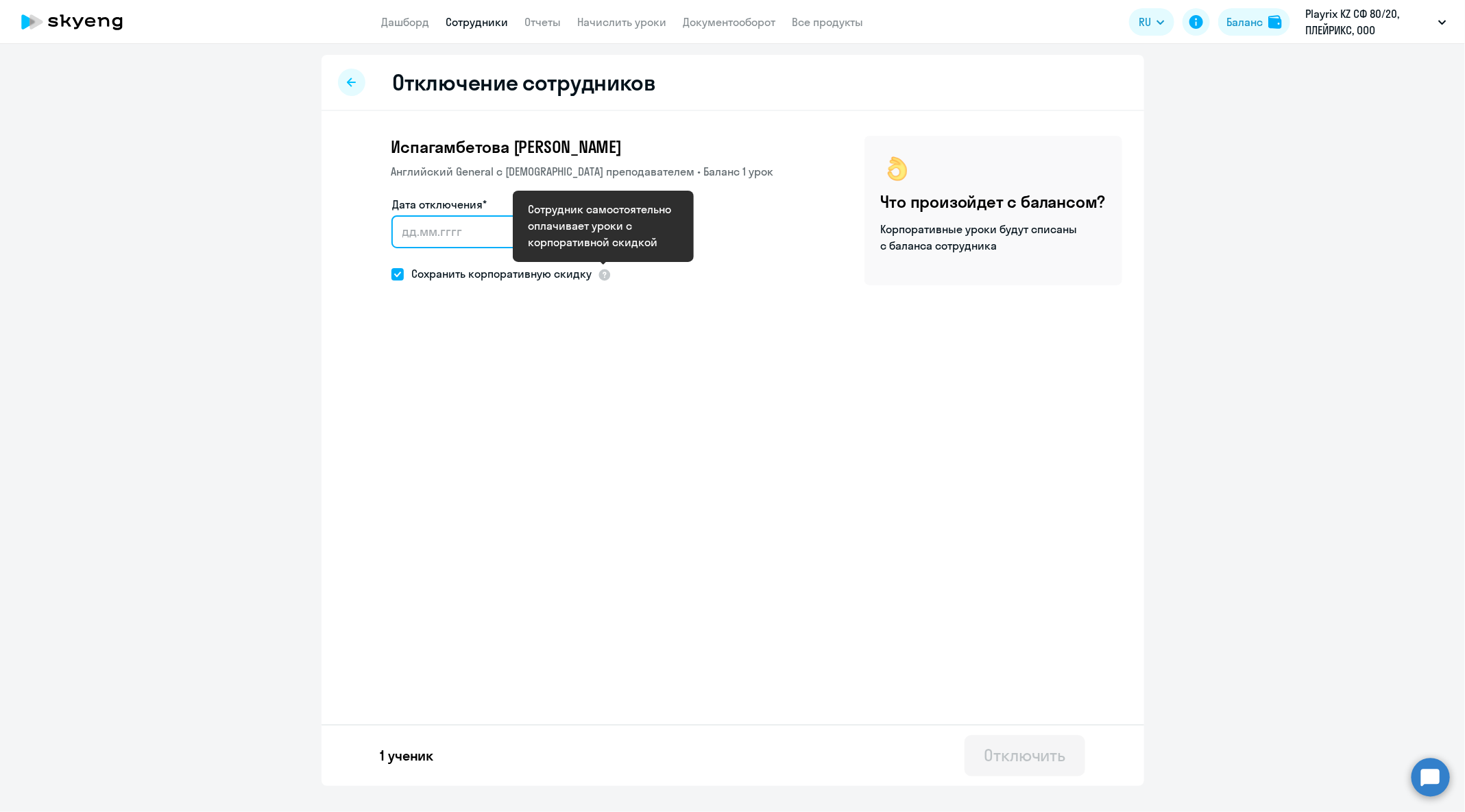
click at [453, 238] on input "Дата отключения*" at bounding box center [489, 232] width 195 height 33
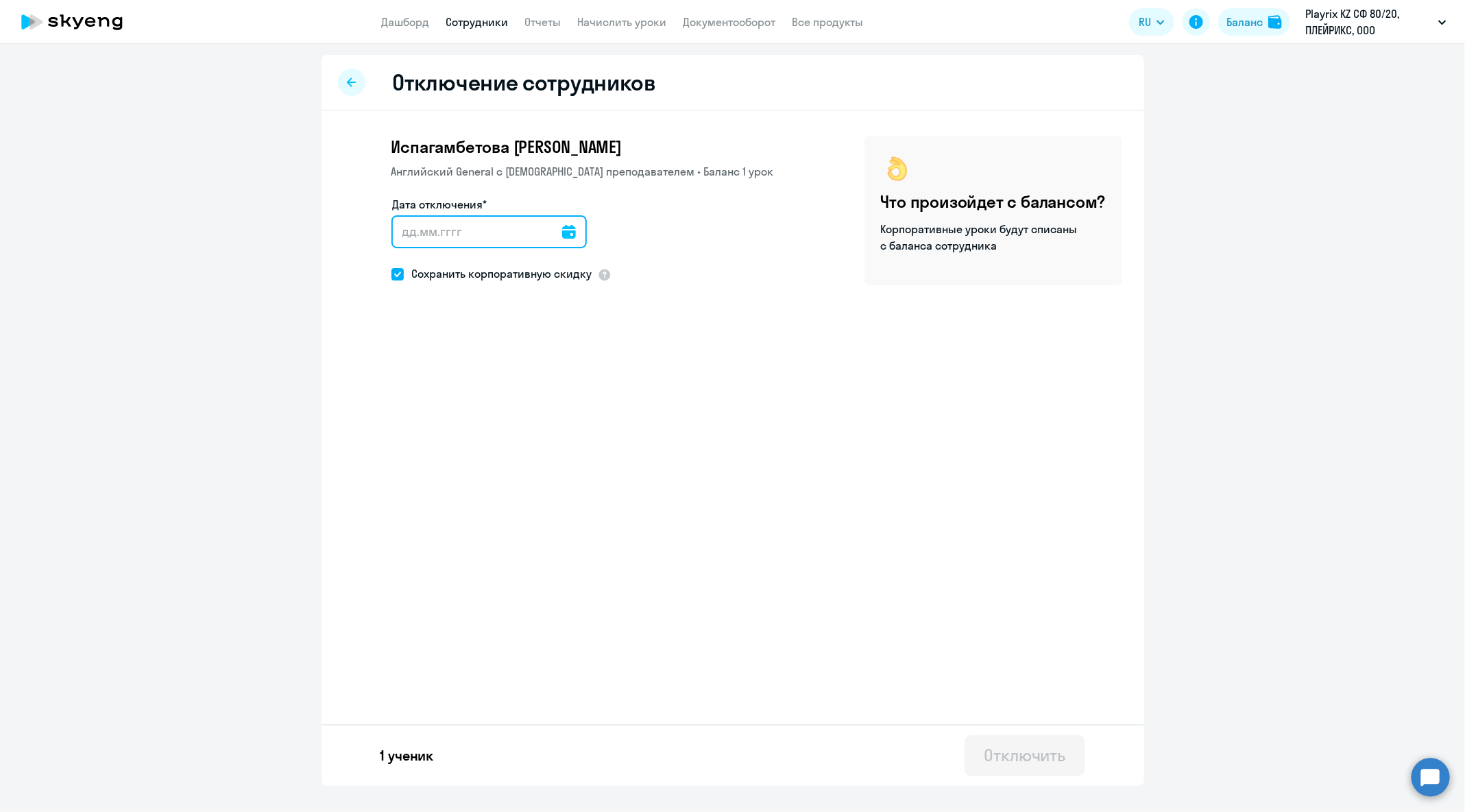
click at [568, 235] on input "Дата отключения*" at bounding box center [489, 232] width 195 height 33
click at [562, 231] on input "Дата отключения*" at bounding box center [489, 232] width 195 height 33
click at [563, 233] on icon at bounding box center [569, 232] width 14 height 14
click at [554, 439] on span "30" at bounding box center [548, 443] width 24 height 24
type input "[DATE]"
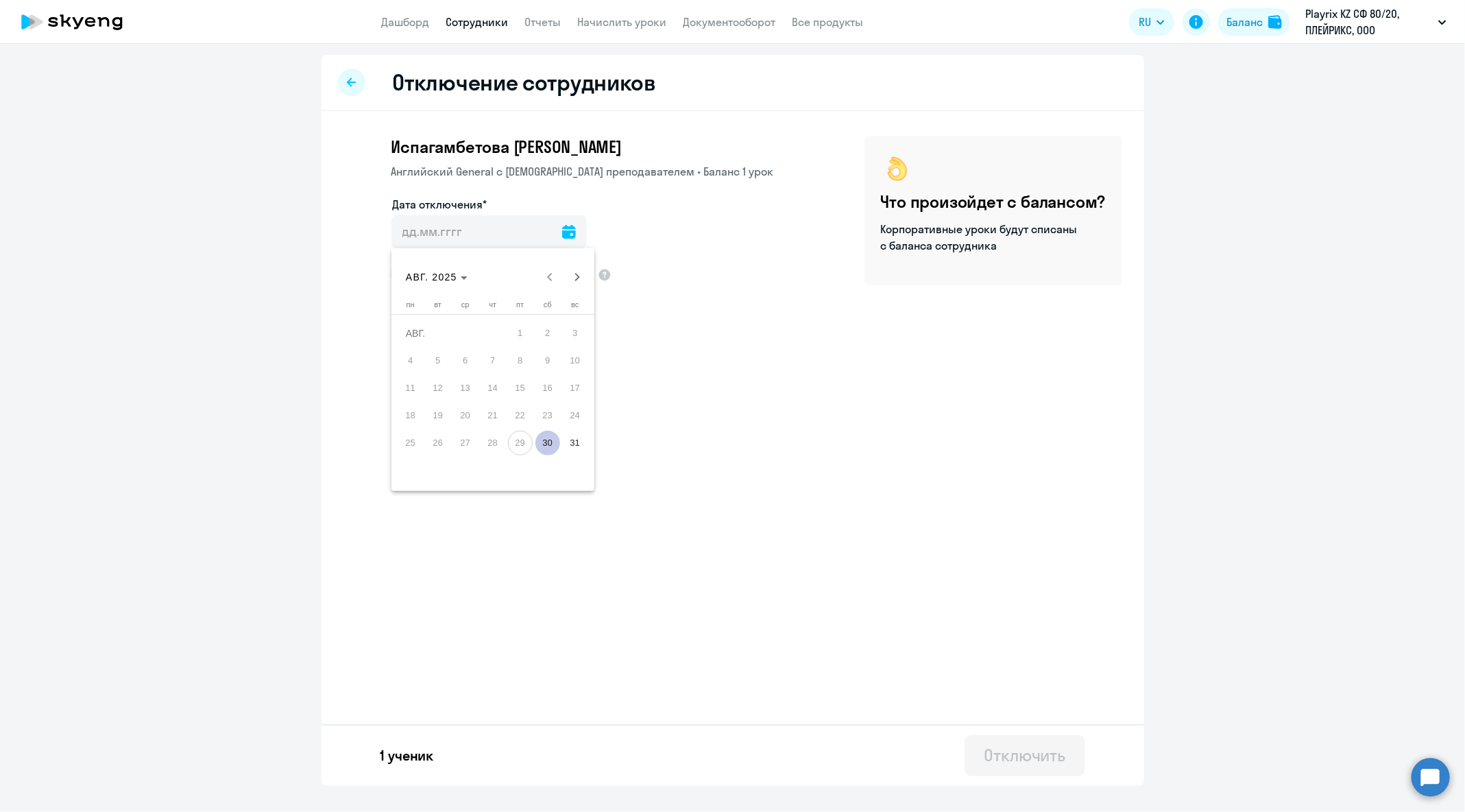
type input "[DATE]"
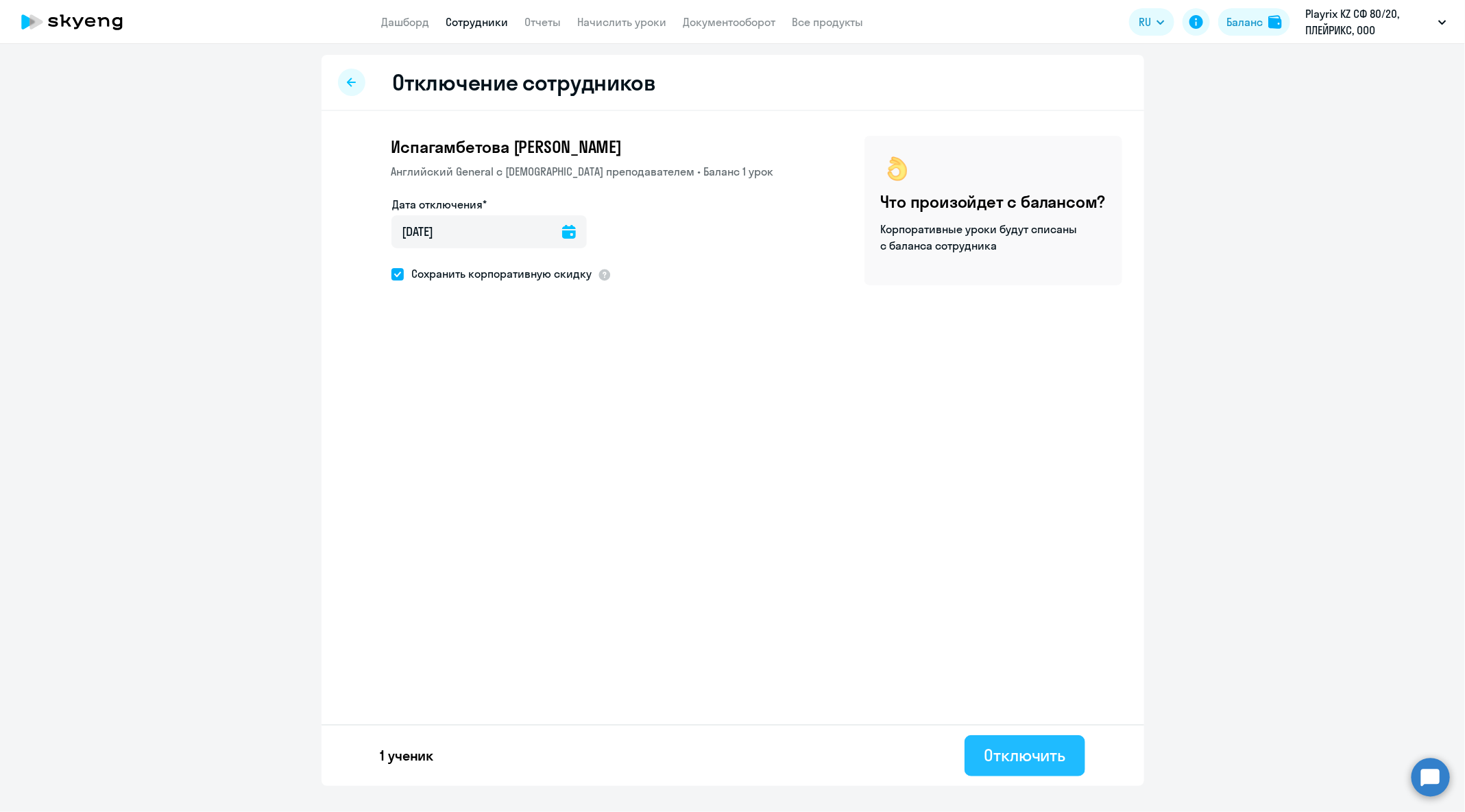
click at [1048, 759] on div "Отключить" at bounding box center [1024, 754] width 82 height 22
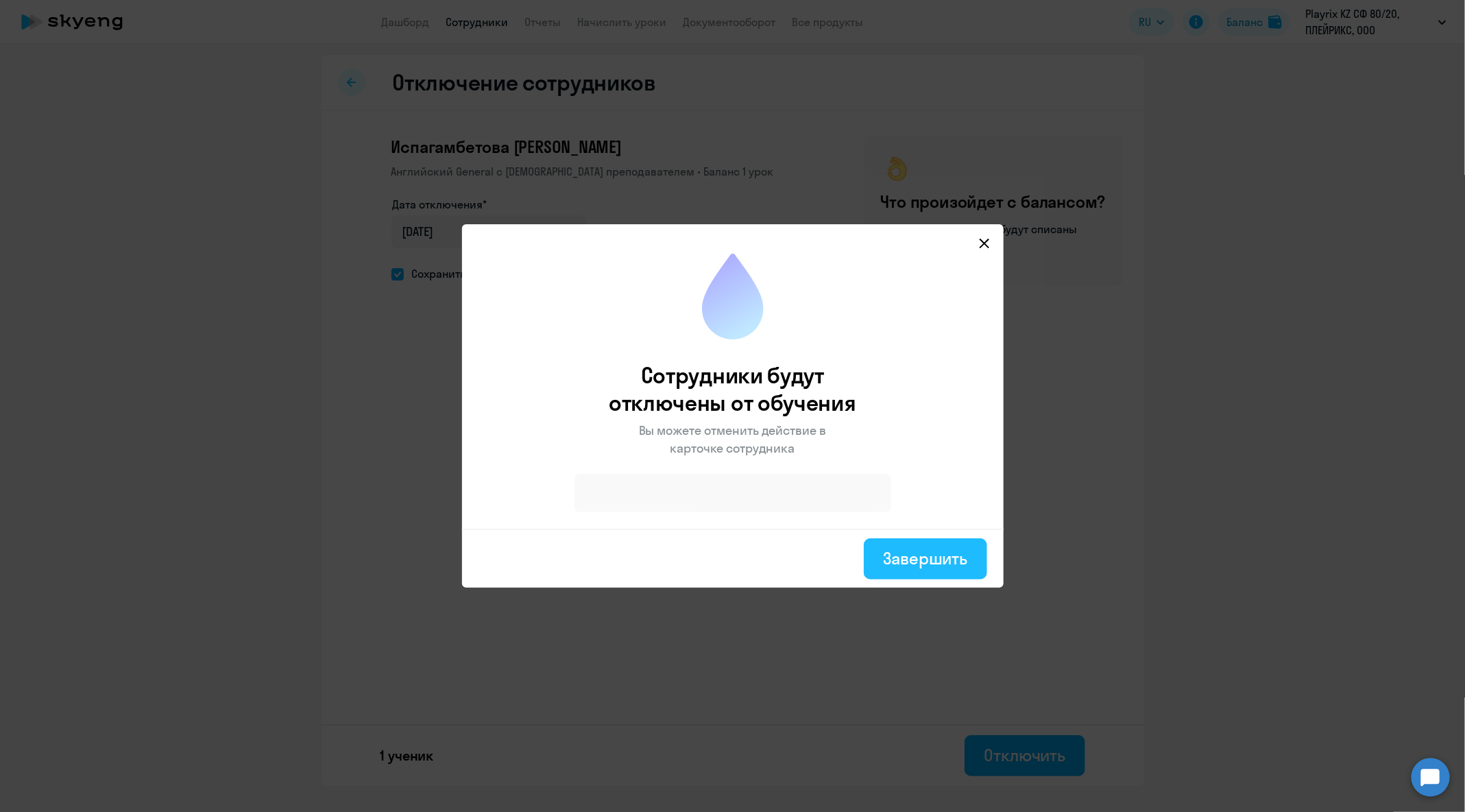
click at [965, 566] on div "Завершить" at bounding box center [926, 557] width 84 height 22
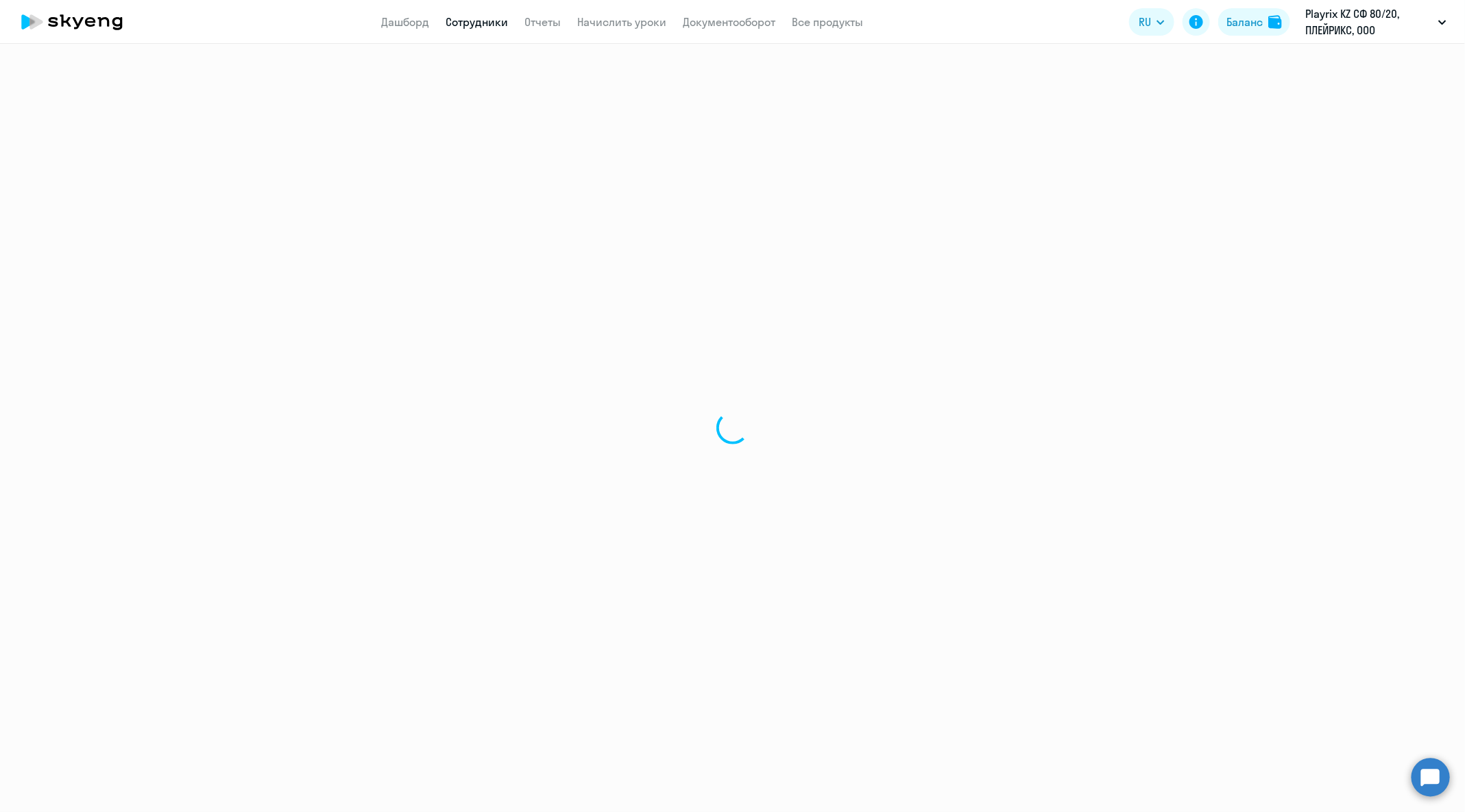
select select "30"
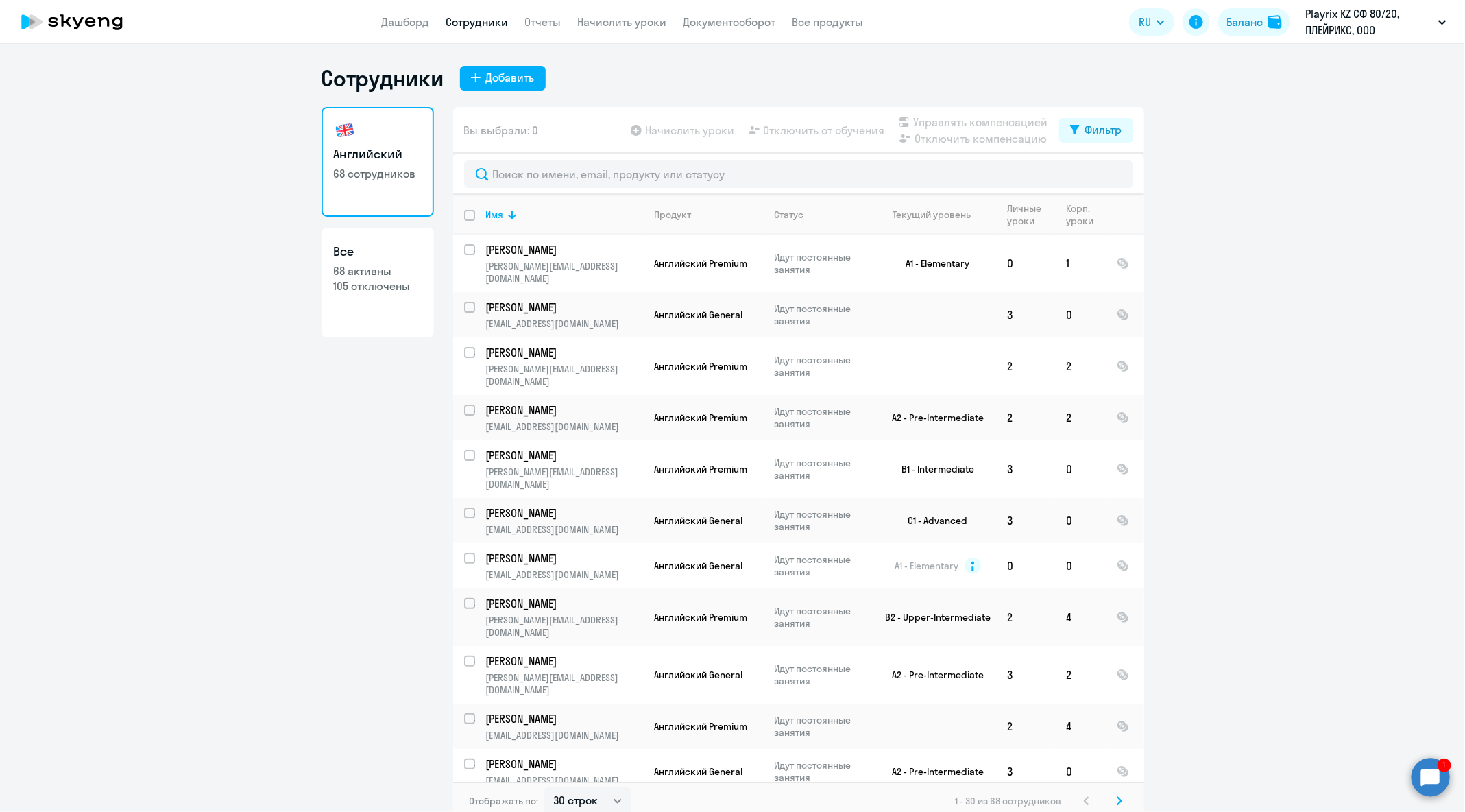
click at [1442, 766] on circle at bounding box center [1430, 776] width 38 height 38
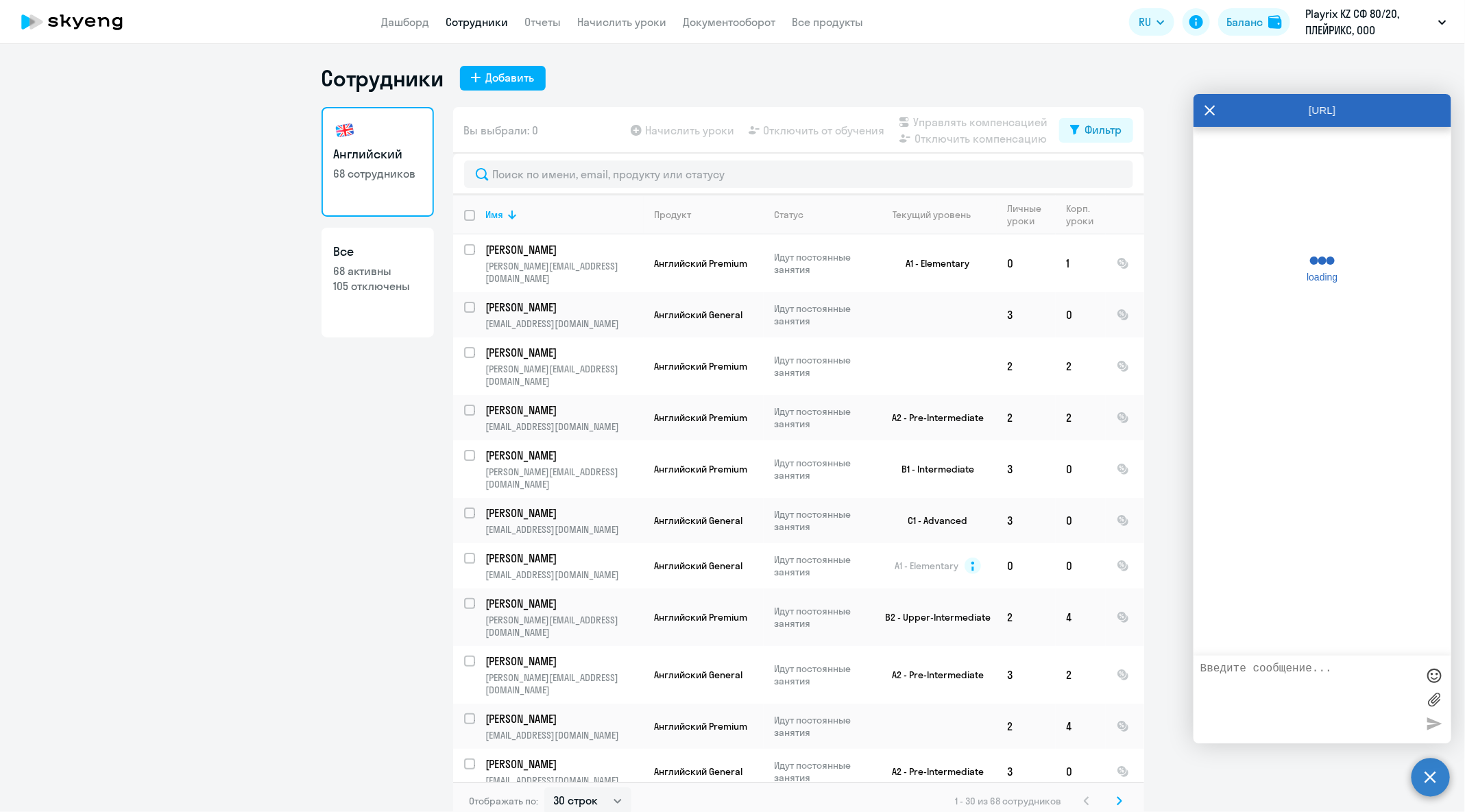
scroll to position [65332, 0]
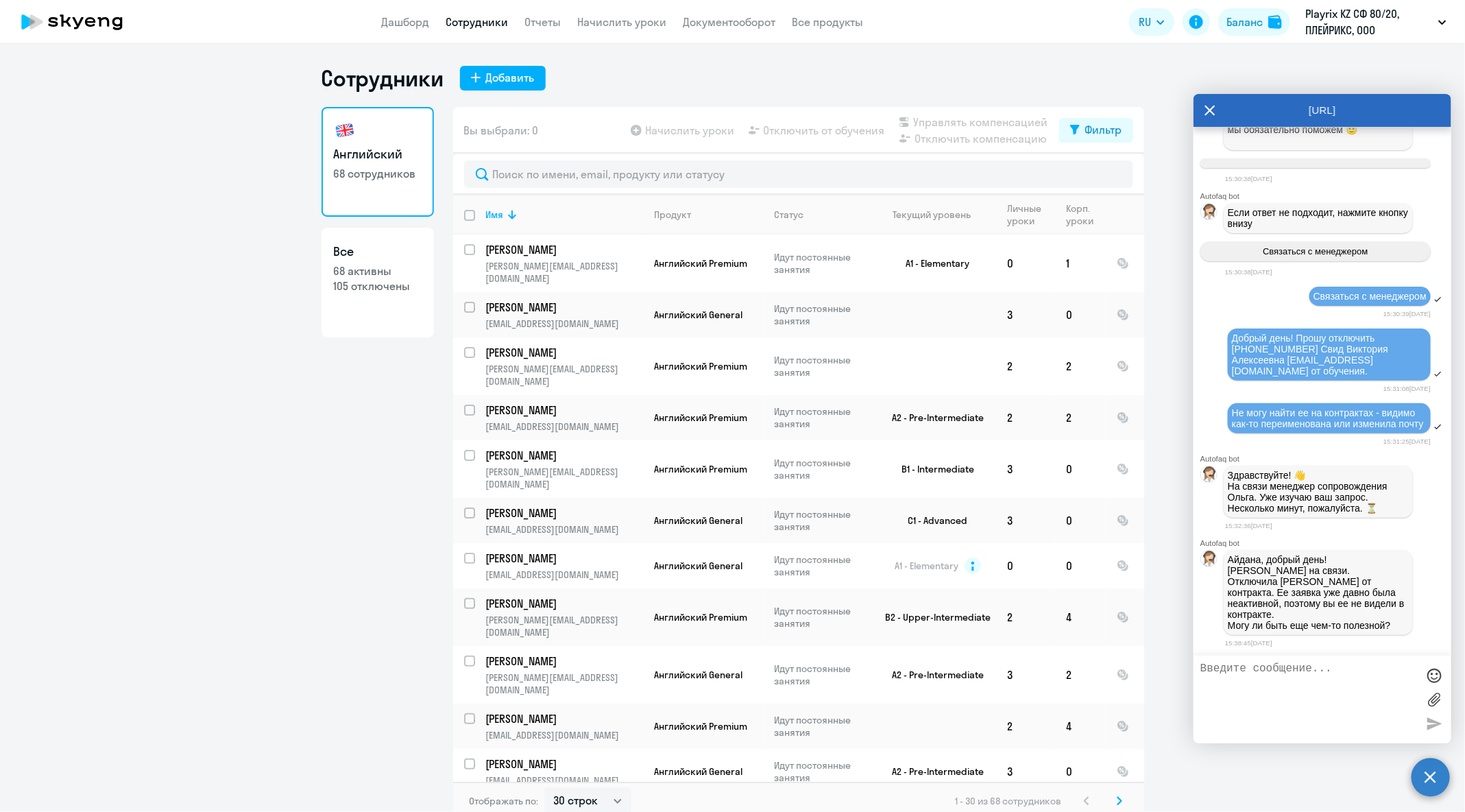
click at [1331, 687] on textarea at bounding box center [1308, 699] width 217 height 74
paste textarea "[EMAIL_ADDRESS][PERSON_NAME][DOMAIN_NAME]"
paste textarea "Playrix Cyprus Limited"
type textarea "Да, прошу перевести [EMAIL_ADDRESS][PERSON_NAME][DOMAIN_NAME] на договор Playri…"
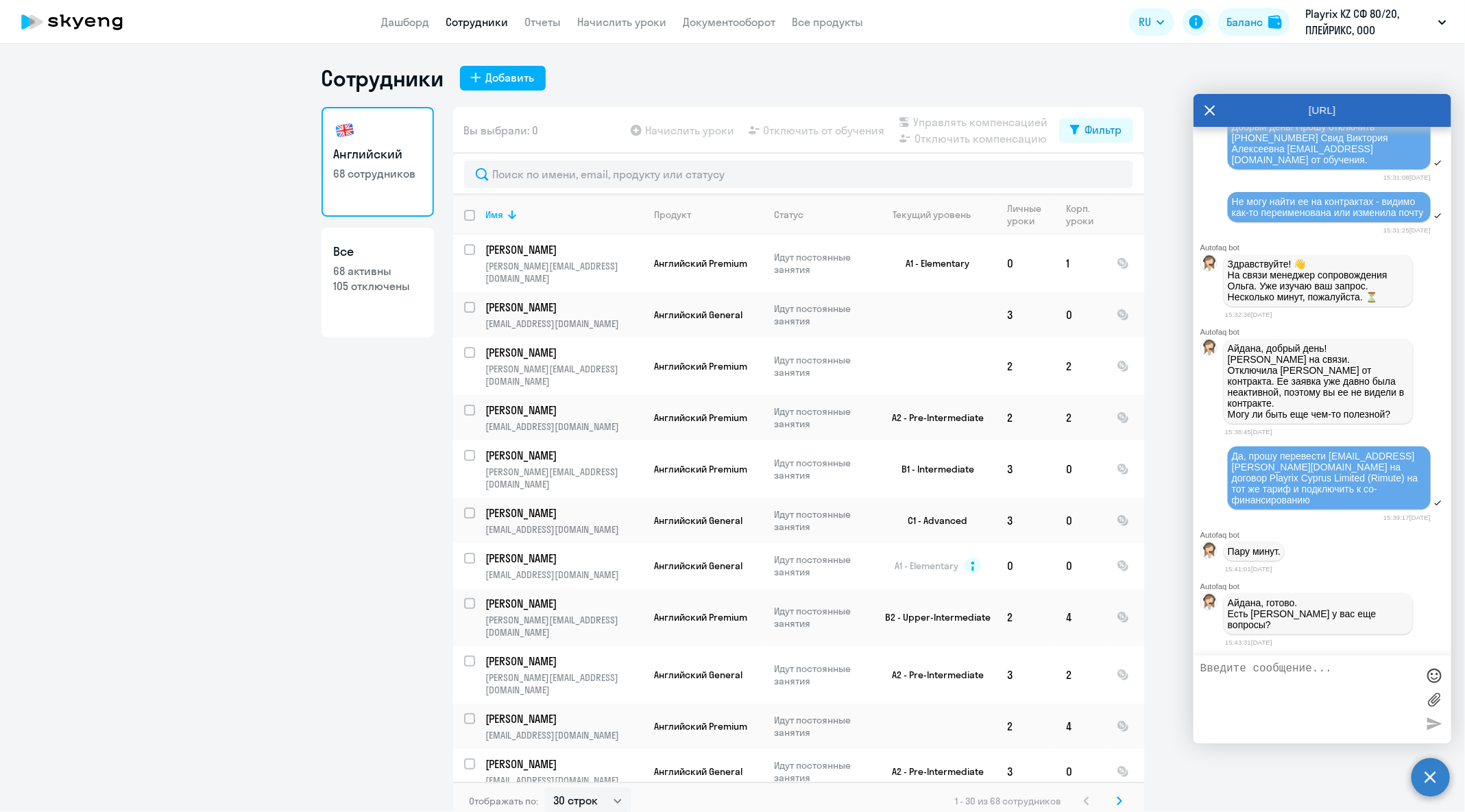
scroll to position [65544, 0]
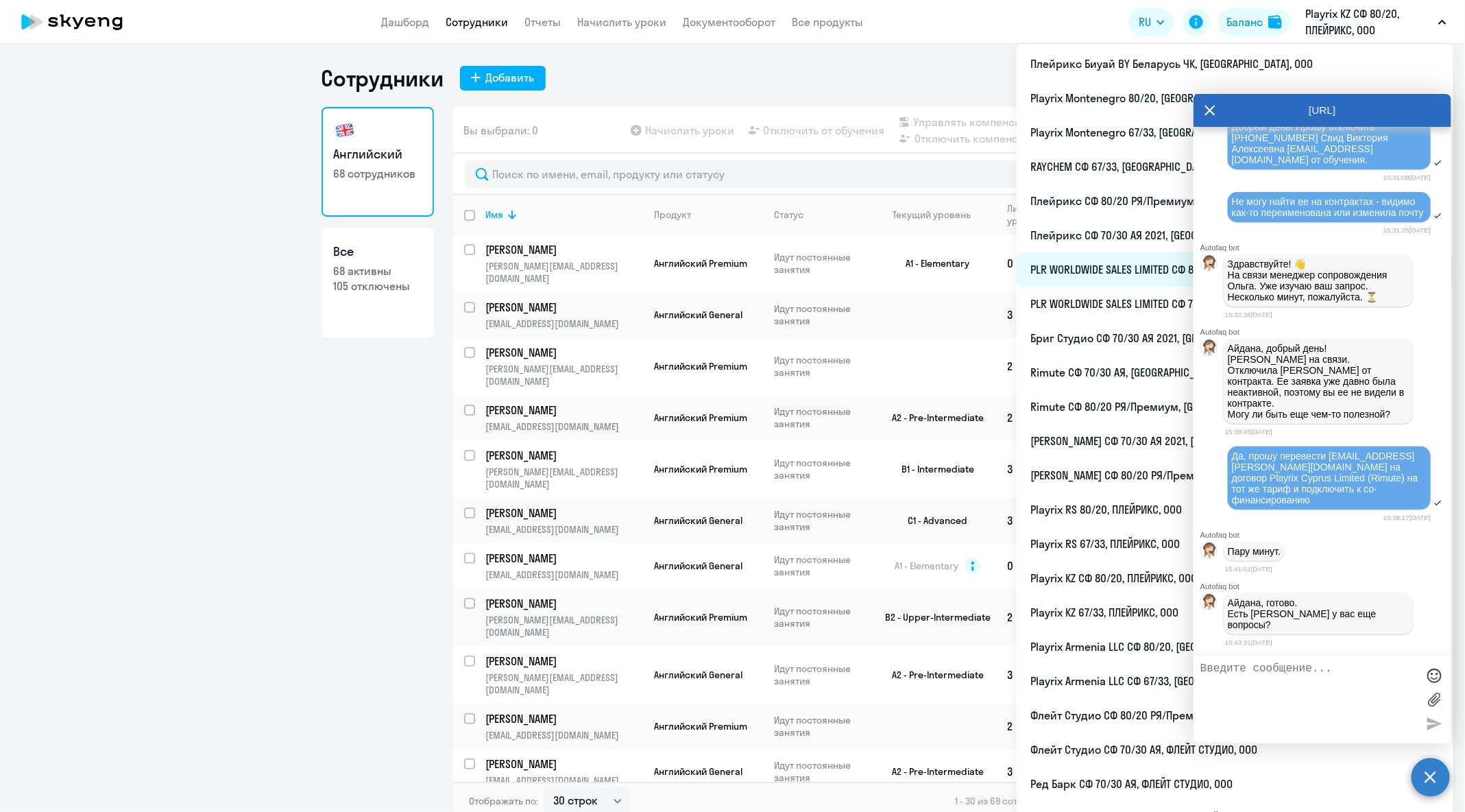
click at [1167, 273] on li "PLR WORLDWIDE SALES LIMITED СФ 80/20 РЯ/Премиум 2021, [GEOGRAPHIC_DATA], ООО" at bounding box center [1235, 269] width 437 height 35
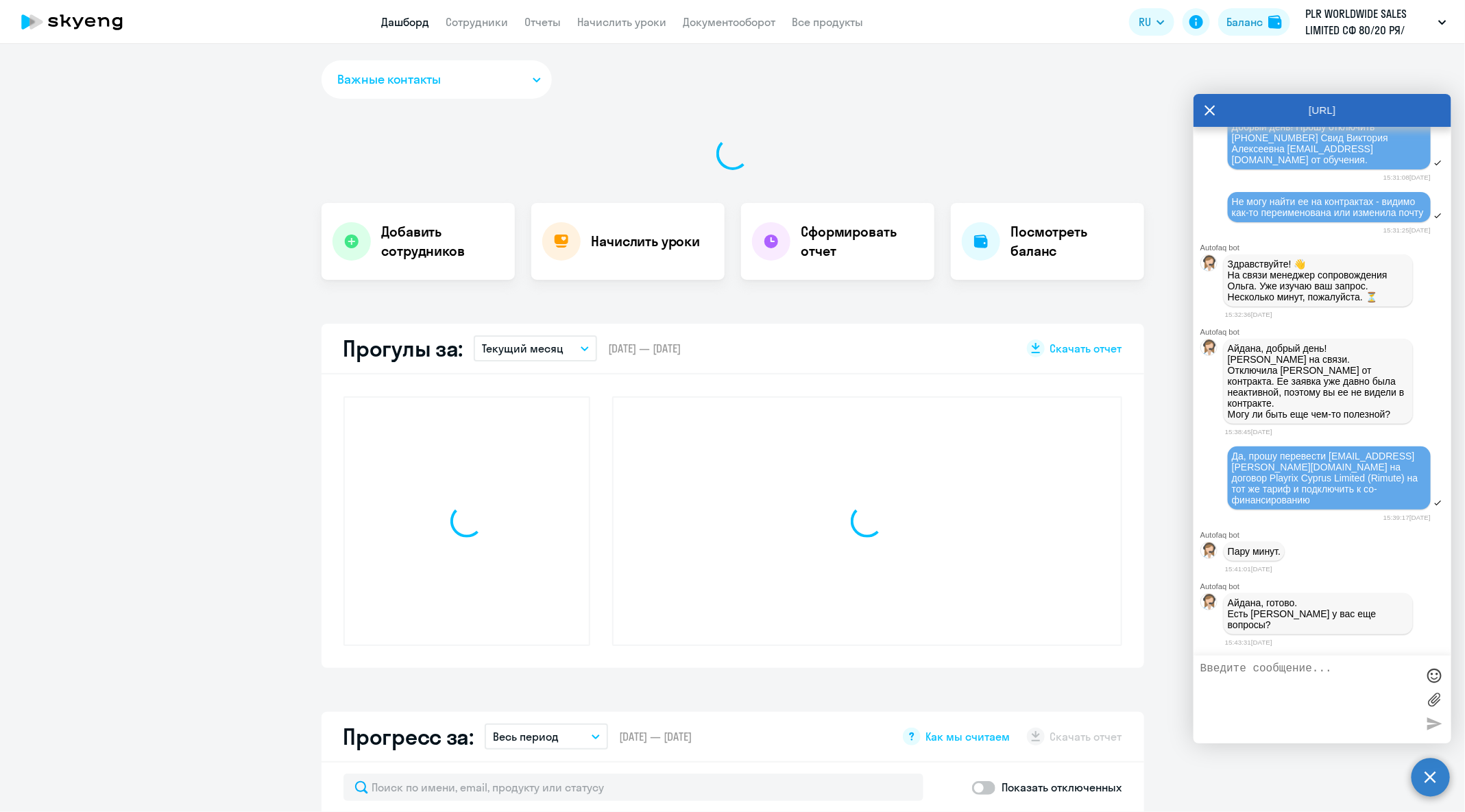
click at [1204, 113] on div "[URL]" at bounding box center [1322, 110] width 258 height 33
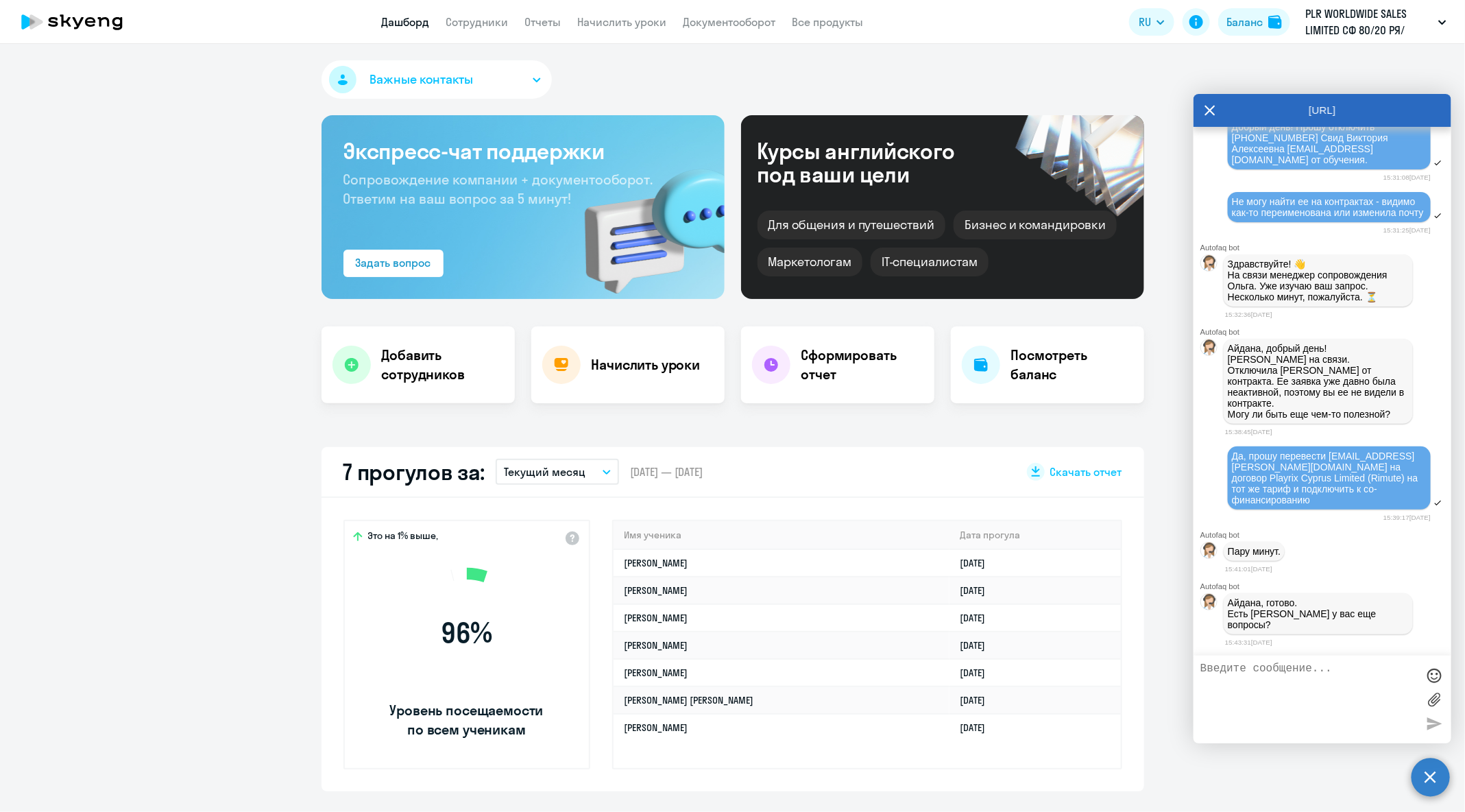
click at [1211, 113] on icon at bounding box center [1211, 110] width 11 height 33
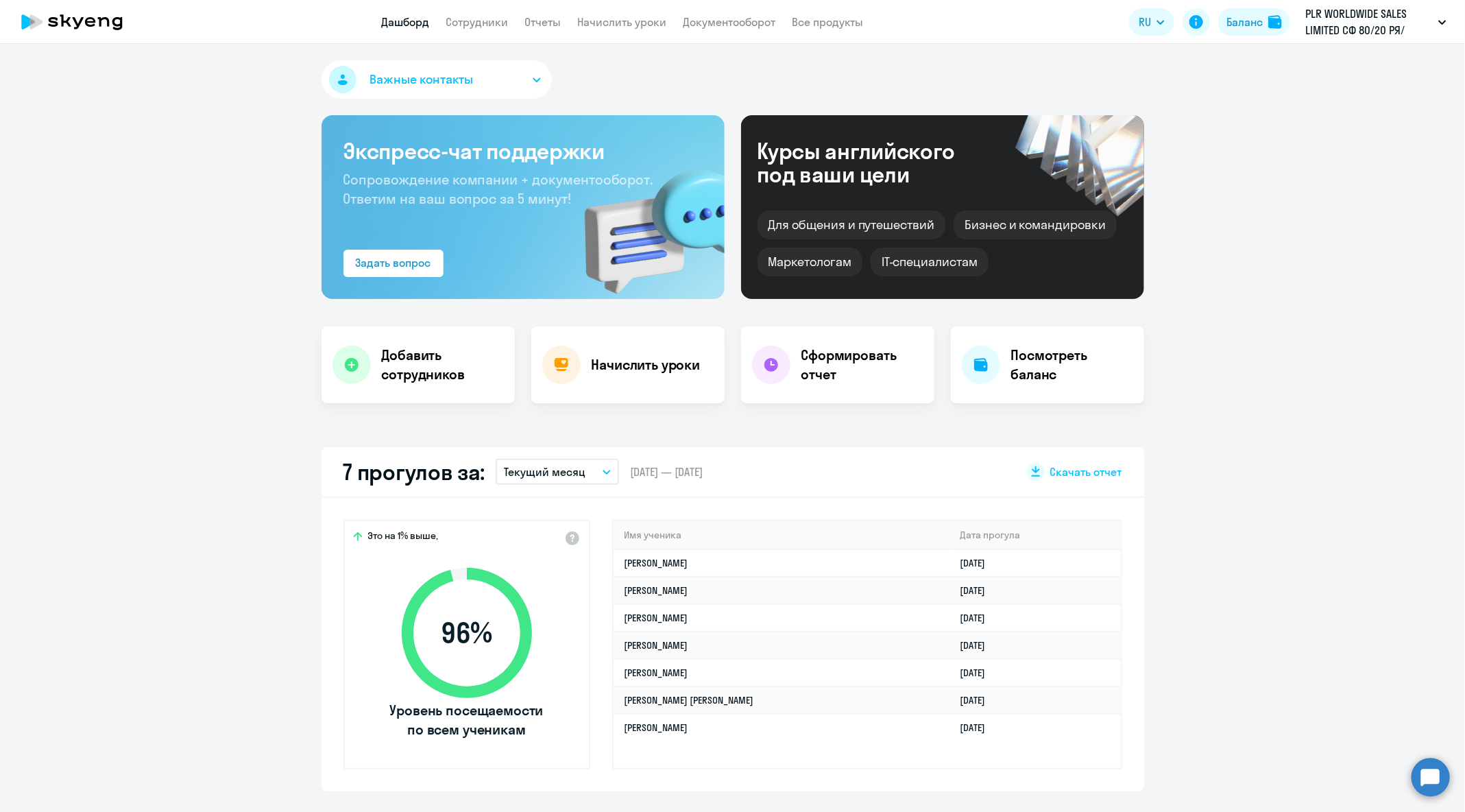
click at [468, 31] on app-header "Дашборд Сотрудники Отчеты Начислить уроки Документооборот Все продукты Дашборд …" at bounding box center [732, 22] width 1465 height 44
click at [471, 23] on link "Сотрудники" at bounding box center [477, 22] width 63 height 14
select select "30"
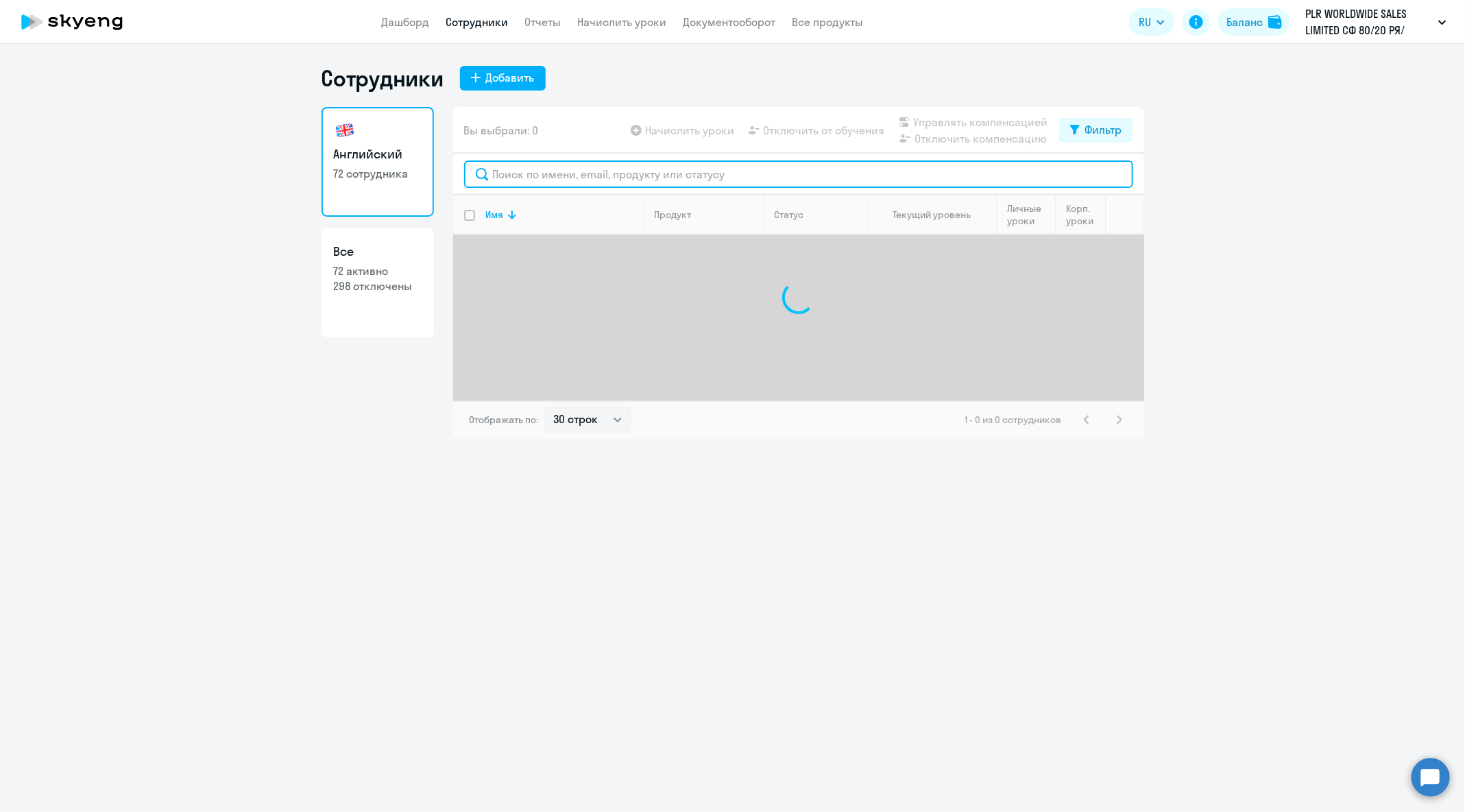
click at [596, 174] on input "text" at bounding box center [799, 173] width 670 height 27
paste input "[PERSON_NAME][EMAIL_ADDRESS][DOMAIN_NAME]"
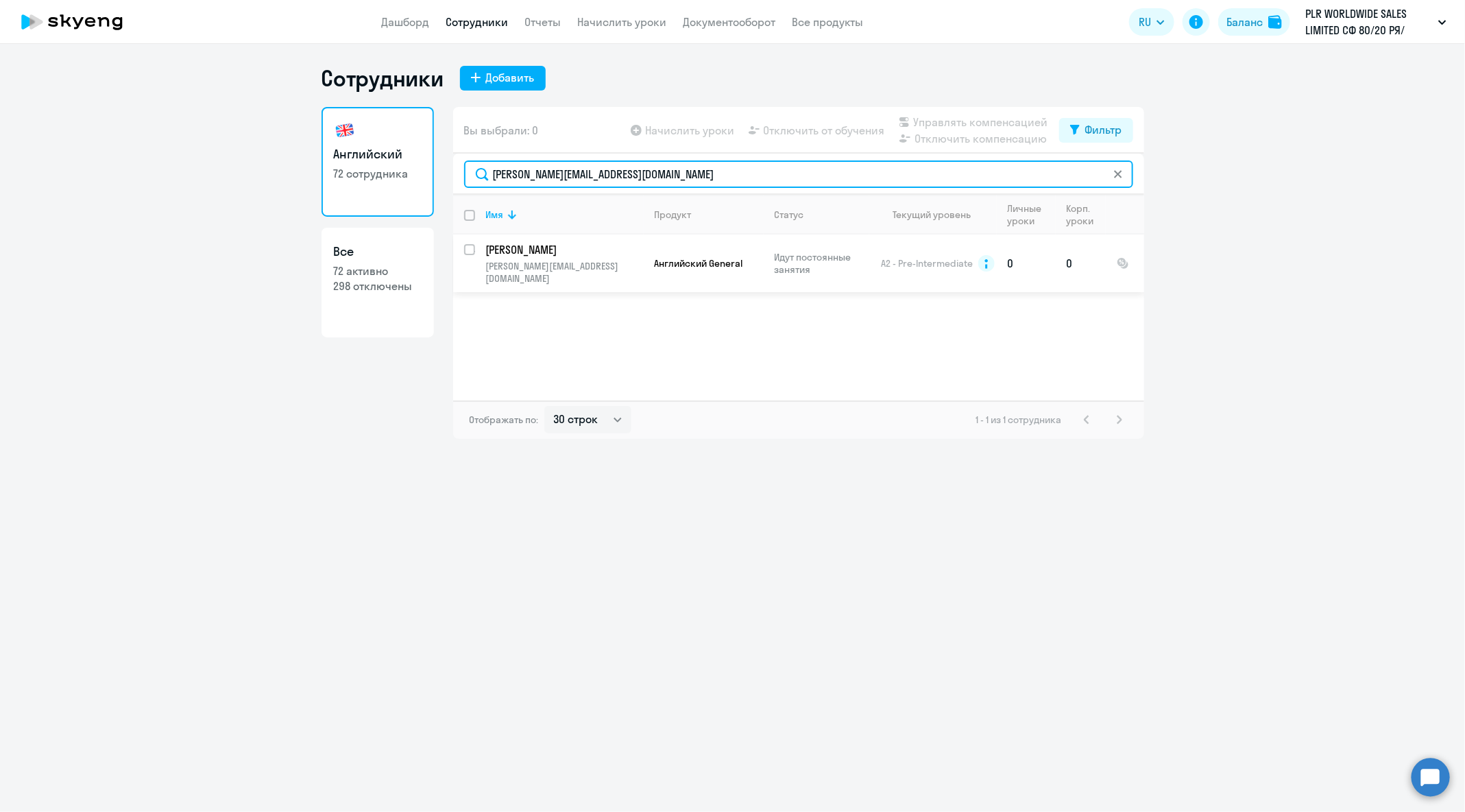
type input "[PERSON_NAME][EMAIL_ADDRESS][DOMAIN_NAME]"
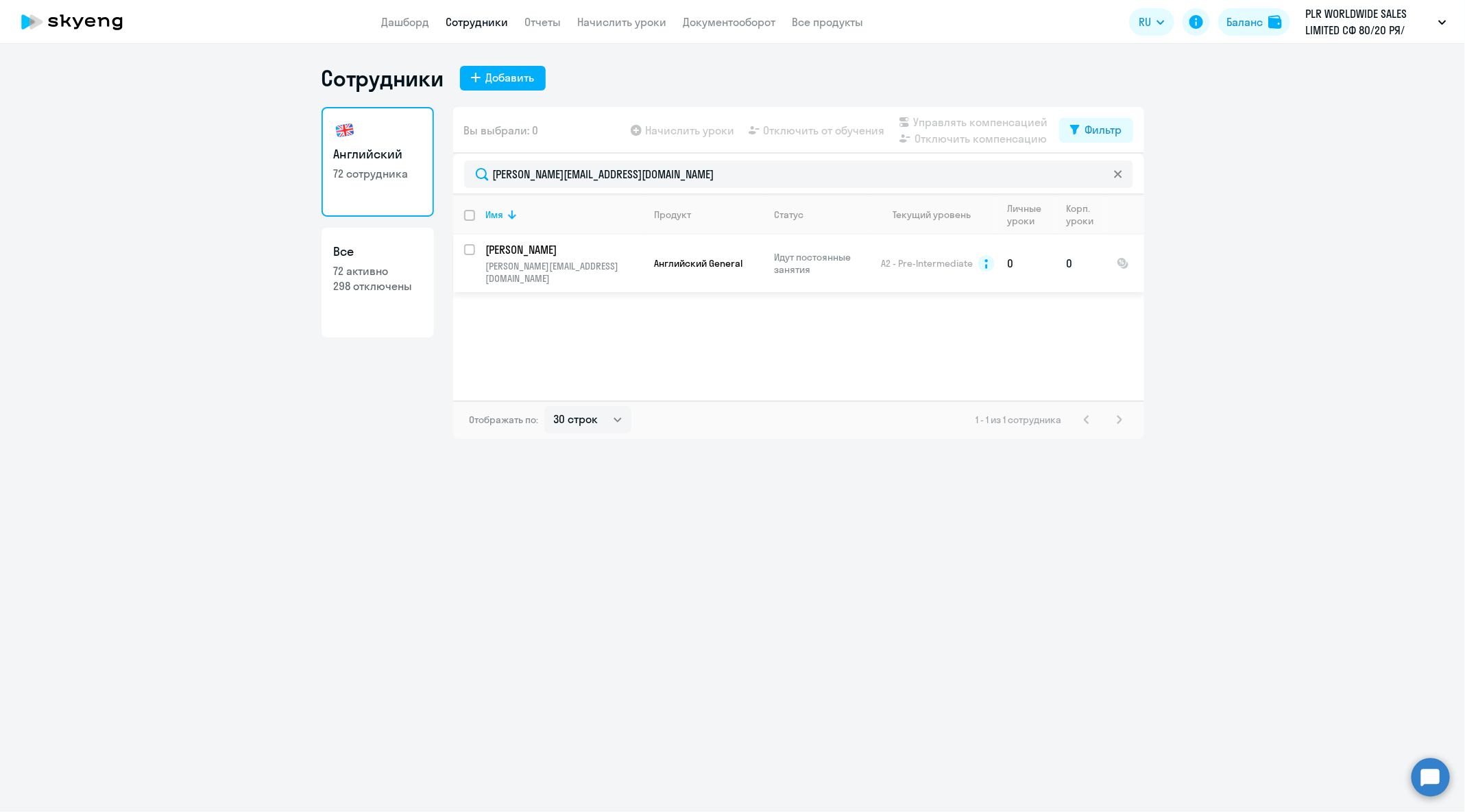
click at [473, 252] on input "select row 12457475" at bounding box center [477, 257] width 27 height 27
checkbox input "true"
click at [851, 135] on span "Отключить от обучения" at bounding box center [823, 130] width 121 height 17
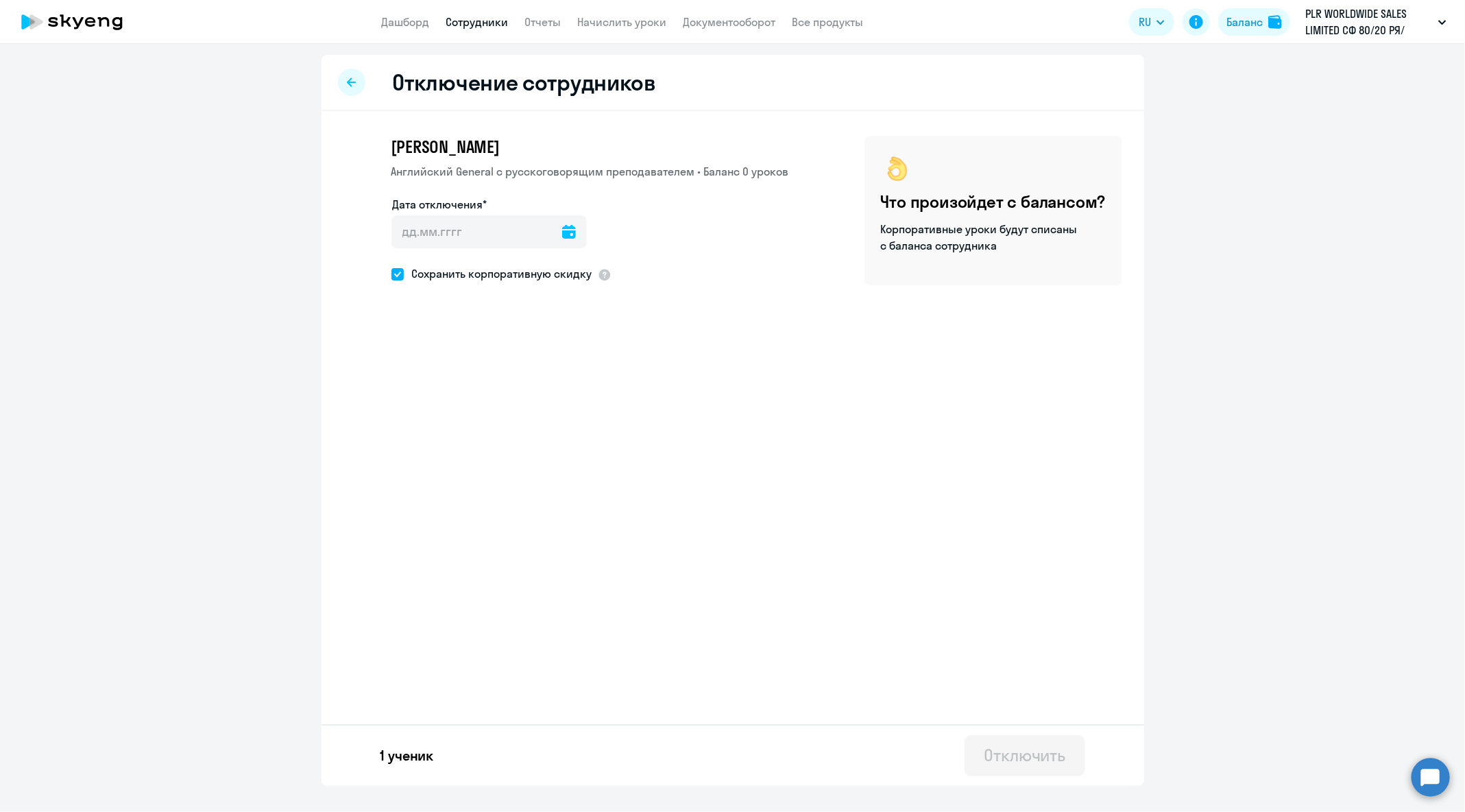
click at [563, 228] on icon at bounding box center [569, 232] width 14 height 14
click at [575, 282] on span "Next month" at bounding box center [577, 277] width 27 height 27
click at [465, 363] on span "3" at bounding box center [465, 360] width 24 height 24
type input "[DATE]"
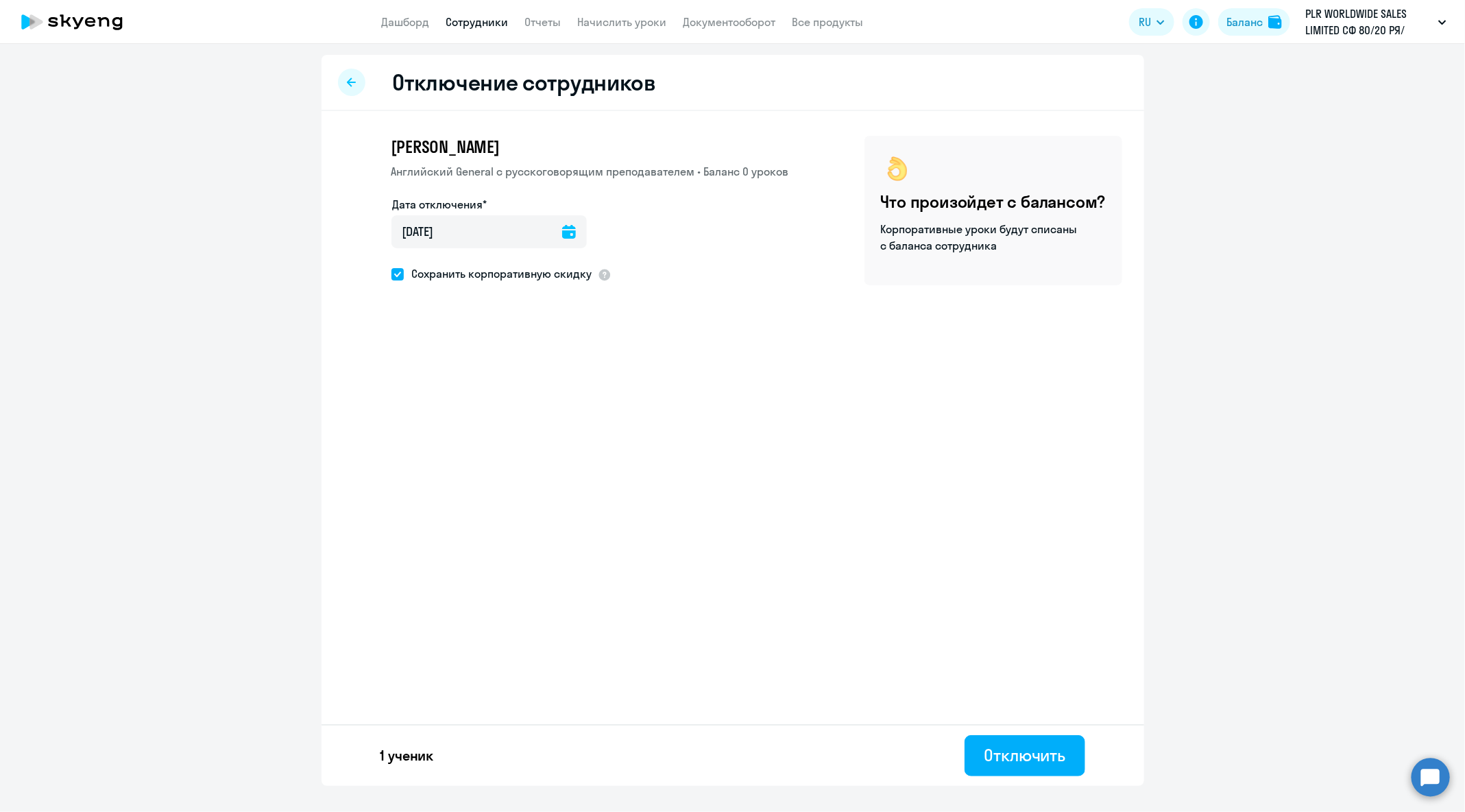
click at [1088, 742] on div "1 ученик Отключить" at bounding box center [732, 755] width 823 height 62
click at [1063, 748] on div "Отключить" at bounding box center [1024, 754] width 82 height 22
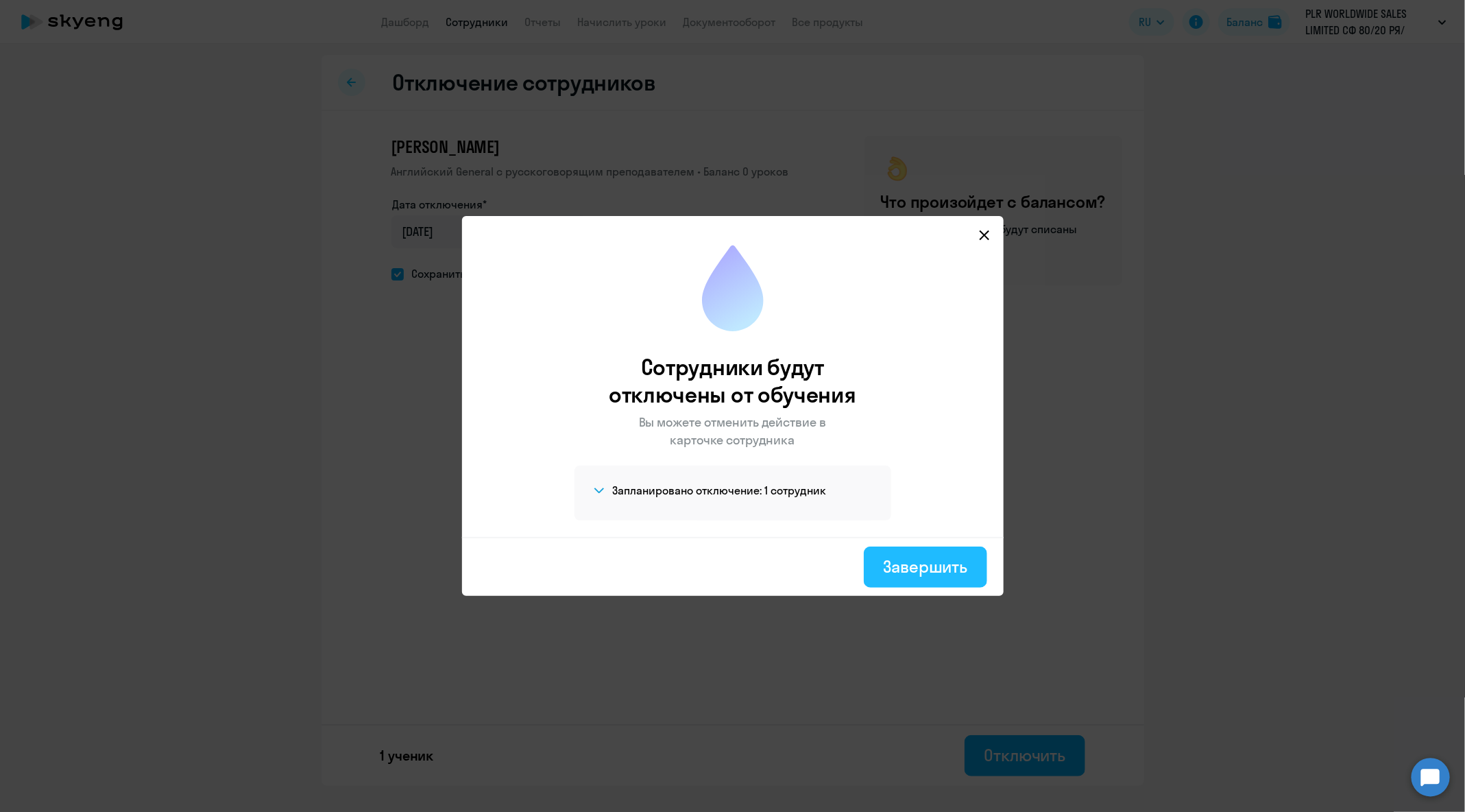
click at [981, 581] on button "Завершить" at bounding box center [925, 567] width 123 height 41
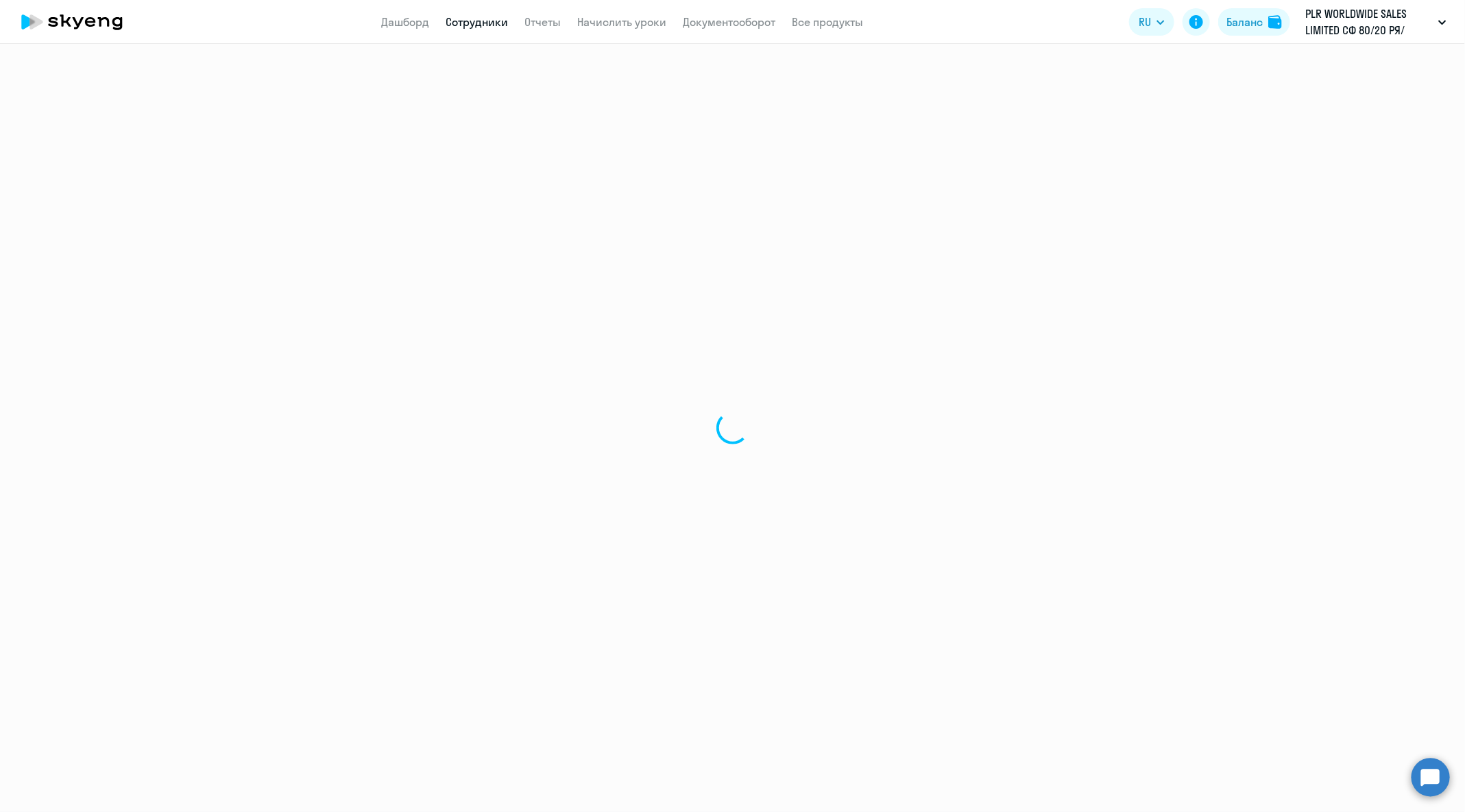
select select "30"
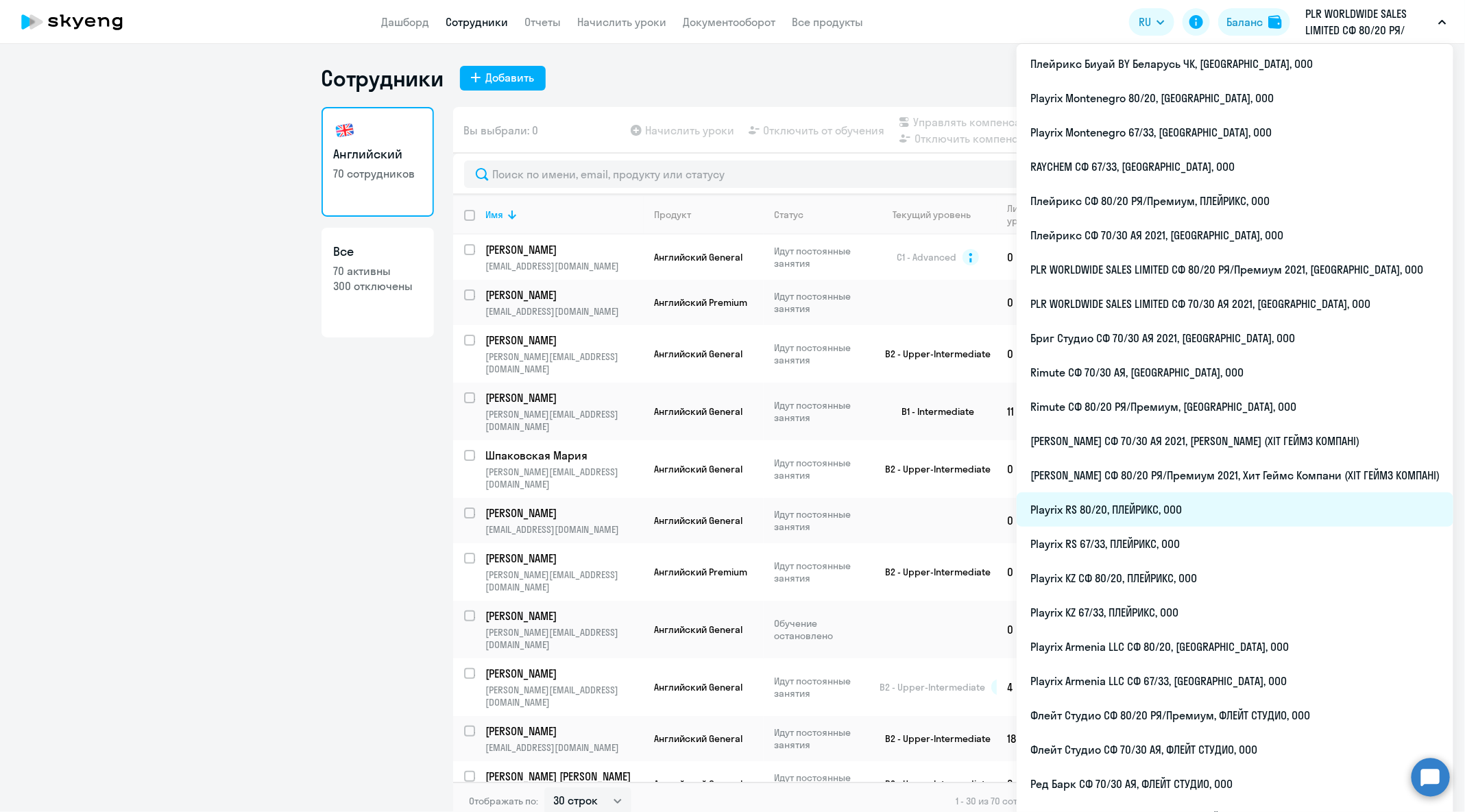
click at [1216, 508] on li "Playrix RS 80/20, ПЛЕЙРИКС, ООО" at bounding box center [1235, 509] width 437 height 35
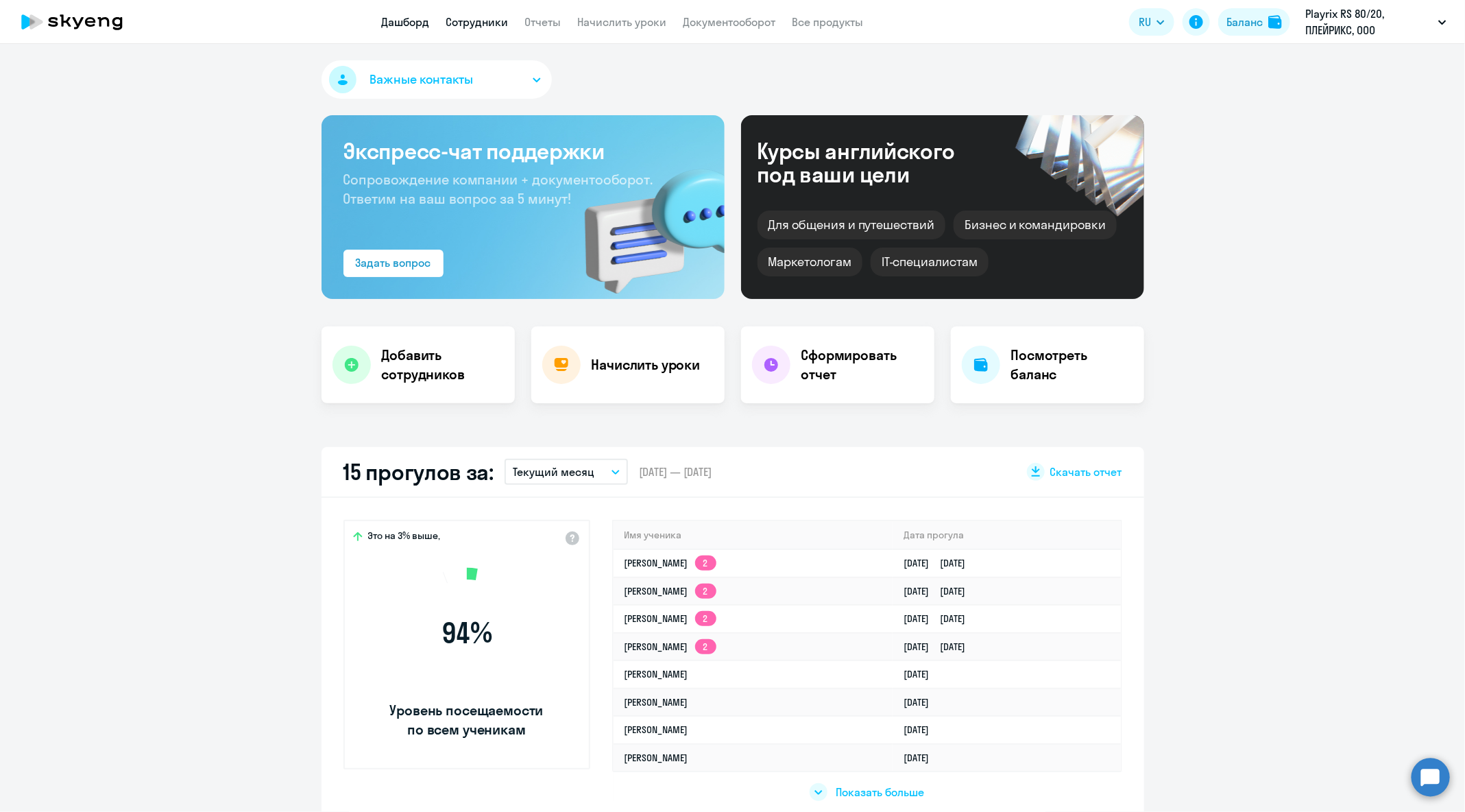
click at [486, 23] on link "Сотрудники" at bounding box center [477, 22] width 63 height 14
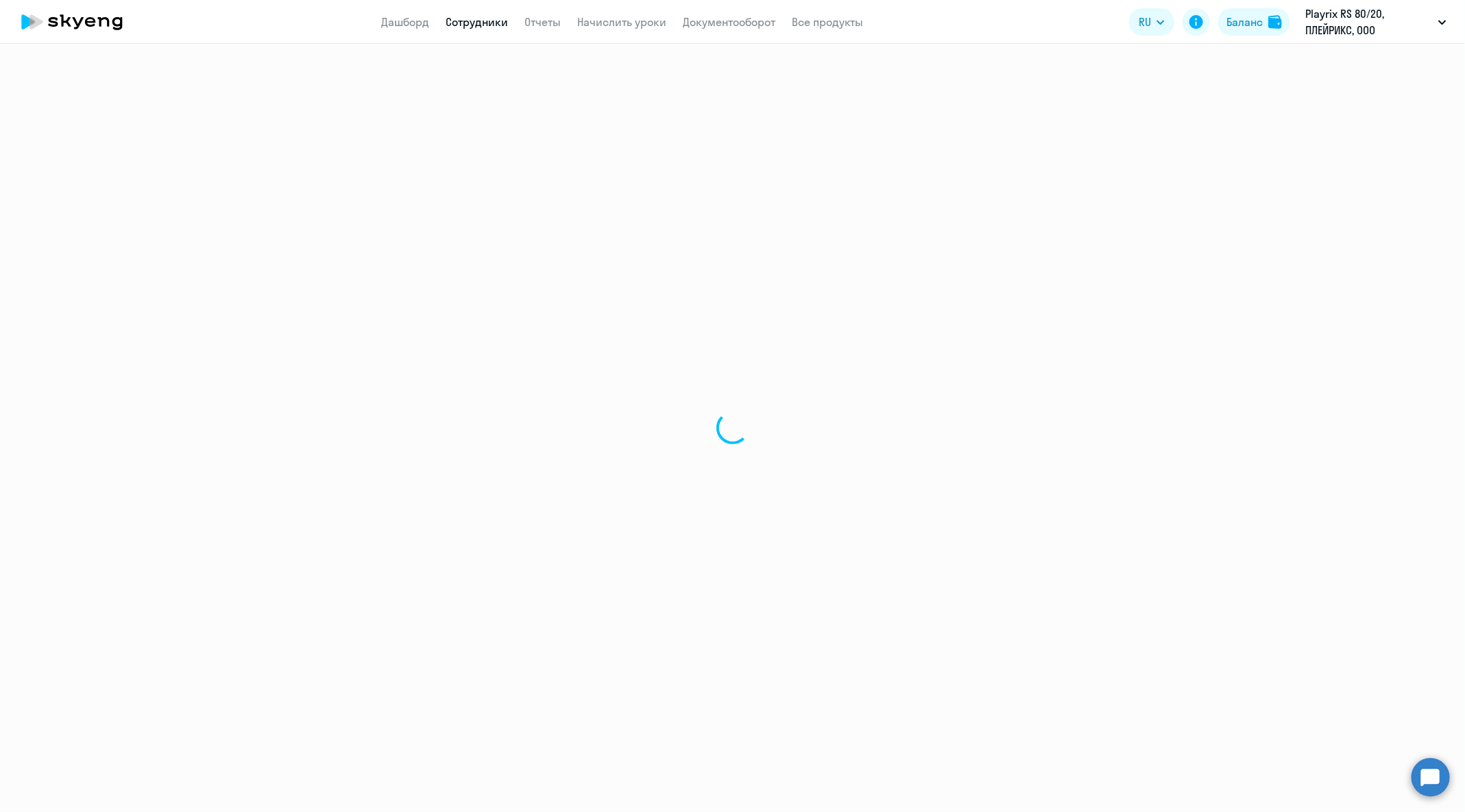
select select "30"
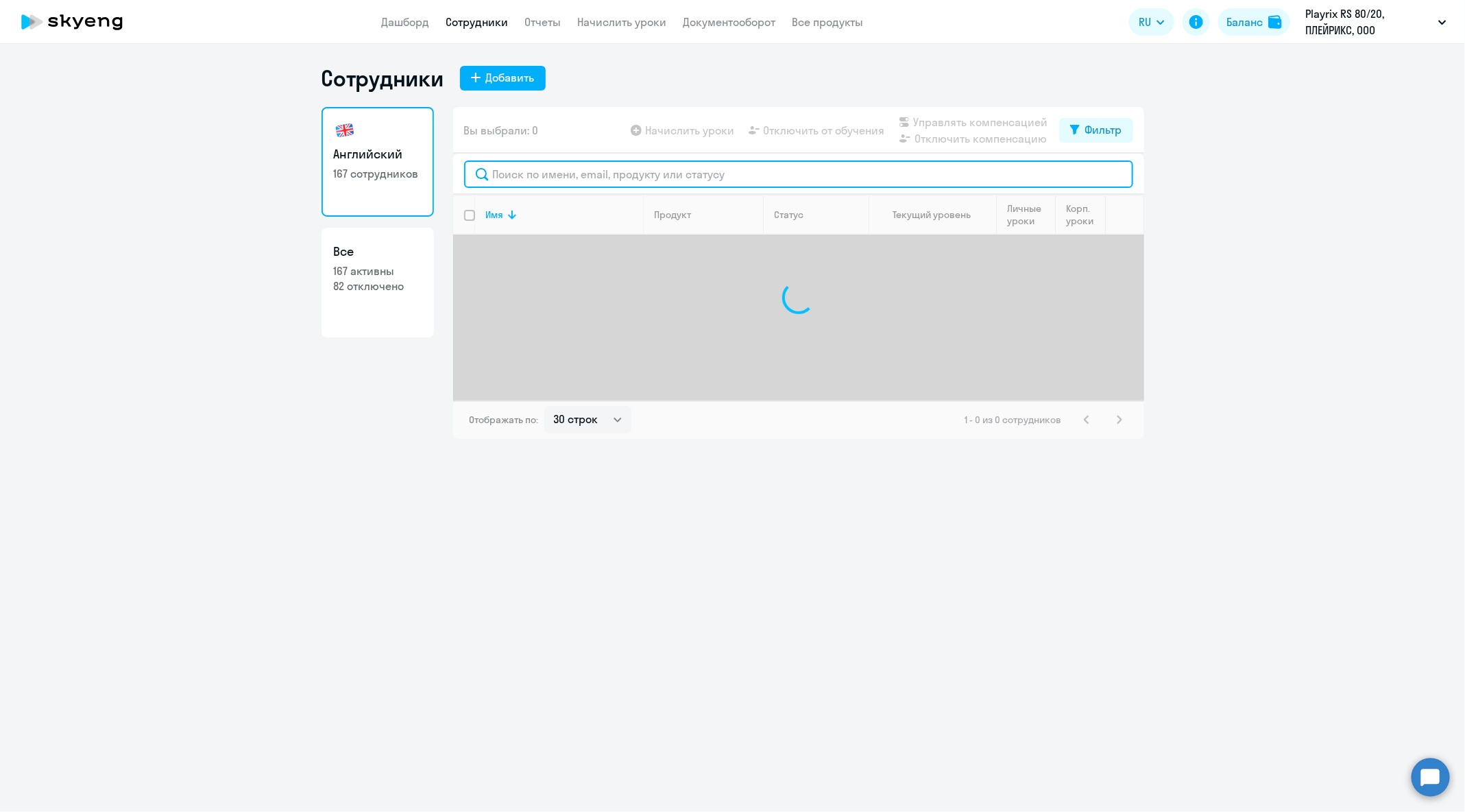
click at [606, 170] on input "text" at bounding box center [799, 173] width 670 height 27
paste input "[PERSON_NAME][EMAIL_ADDRESS][DOMAIN_NAME]"
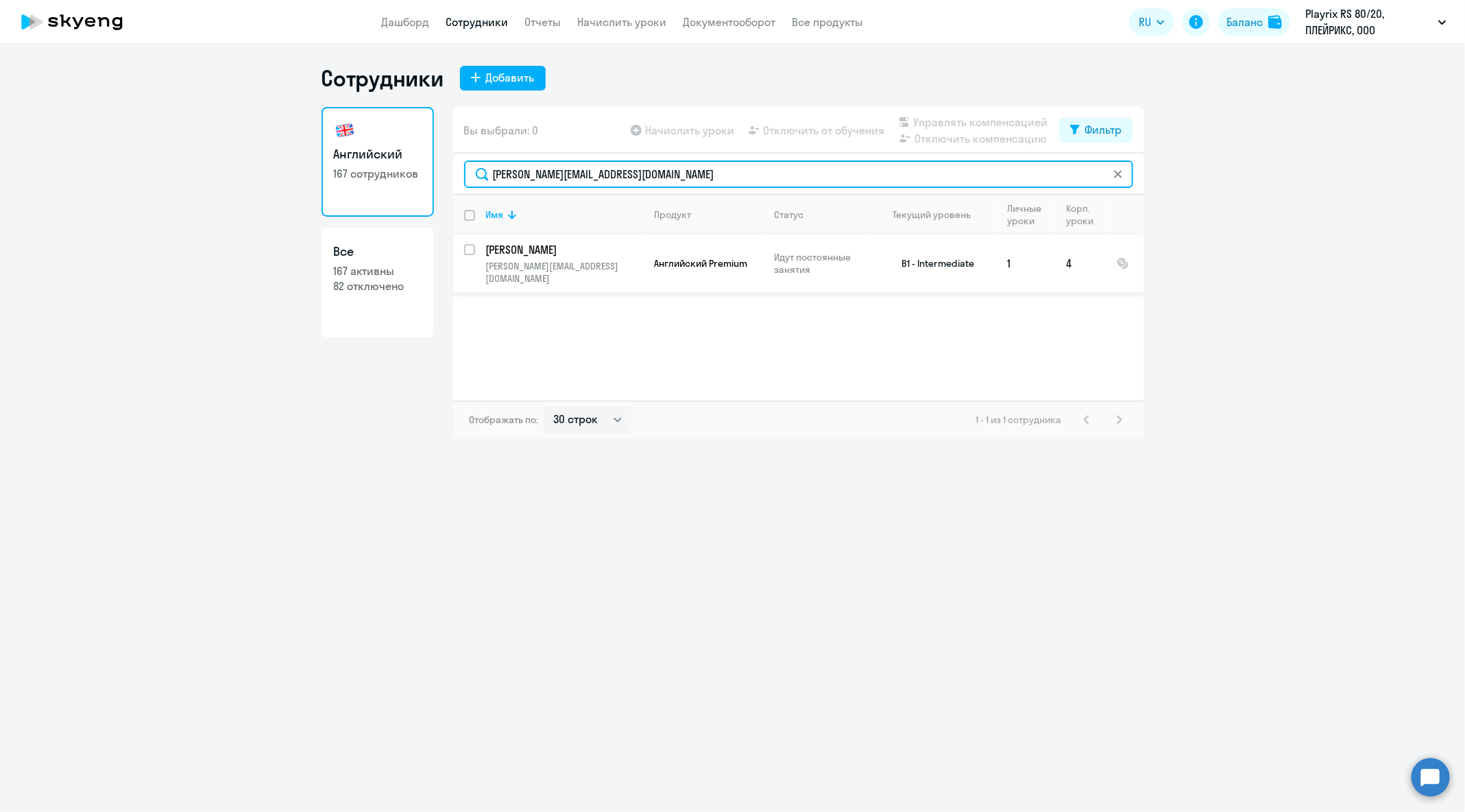
type input "[PERSON_NAME][EMAIL_ADDRESS][DOMAIN_NAME]"
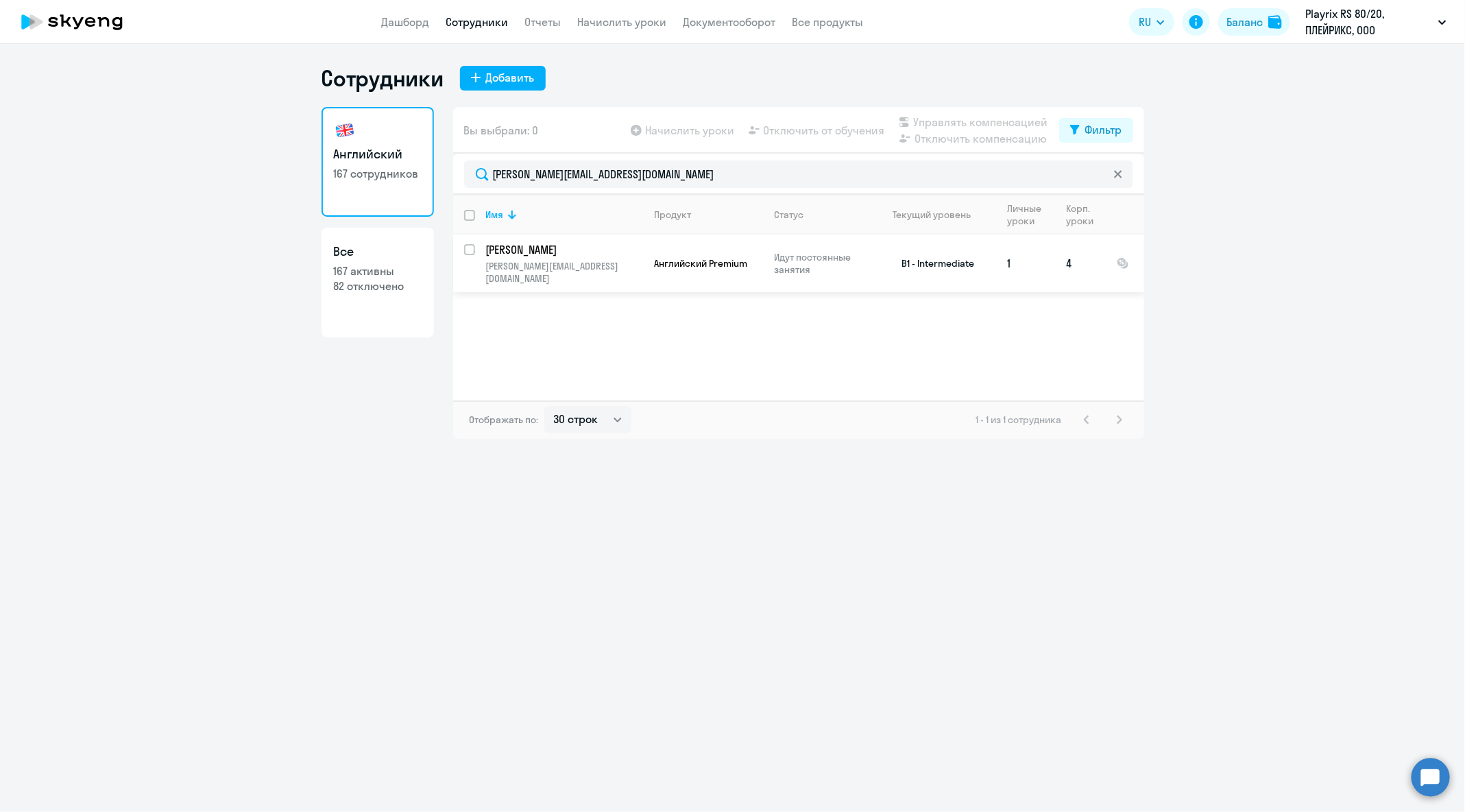
click at [469, 254] on input "select row 40451087" at bounding box center [477, 257] width 27 height 27
checkbox input "true"
click at [800, 122] on span "Отключить от обучения" at bounding box center [823, 130] width 121 height 17
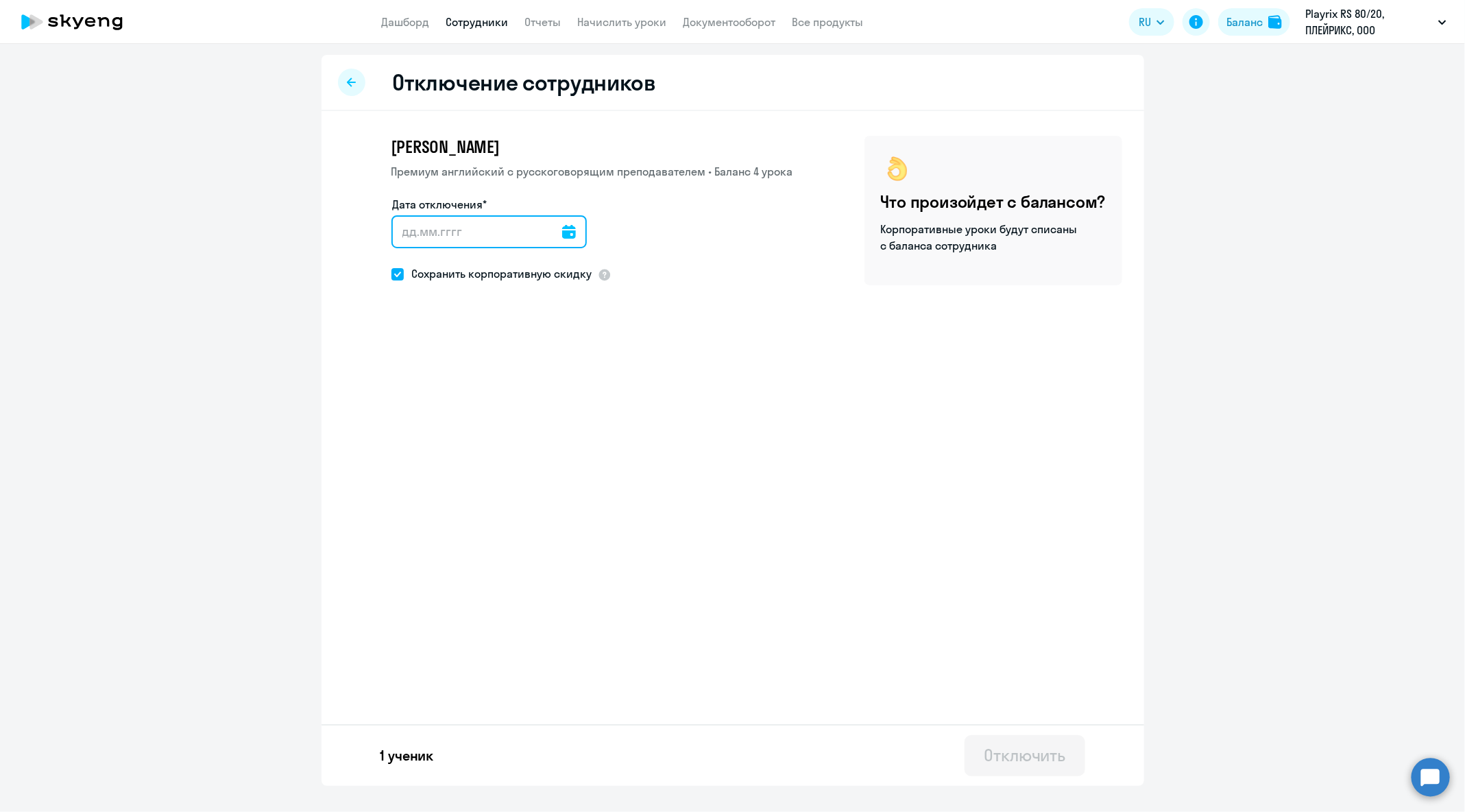
click at [570, 229] on input "Дата отключения*" at bounding box center [489, 232] width 195 height 33
click at [562, 229] on input "Дата отключения*" at bounding box center [489, 232] width 195 height 33
click at [563, 231] on icon at bounding box center [569, 232] width 14 height 14
click at [578, 287] on span "Next month" at bounding box center [577, 277] width 27 height 27
click at [469, 362] on span "3" at bounding box center [465, 360] width 24 height 24
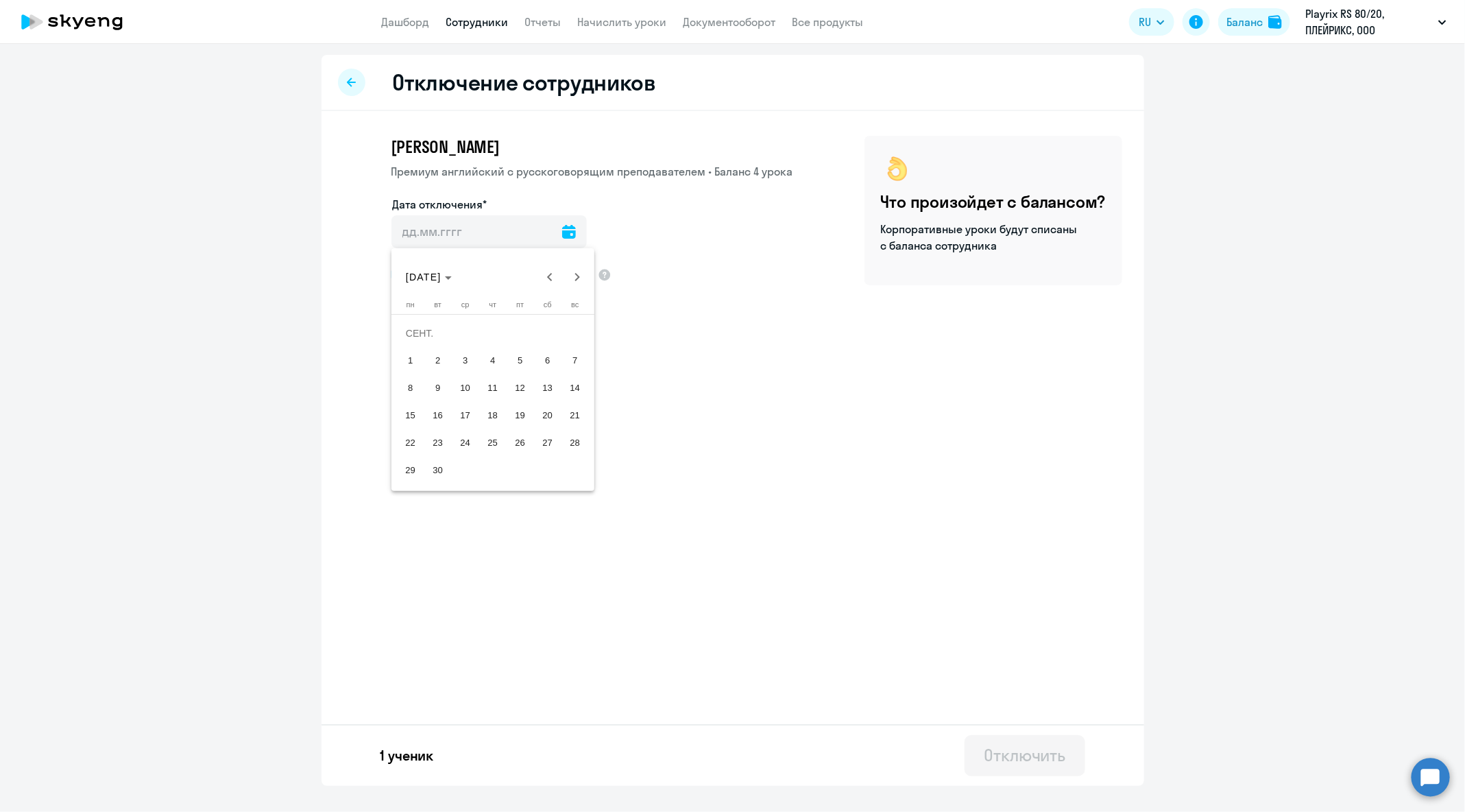
type input "[DATE]"
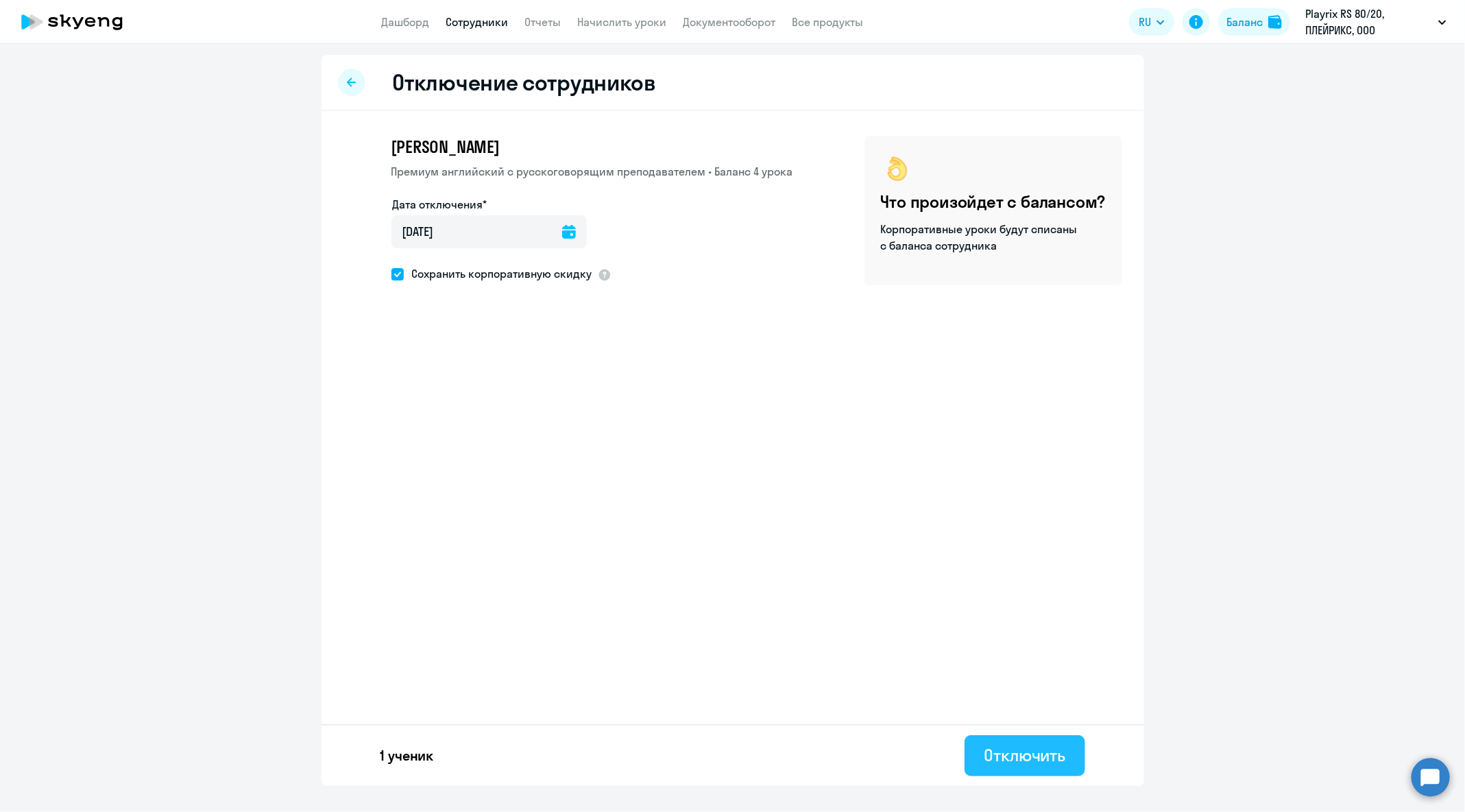
click at [1026, 765] on div "Отключить" at bounding box center [1024, 754] width 82 height 22
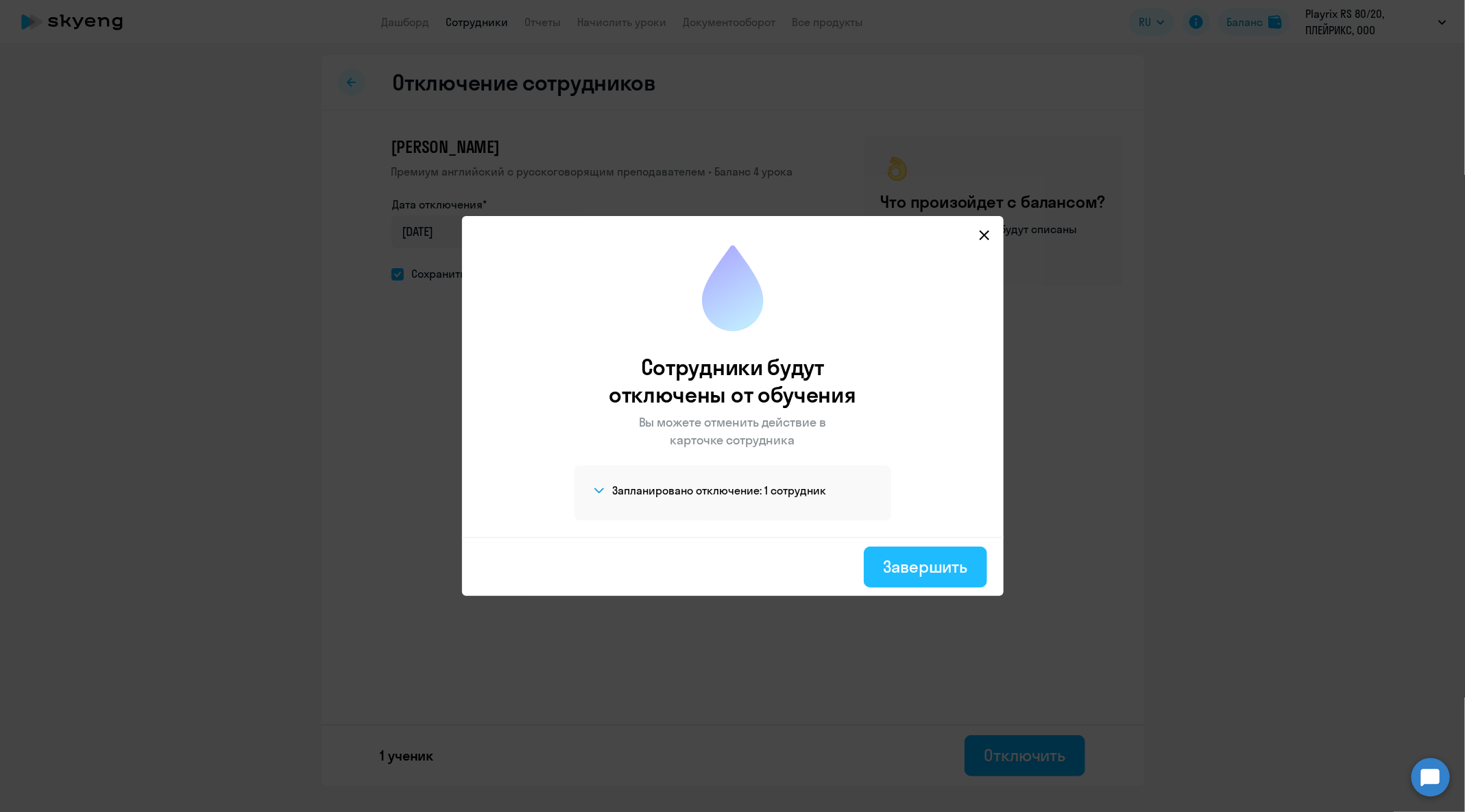
click at [925, 575] on div "Завершить" at bounding box center [926, 565] width 84 height 22
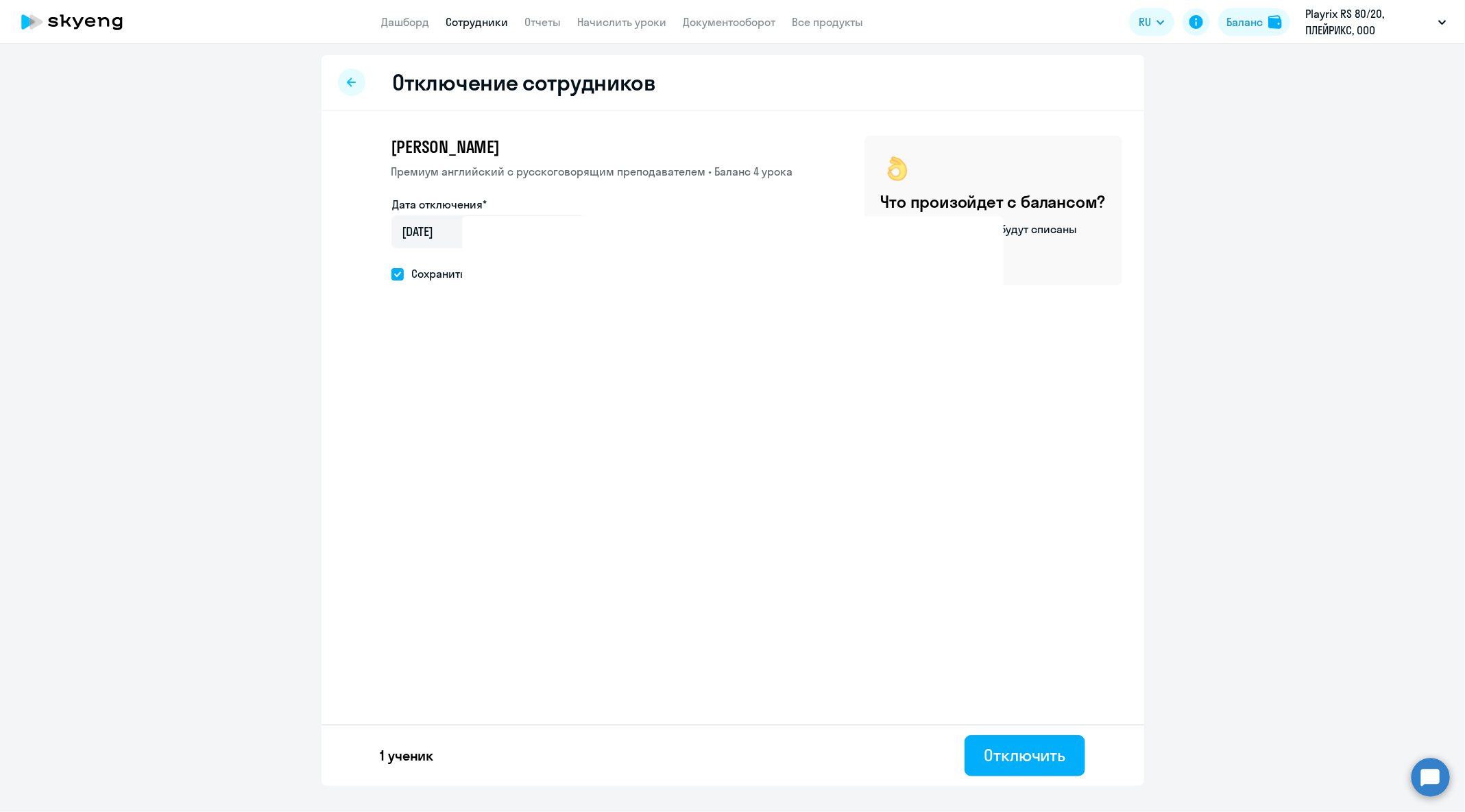
select select "30"
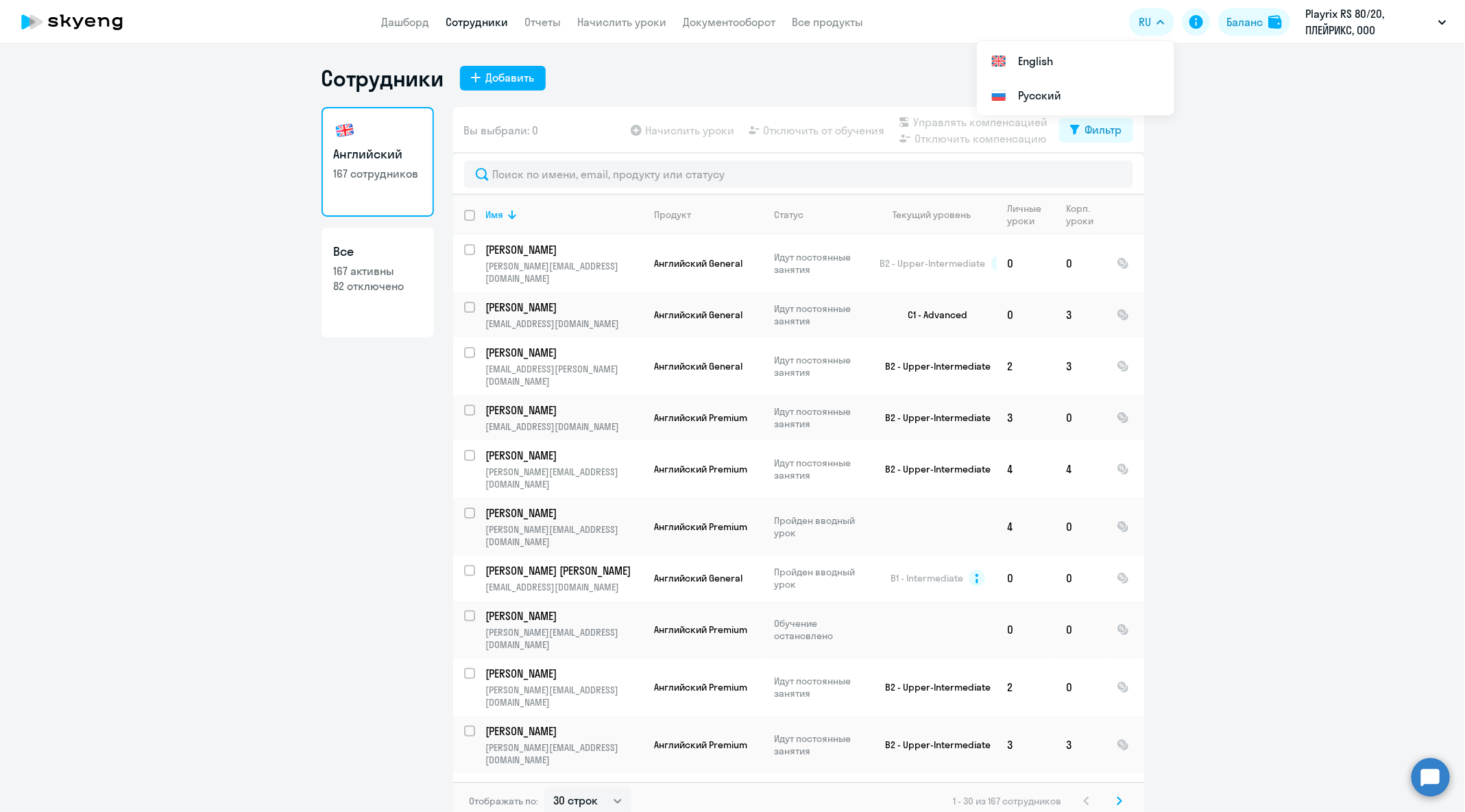
click at [653, 159] on div at bounding box center [798, 174] width 691 height 41
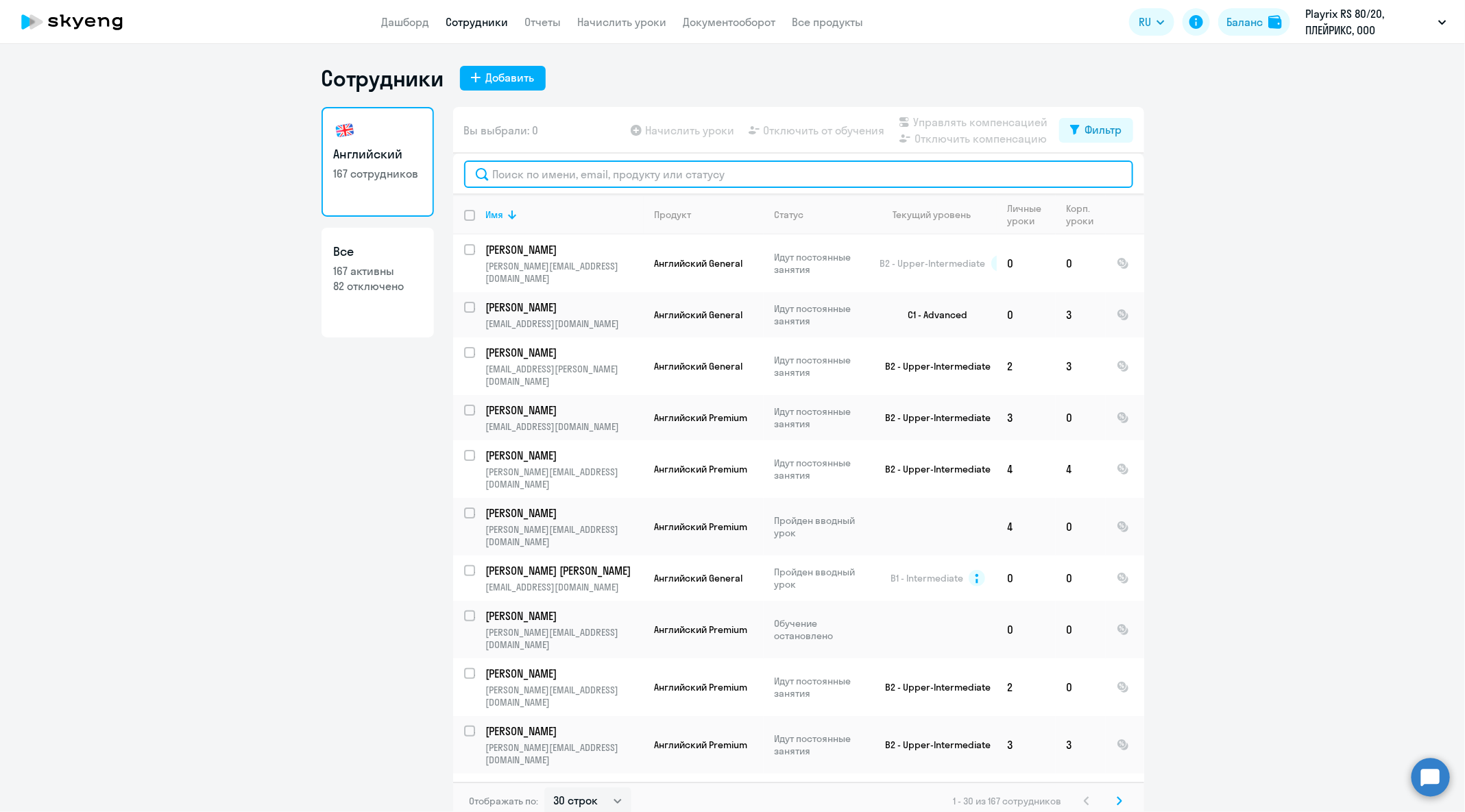
click at [654, 162] on input "text" at bounding box center [799, 173] width 670 height 27
paste input "[PERSON_NAME][EMAIL_ADDRESS][DOMAIN_NAME]"
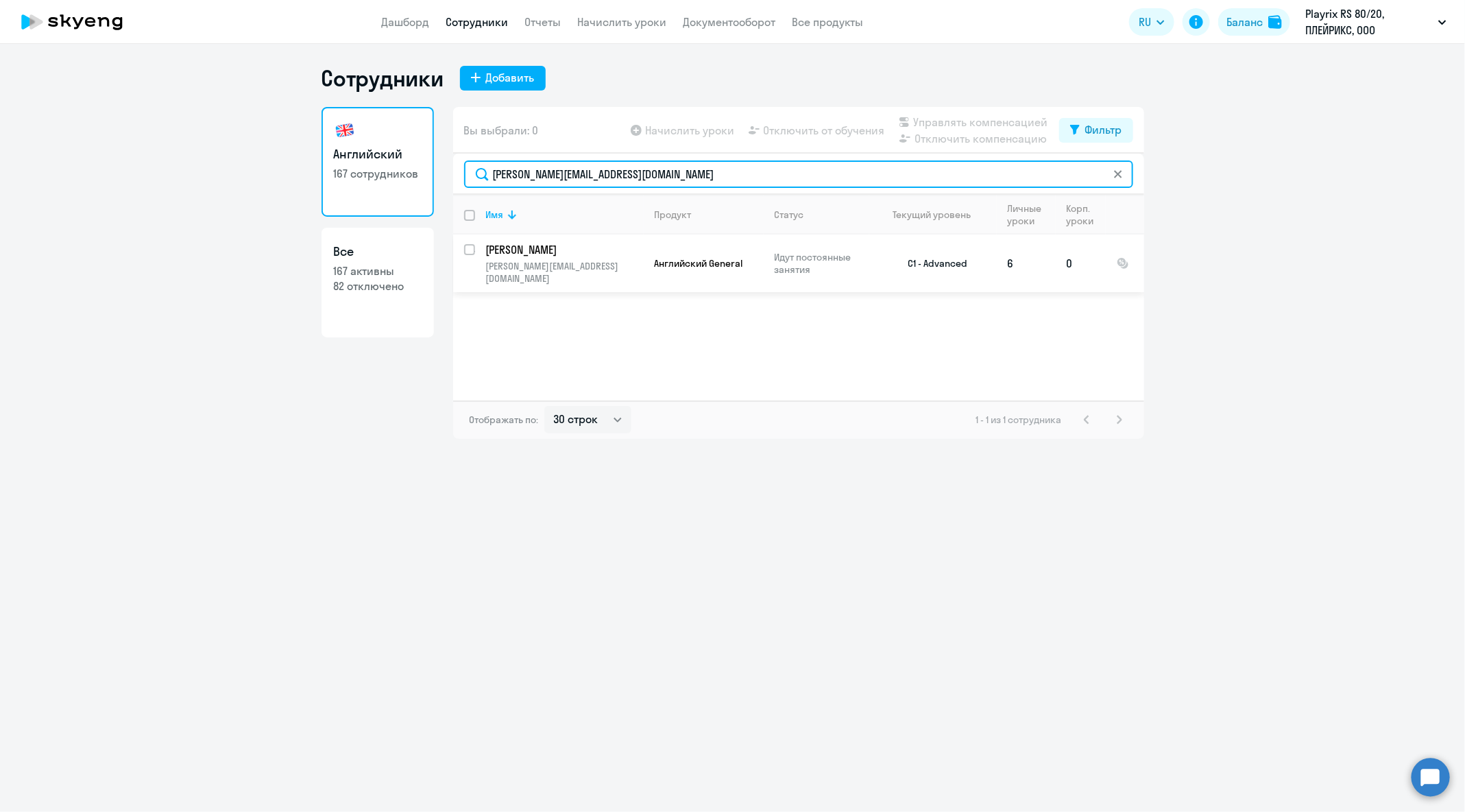
type input "[PERSON_NAME][EMAIL_ADDRESS][DOMAIN_NAME]"
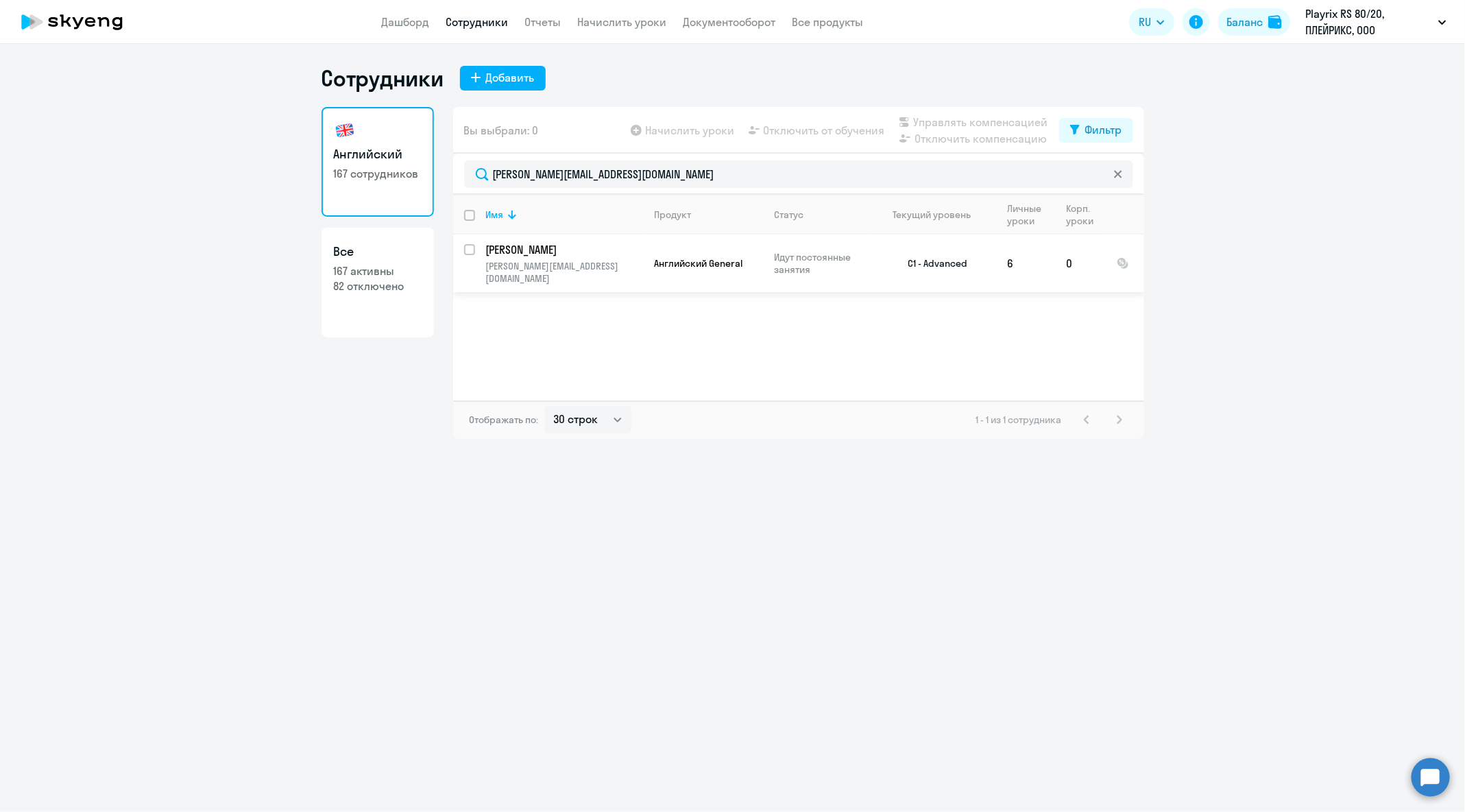
click at [471, 250] on input "select row 12517646" at bounding box center [477, 257] width 27 height 27
checkbox input "true"
click at [840, 126] on span "Отключить от обучения" at bounding box center [823, 130] width 121 height 17
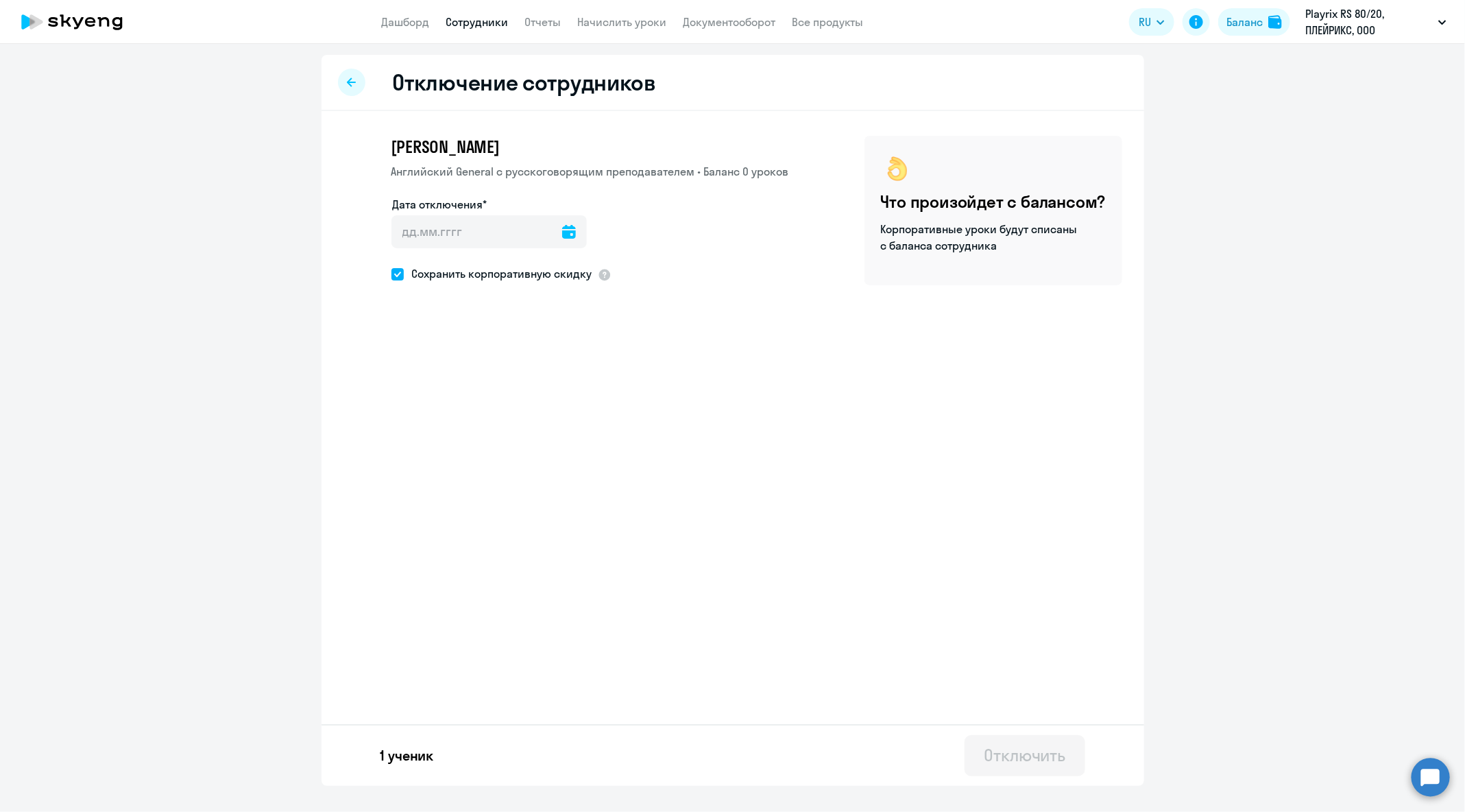
click at [563, 232] on icon at bounding box center [569, 232] width 14 height 14
click at [581, 277] on span "Next month" at bounding box center [577, 277] width 27 height 27
click at [470, 358] on span "3" at bounding box center [465, 360] width 24 height 24
type input "[DATE]"
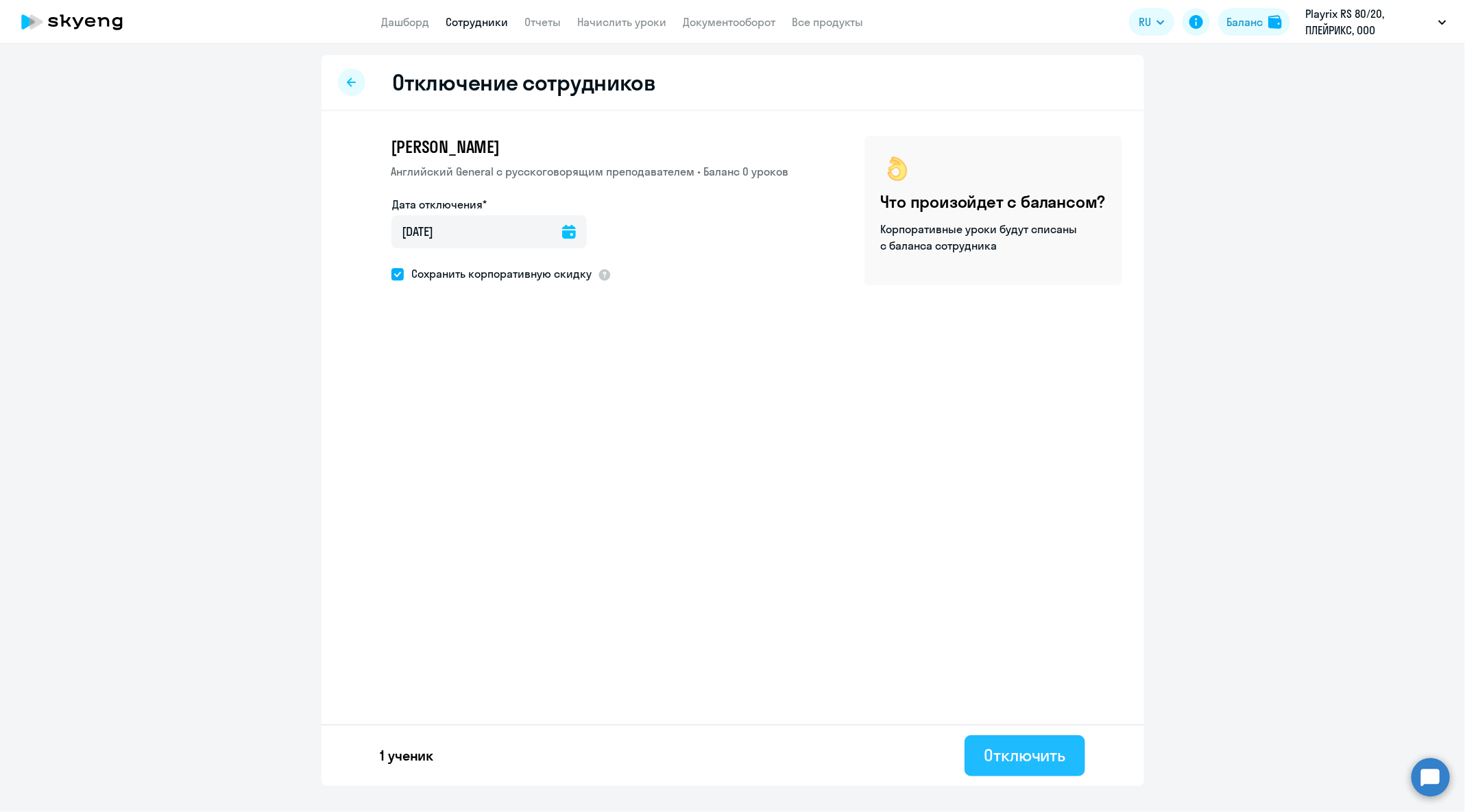
click at [1032, 739] on button "Отключить" at bounding box center [1025, 756] width 120 height 41
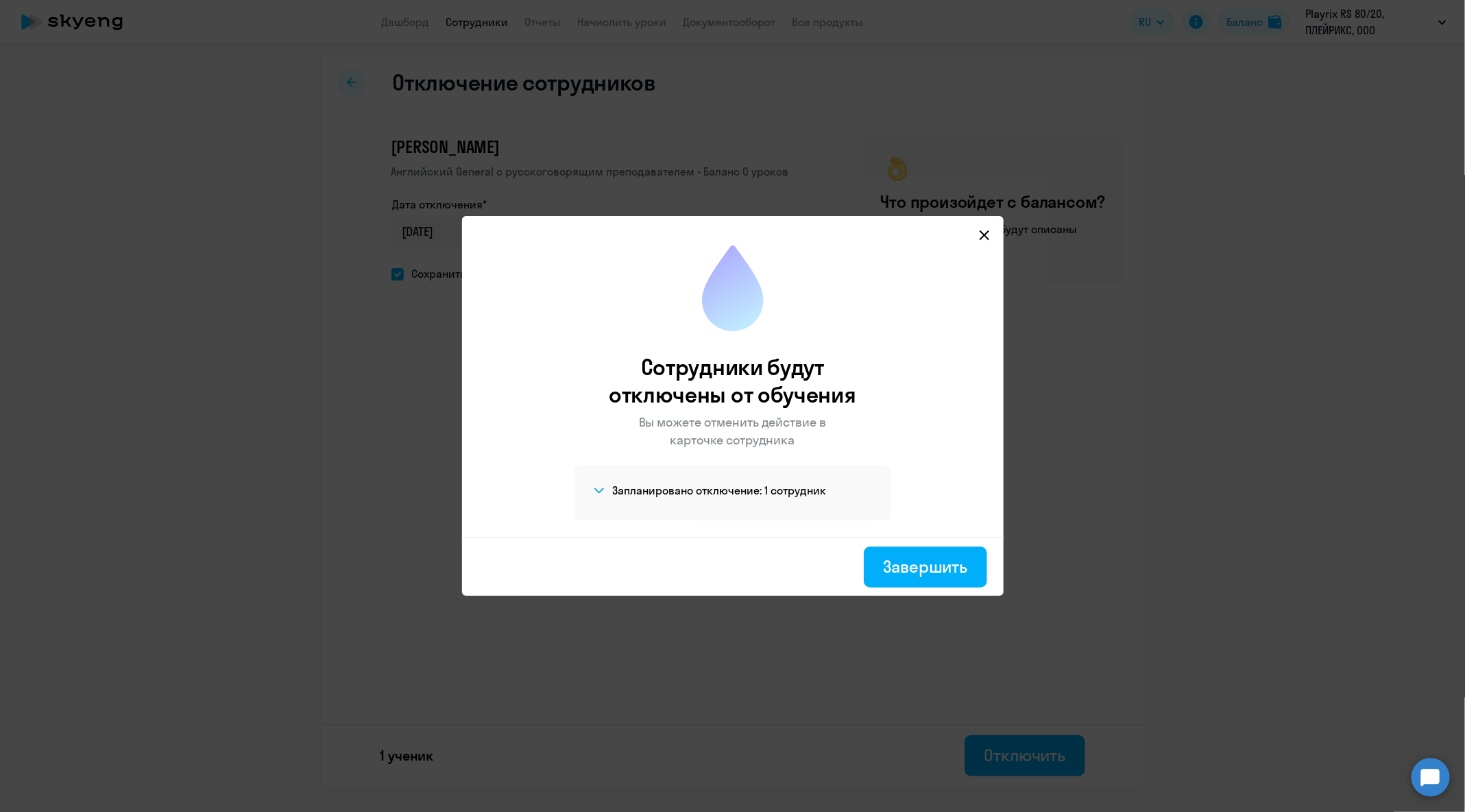
click at [932, 593] on div "Завершить" at bounding box center [733, 565] width 542 height 59
click at [930, 579] on button "Завершить" at bounding box center [925, 567] width 123 height 41
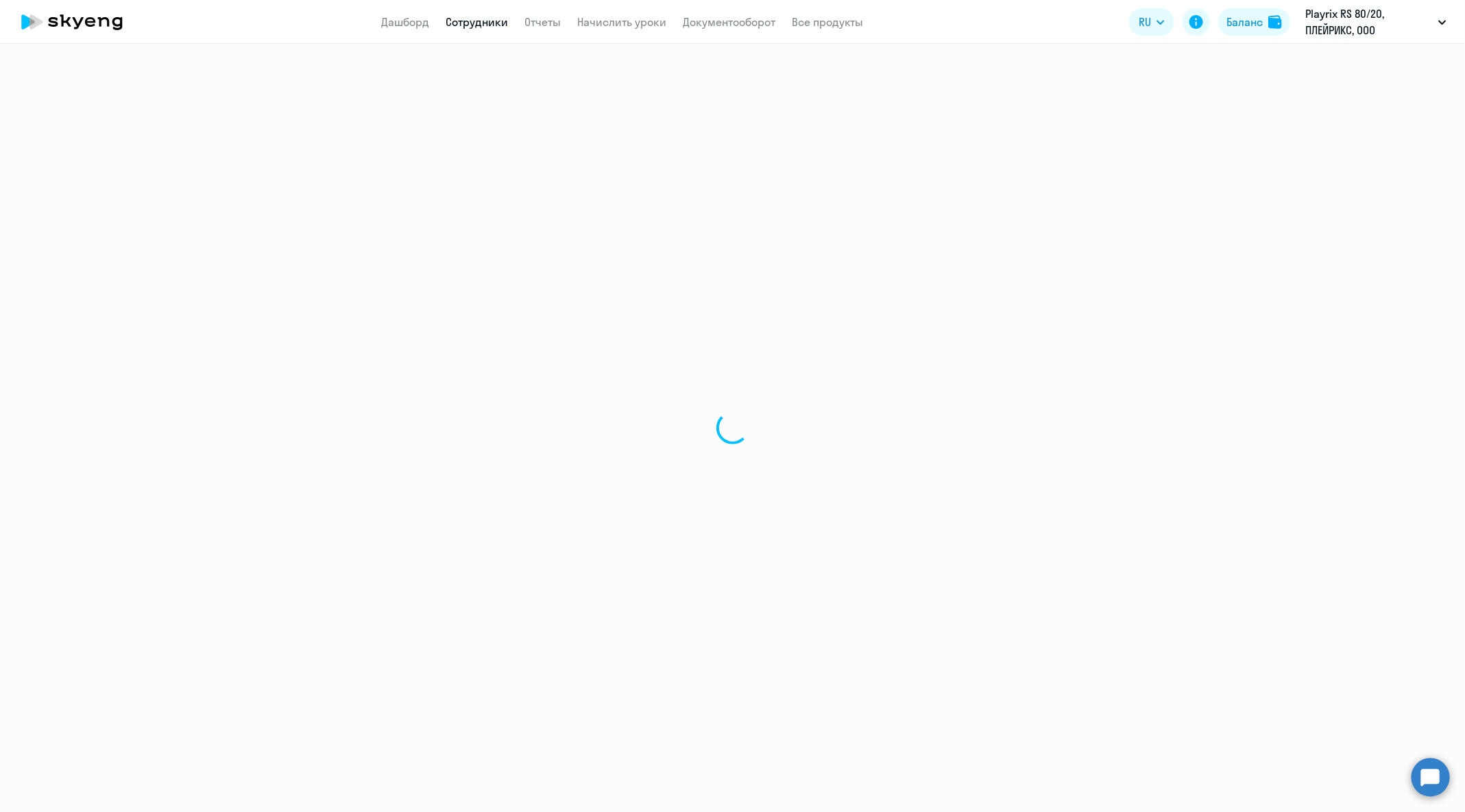
select select "30"
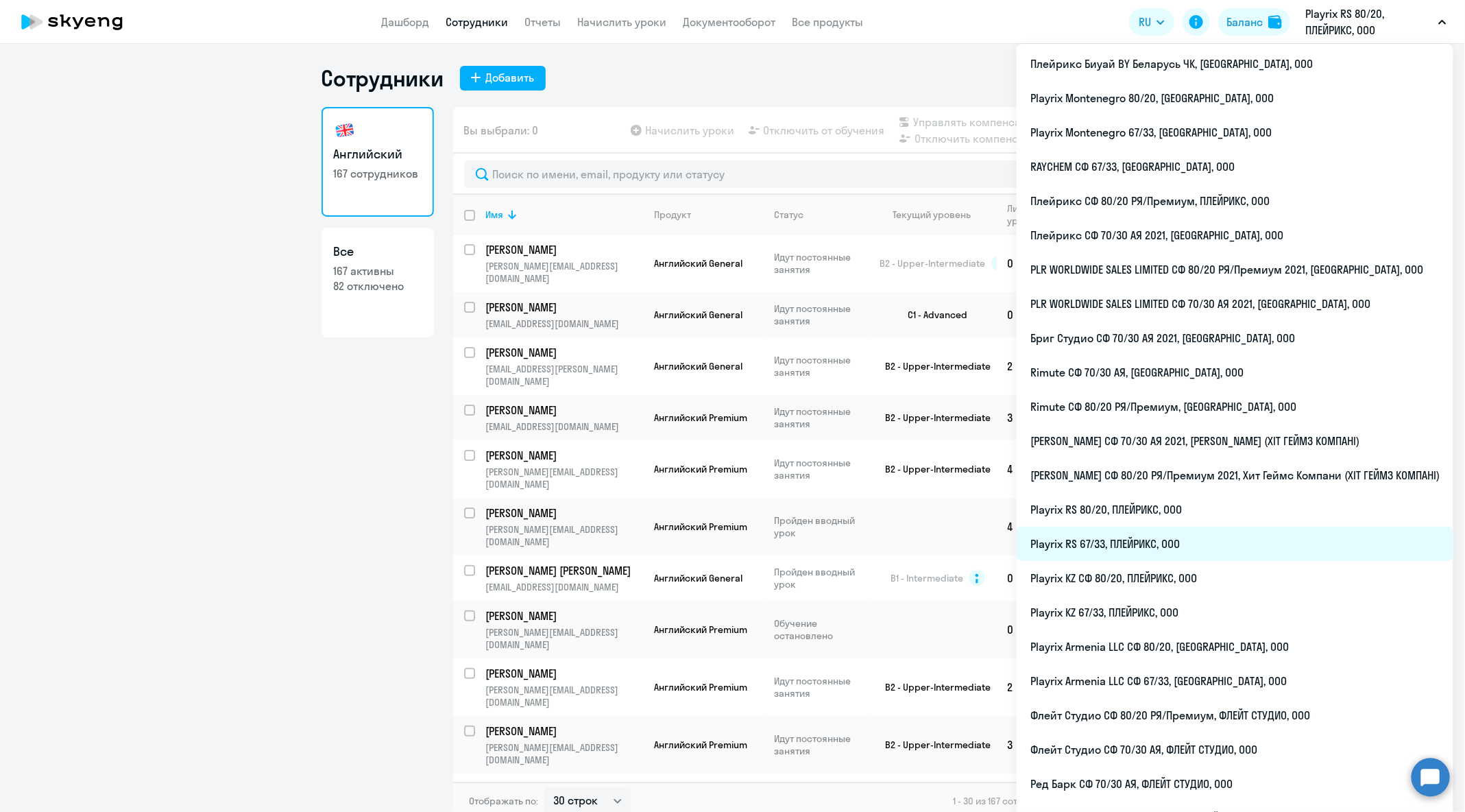
click at [1258, 560] on li "Playrix RS 67/33, ПЛЕЙРИКС, ООО" at bounding box center [1235, 543] width 437 height 35
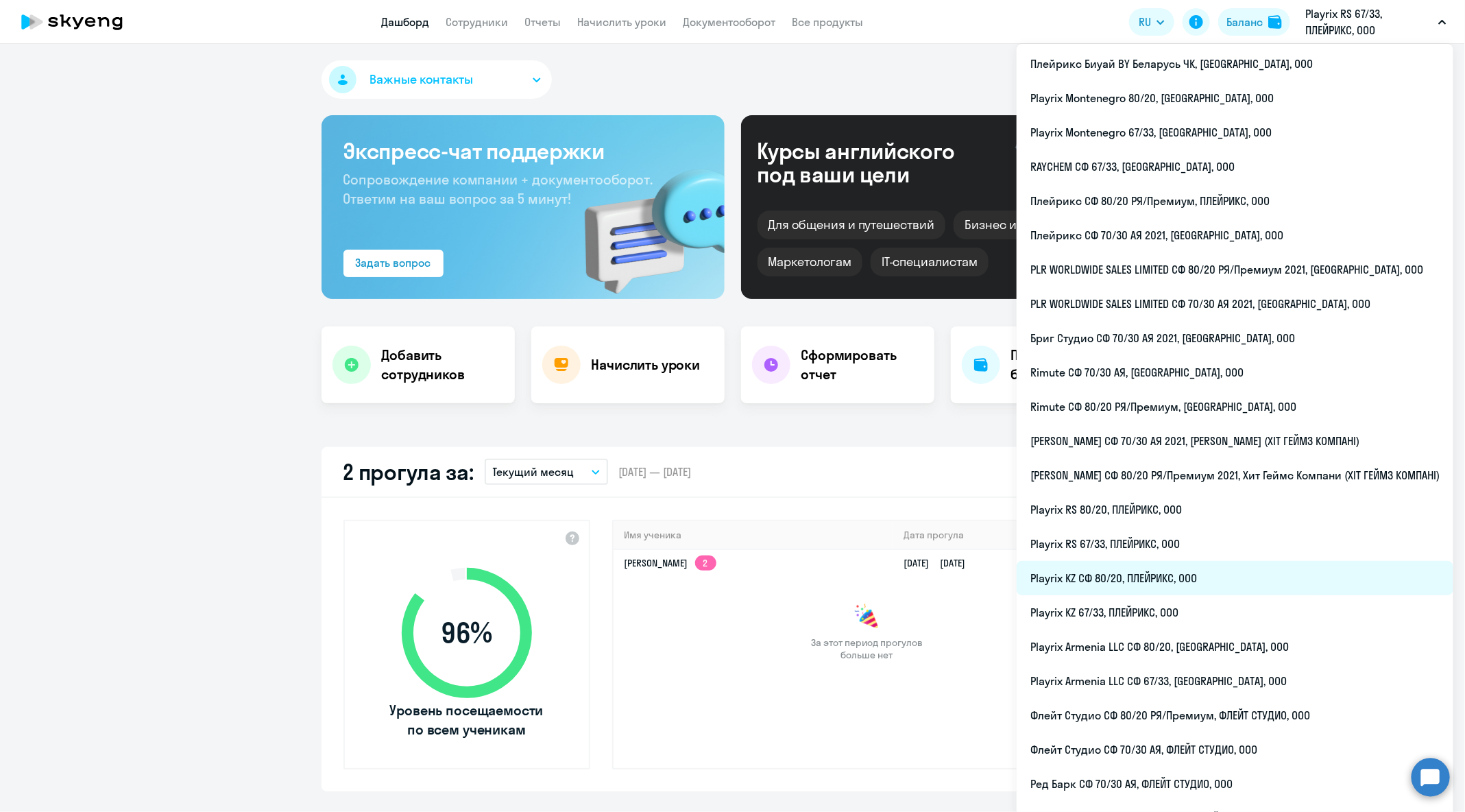
click at [1205, 594] on li "Playrix KZ СФ 80/20, ПЛЕЙРИКС, ООО" at bounding box center [1235, 578] width 437 height 35
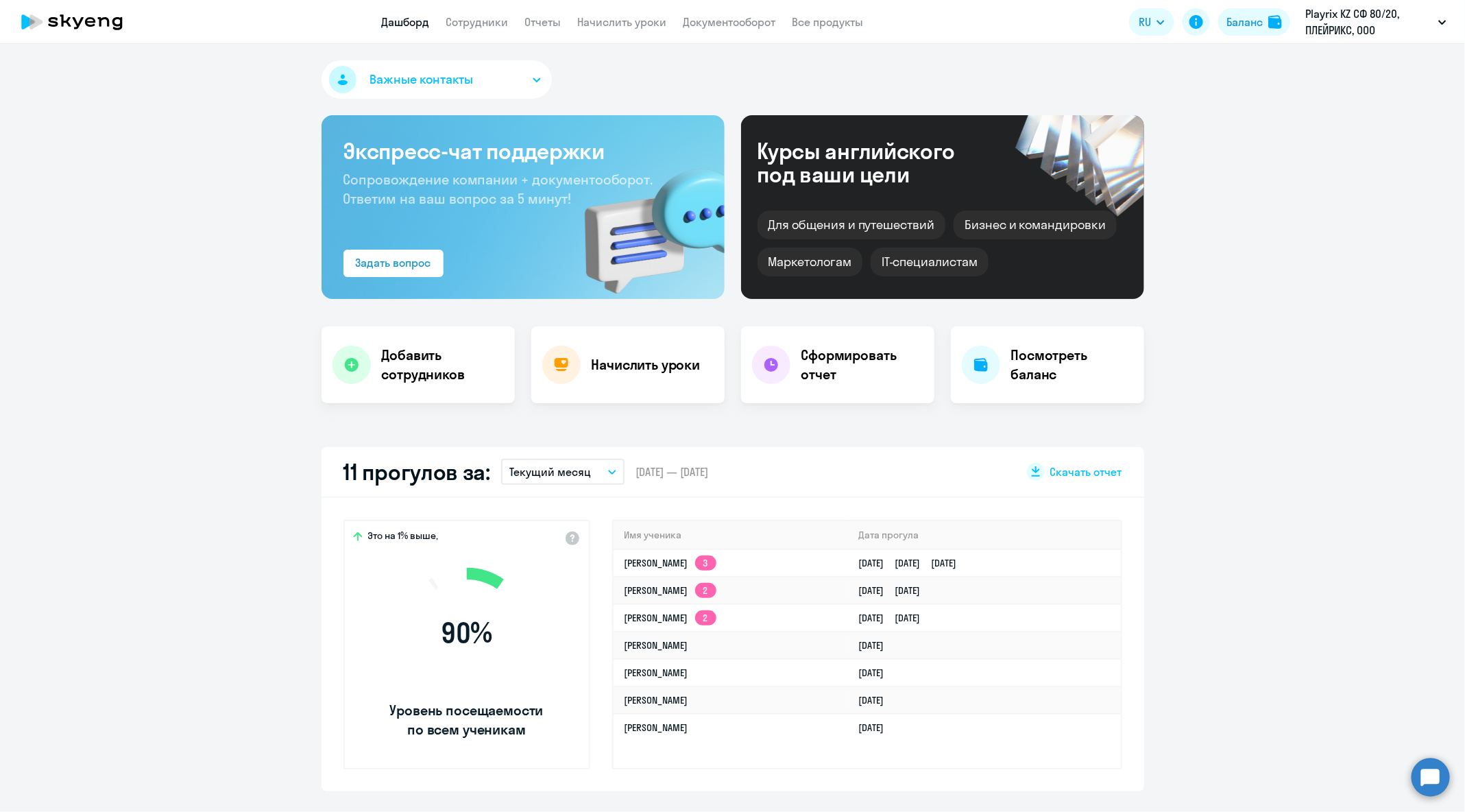
click at [497, 7] on app-header "Дашборд Сотрудники Отчеты Начислить уроки Документооборот Все продукты Дашборд …" at bounding box center [732, 22] width 1465 height 44
click at [495, 28] on link "Сотрудники" at bounding box center [477, 22] width 63 height 14
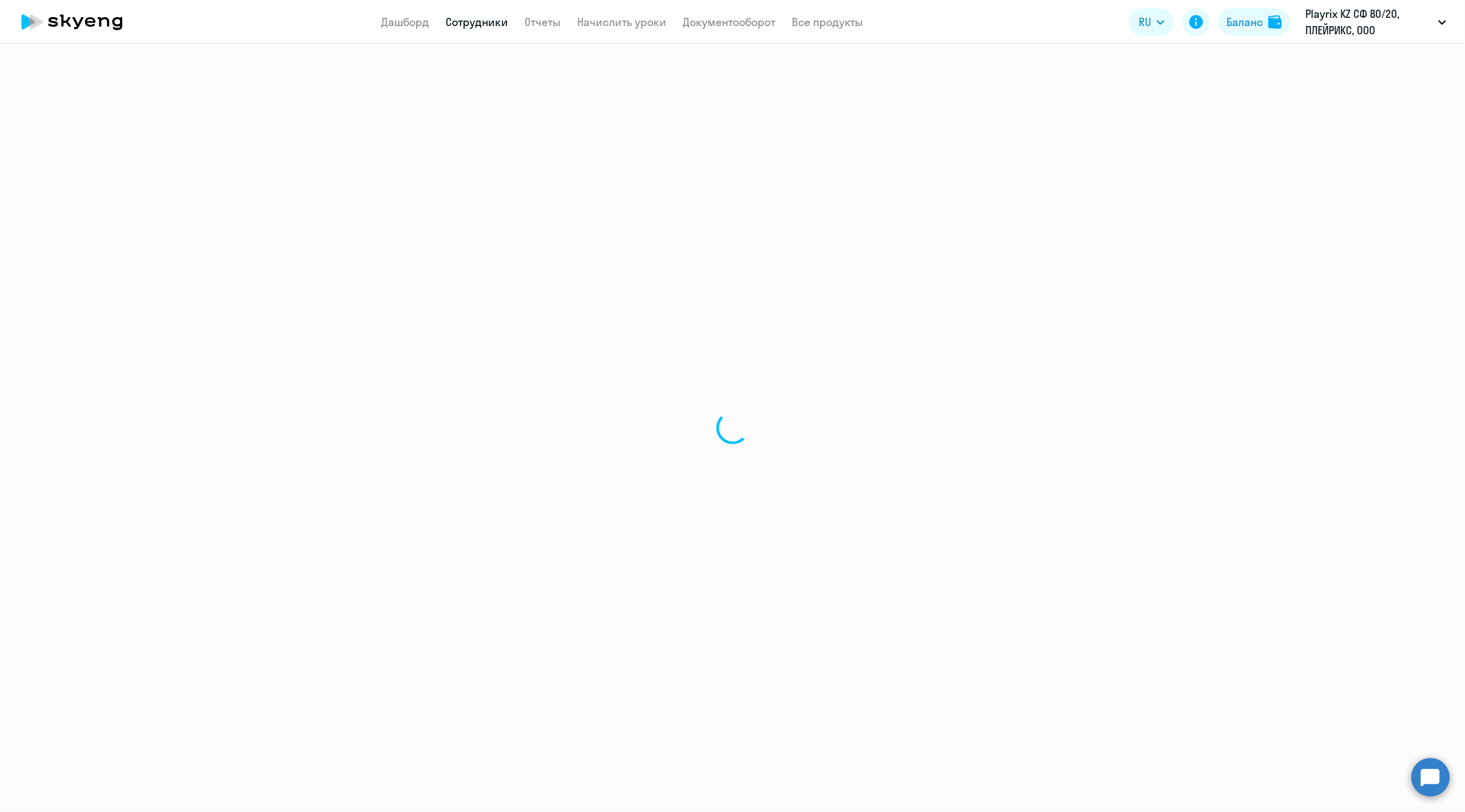
select select "30"
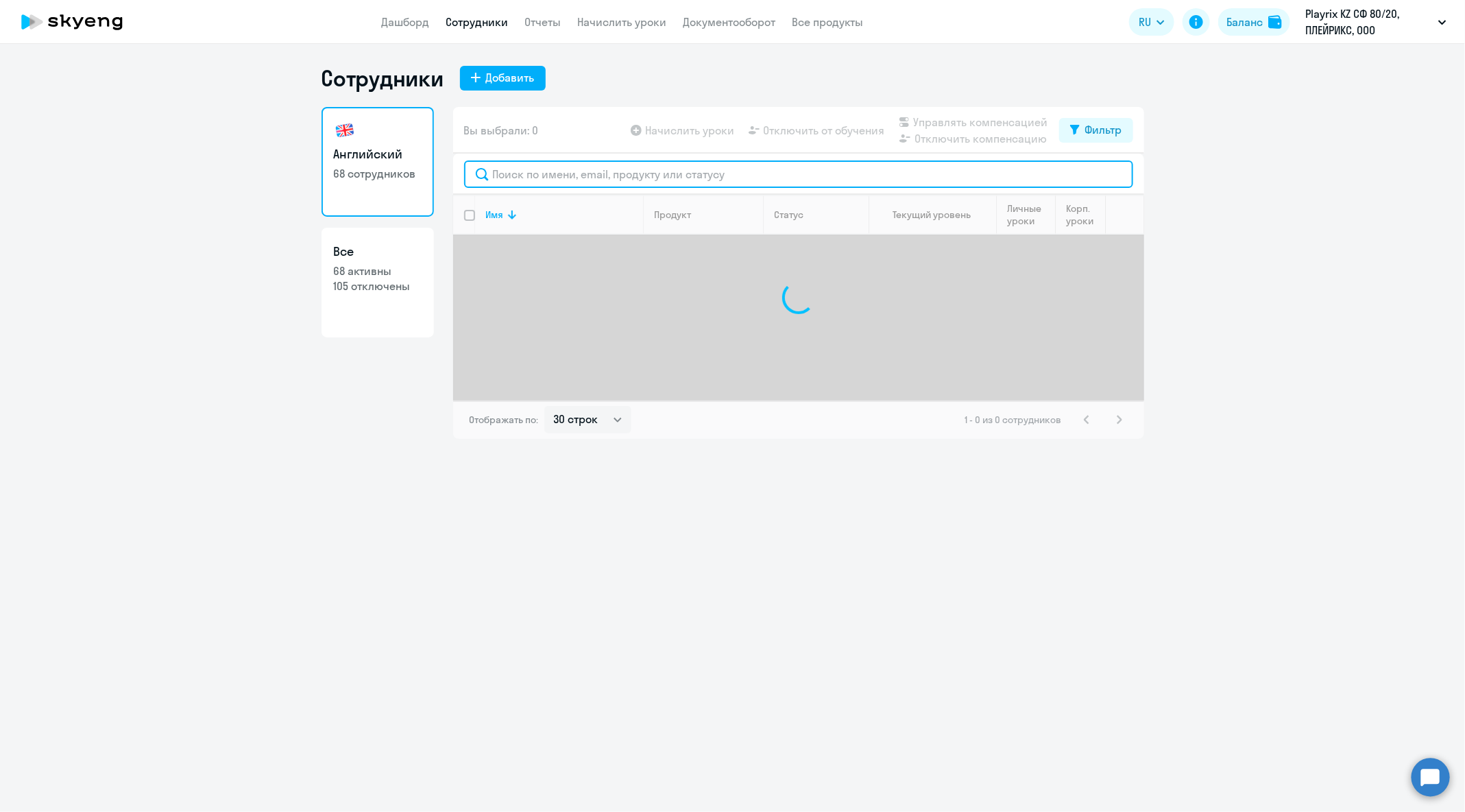
click at [696, 166] on input "text" at bounding box center [799, 173] width 670 height 27
paste input "[PERSON_NAME][EMAIL_ADDRESS][DOMAIN_NAME]"
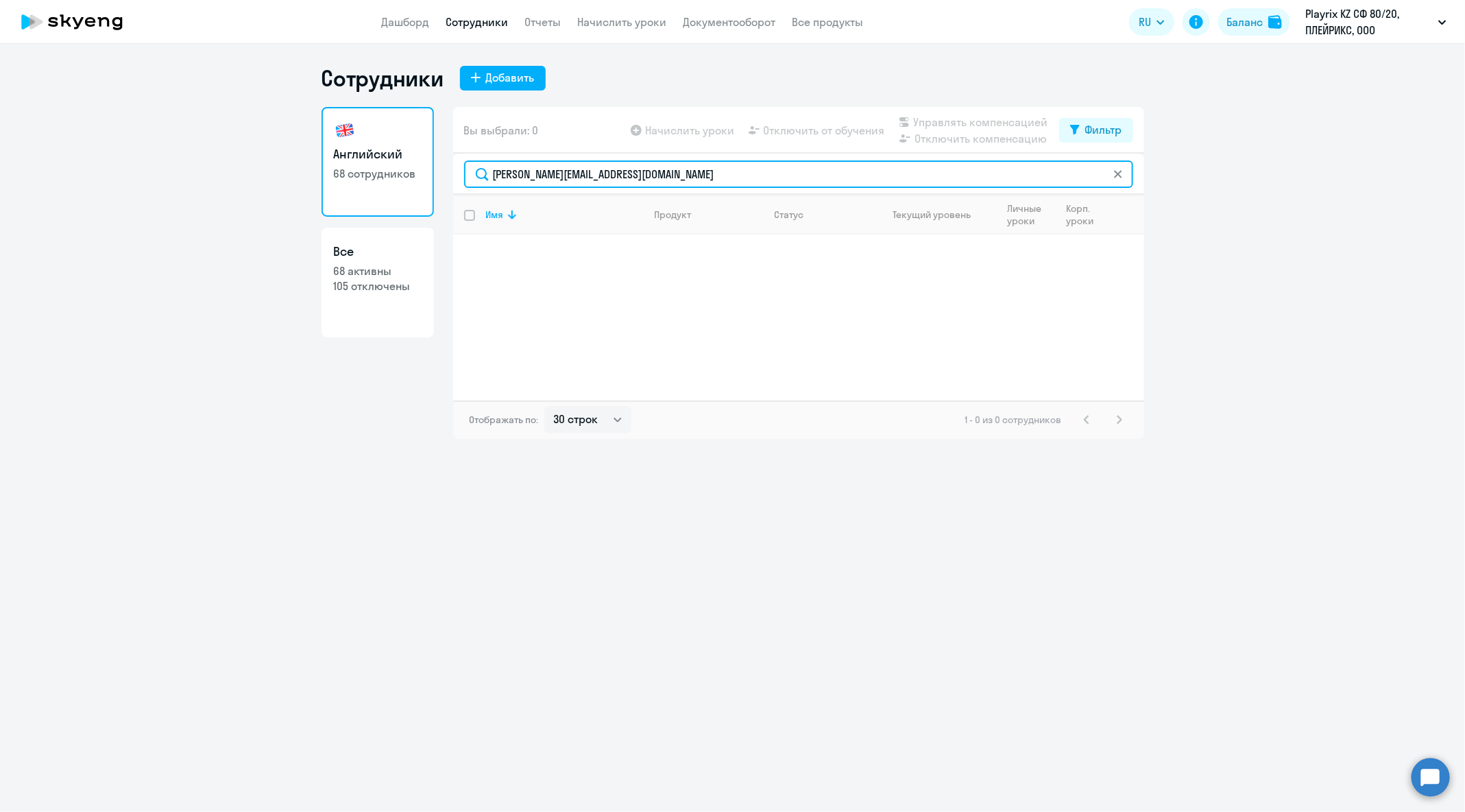
drag, startPoint x: 581, startPoint y: 174, endPoint x: 799, endPoint y: 187, distance: 218.4
click at [799, 187] on input "[PERSON_NAME][EMAIL_ADDRESS][DOMAIN_NAME]" at bounding box center [799, 173] width 670 height 27
type input "[PERSON_NAME].raizberg"
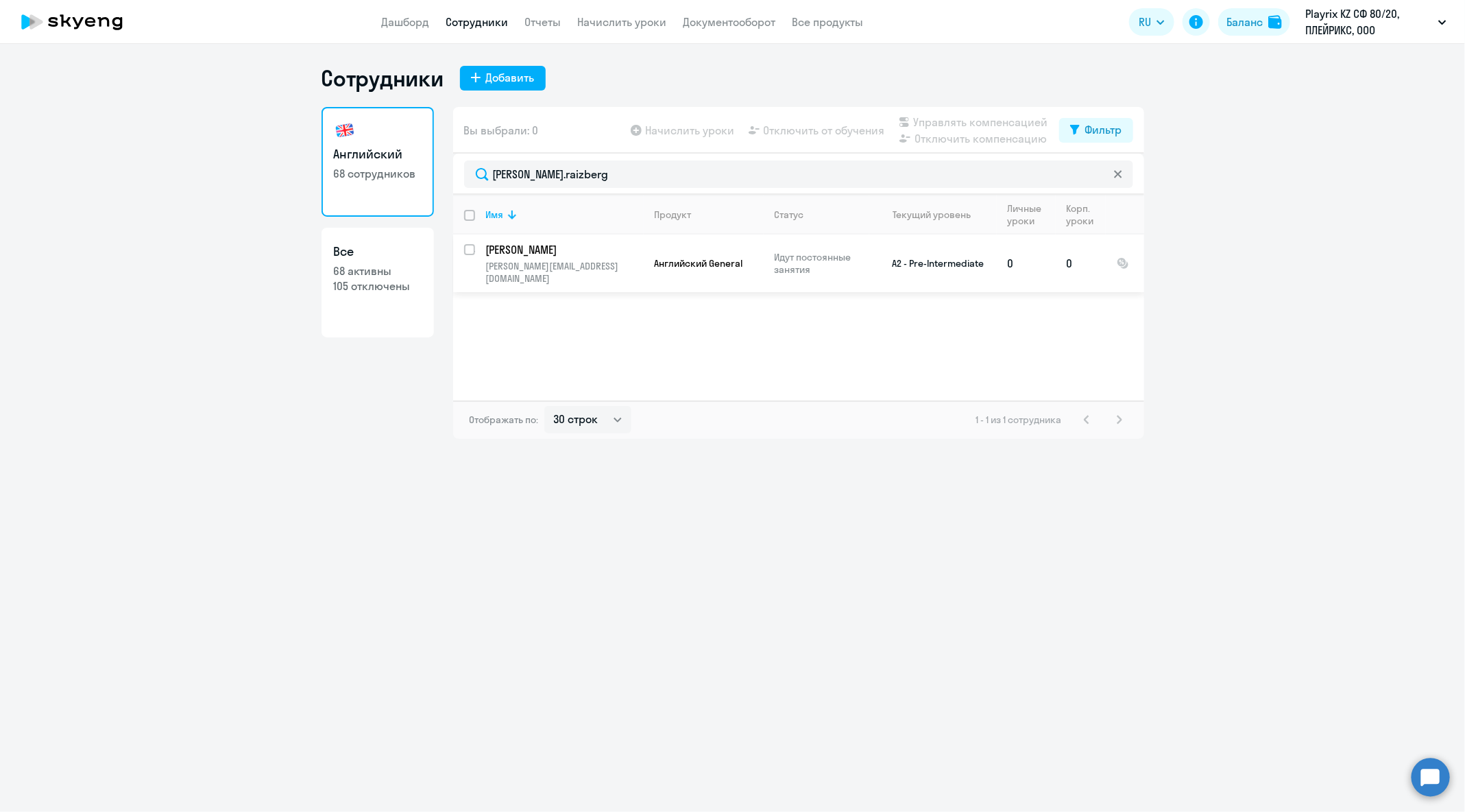
click at [467, 252] on input "select row 16748556" at bounding box center [477, 257] width 27 height 27
checkbox input "true"
click at [798, 133] on span "Отключить от обучения" at bounding box center [823, 130] width 121 height 17
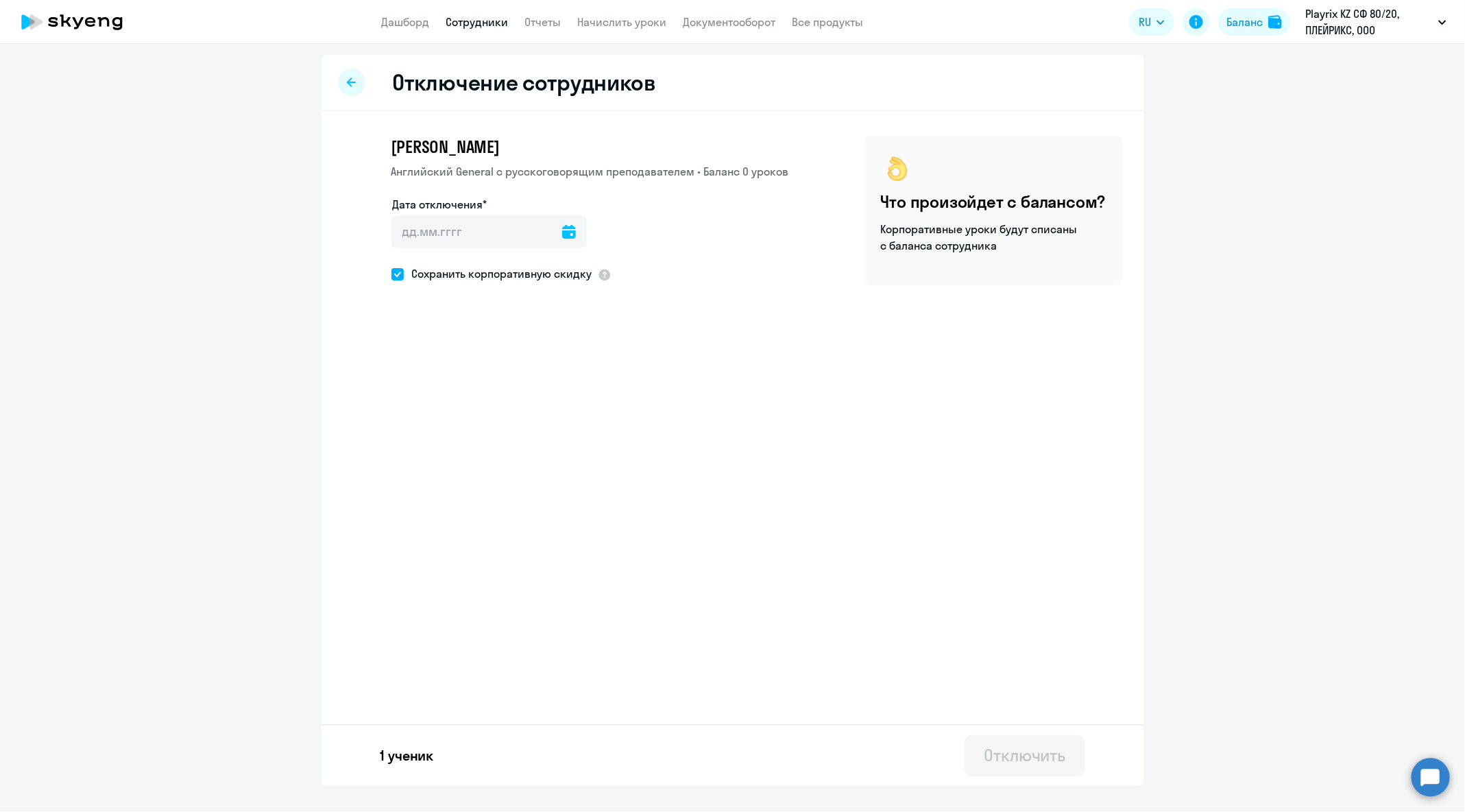
click at [563, 242] on div at bounding box center [569, 232] width 14 height 33
click at [563, 233] on icon at bounding box center [569, 232] width 14 height 14
click at [571, 274] on span "Next month" at bounding box center [577, 277] width 27 height 27
click at [473, 355] on span "3" at bounding box center [465, 360] width 24 height 24
type input "[DATE]"
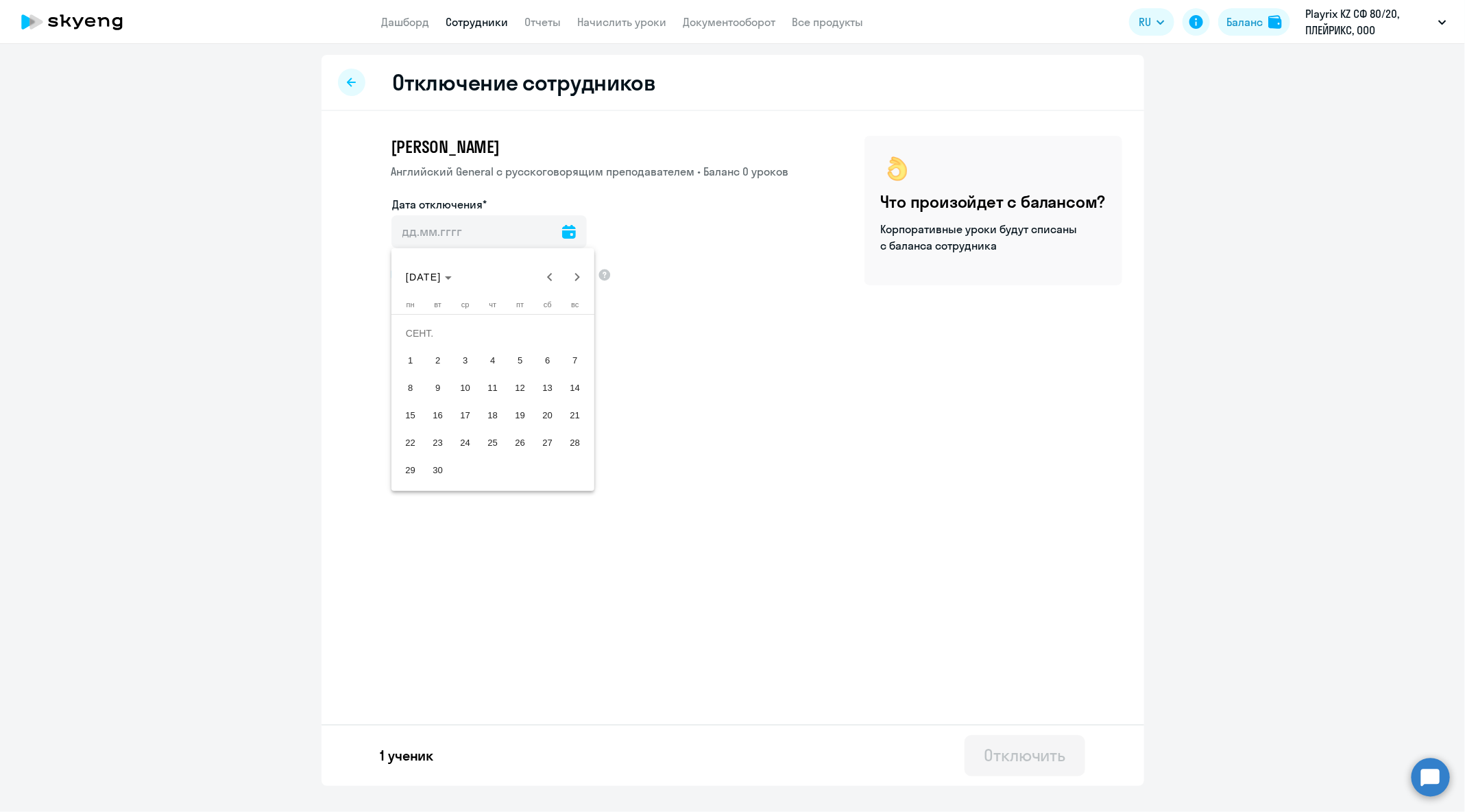
type input "[DATE]"
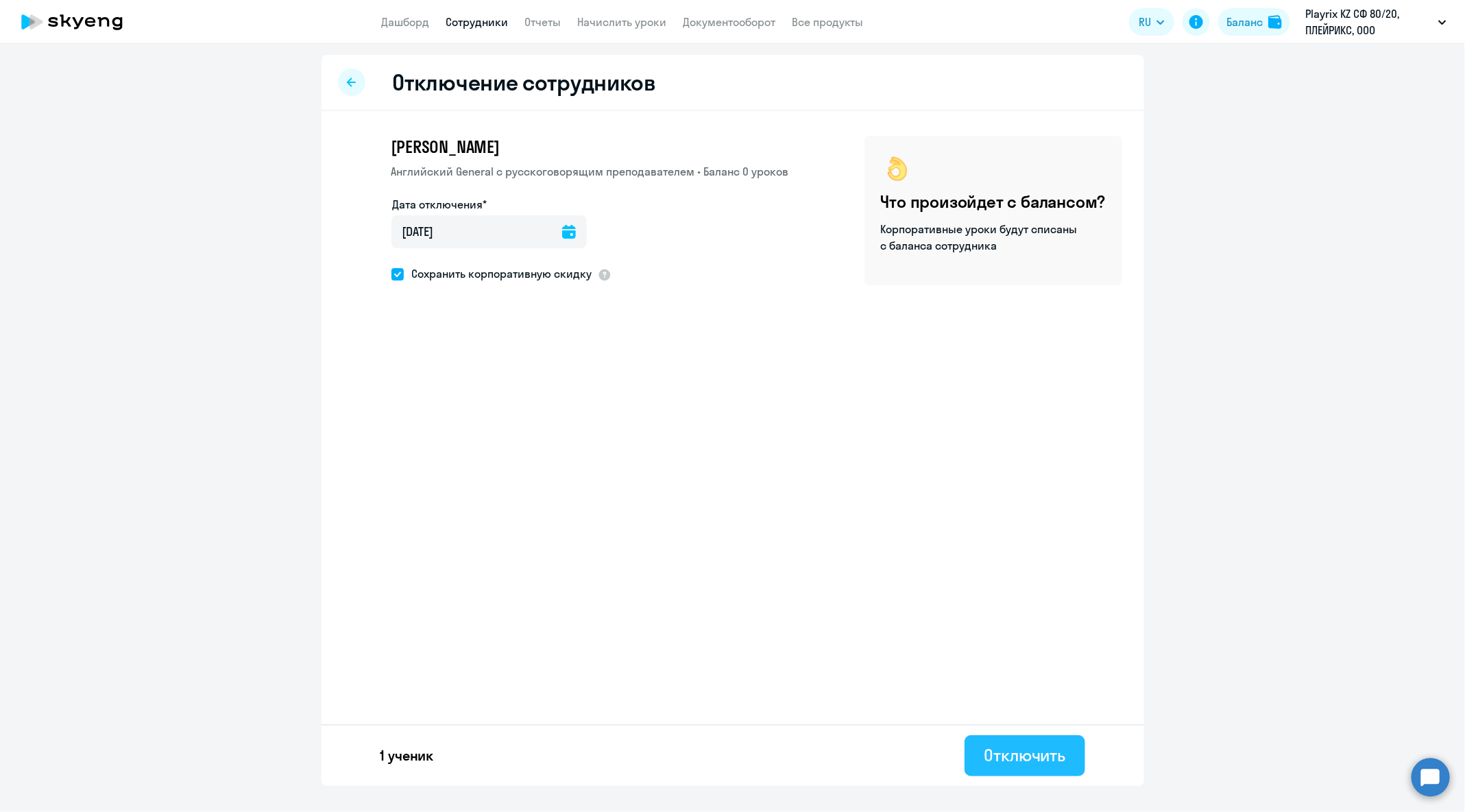
click at [1045, 774] on button "Отключить" at bounding box center [1025, 756] width 120 height 41
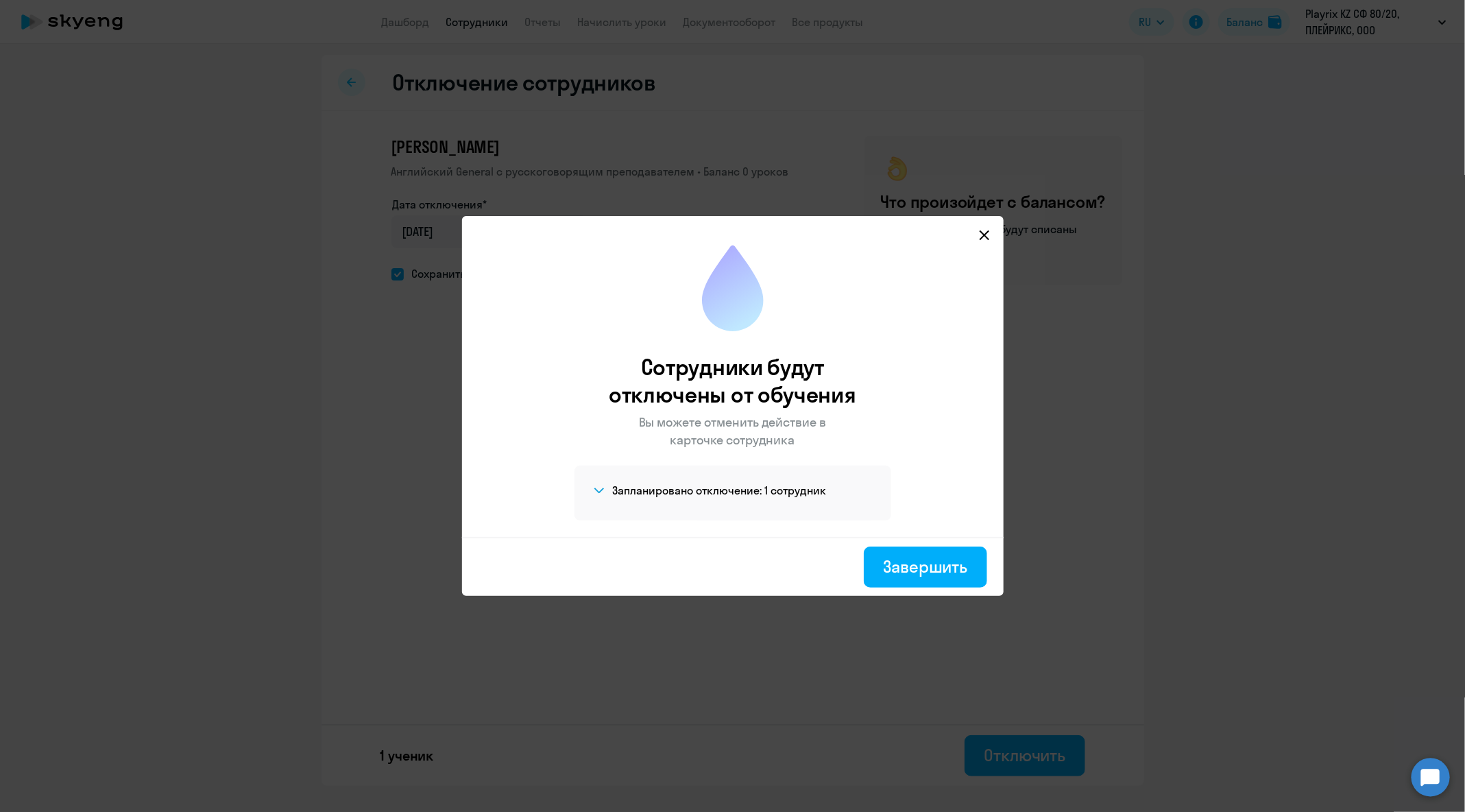
click at [743, 496] on h4 "Запланировано отключение: 1 сотрудник" at bounding box center [720, 490] width 214 height 15
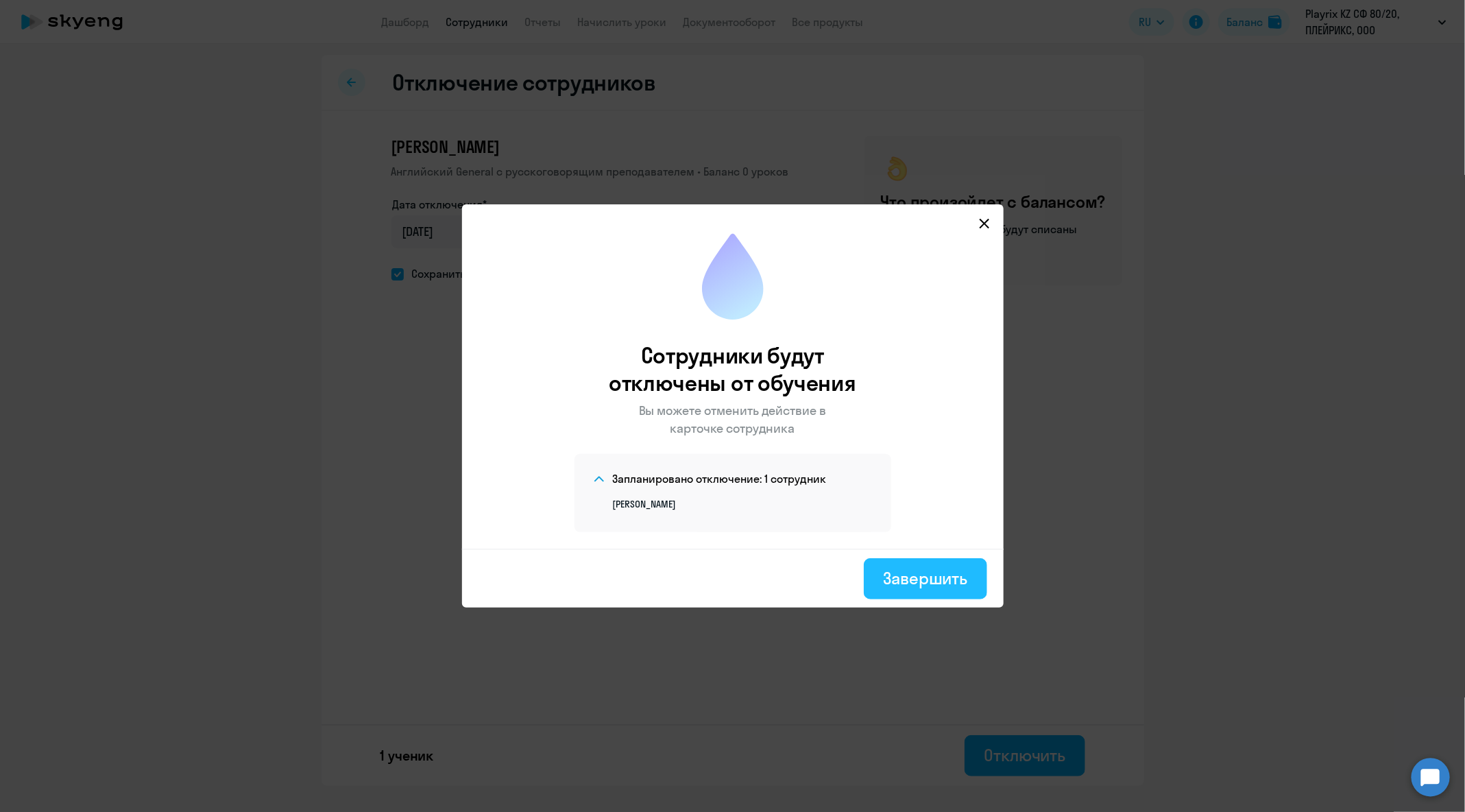
click at [931, 578] on div "Завершить" at bounding box center [926, 578] width 84 height 22
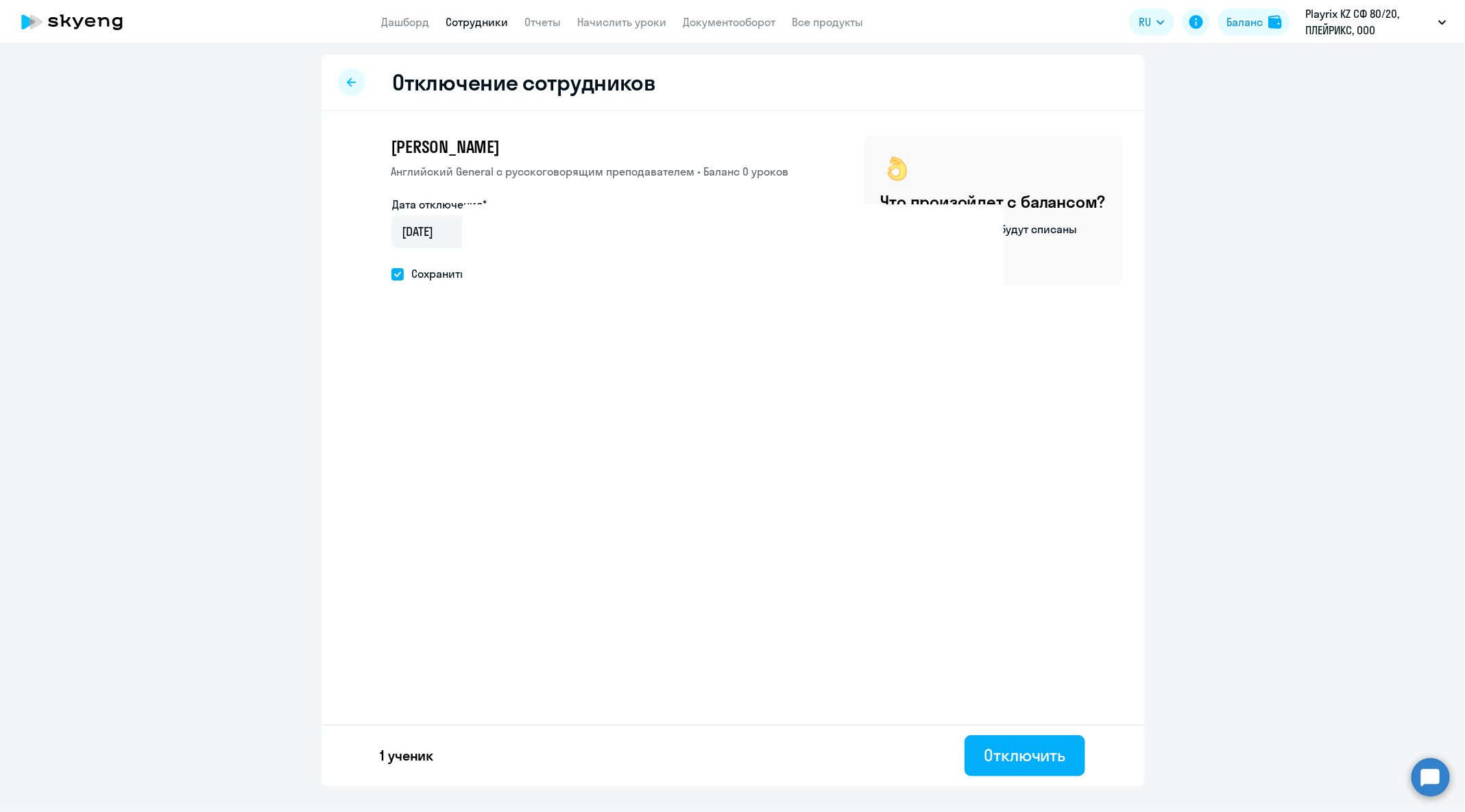
select select "30"
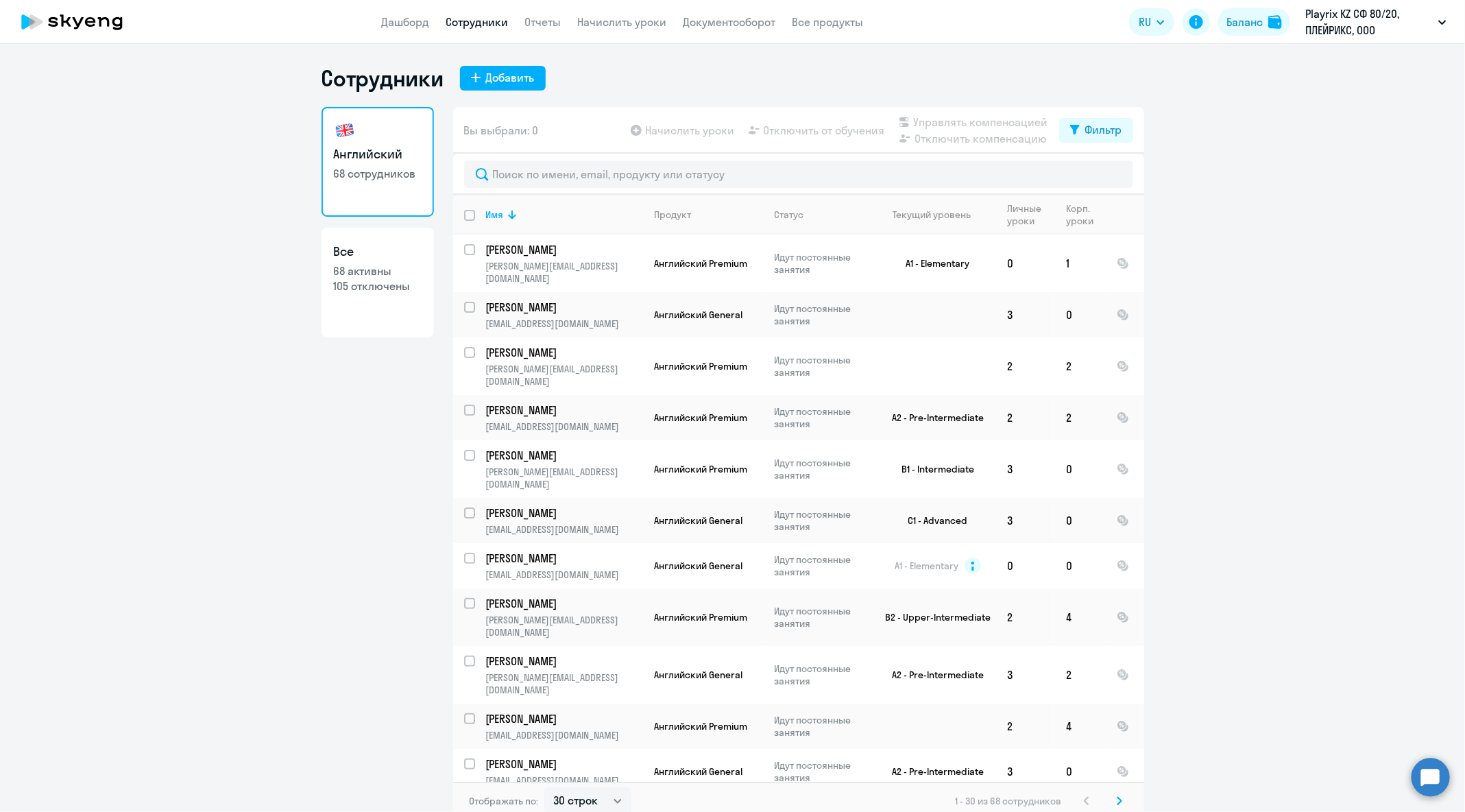
click at [1422, 776] on circle at bounding box center [1430, 776] width 38 height 38
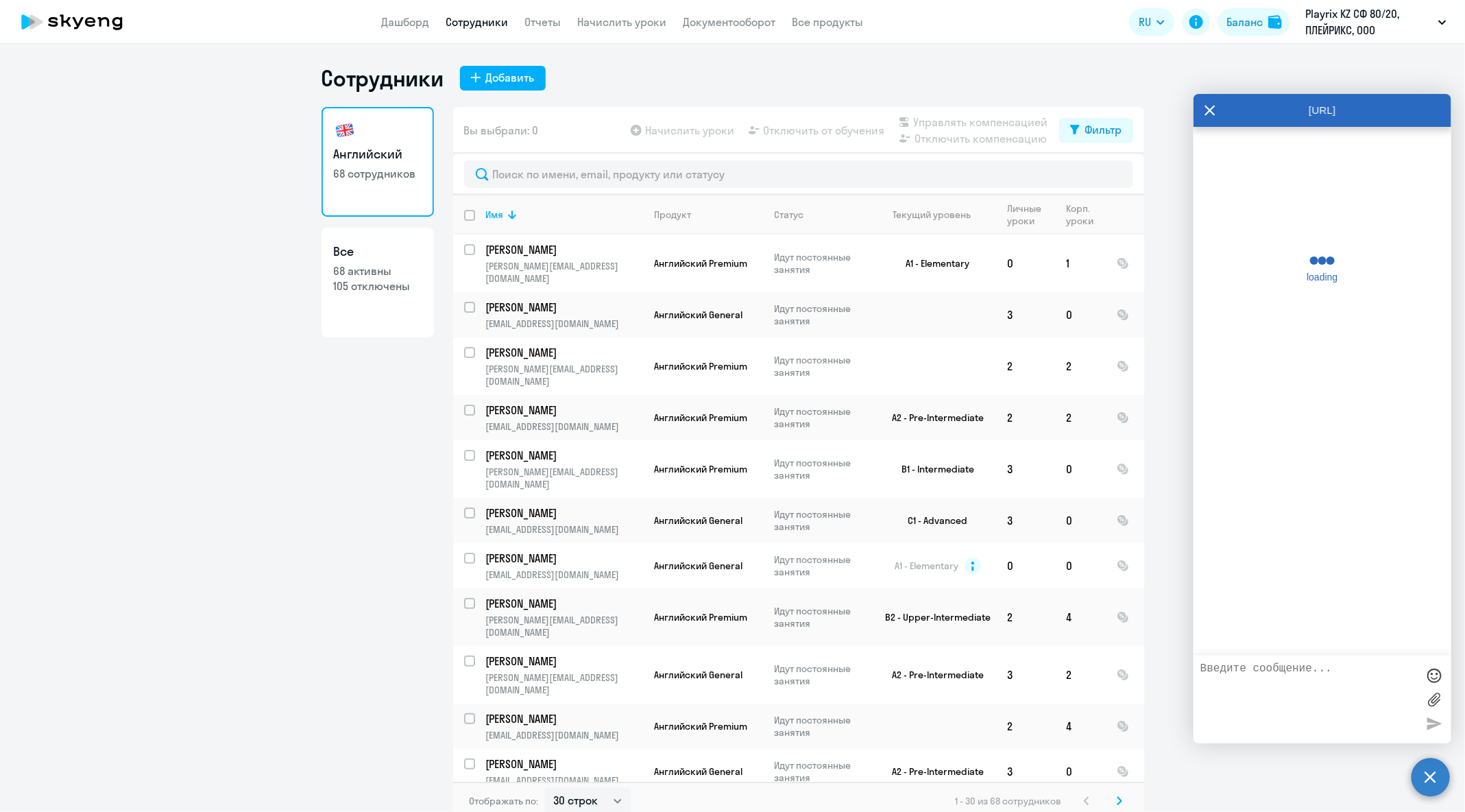
scroll to position [65539, 0]
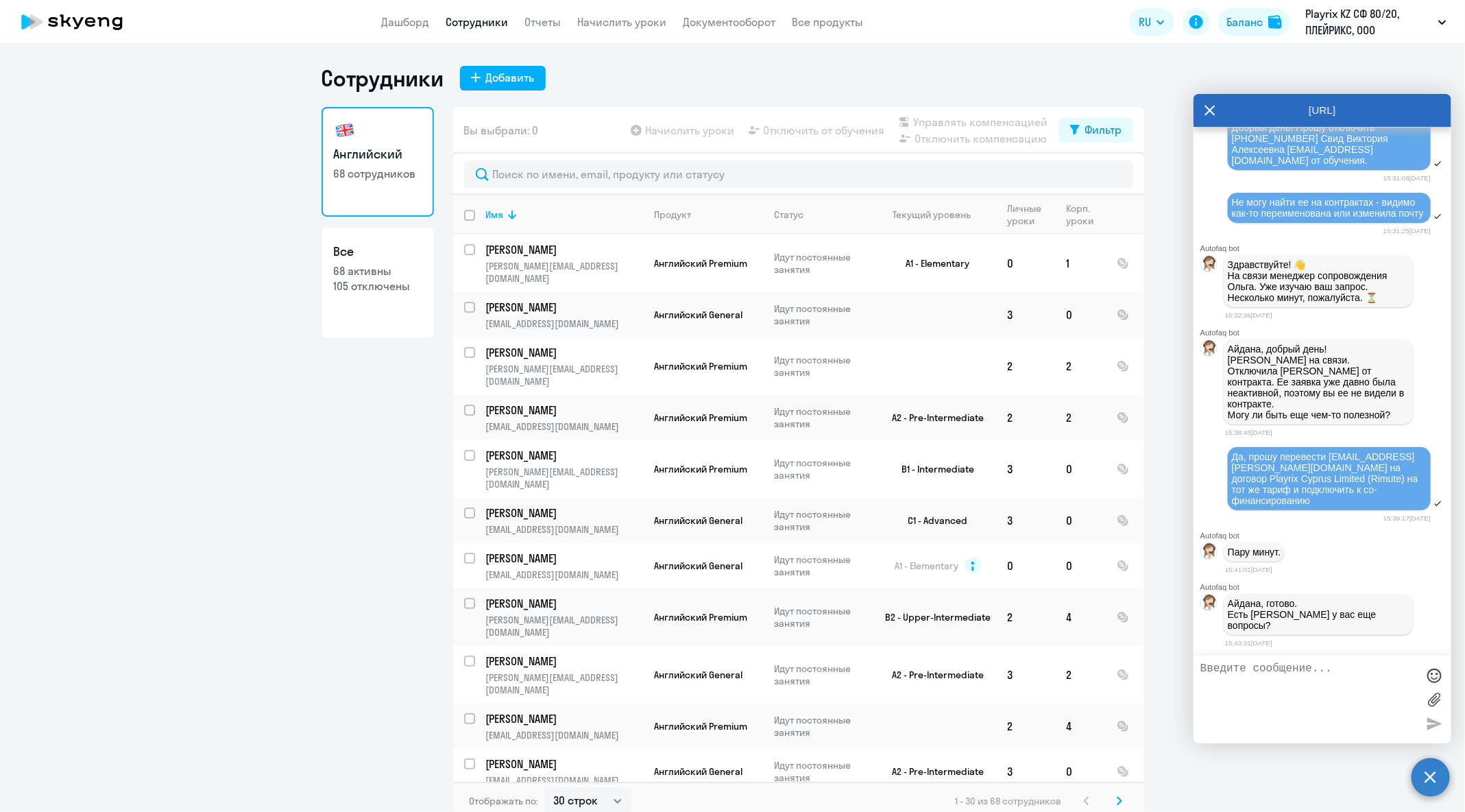
click at [1355, 689] on textarea at bounding box center [1308, 699] width 217 height 74
type textarea "Спасибо большое! Больше вопрос нет, хороших выходных"
click at [1441, 680] on div at bounding box center [1435, 675] width 21 height 21
